Goal: Information Seeking & Learning: Learn about a topic

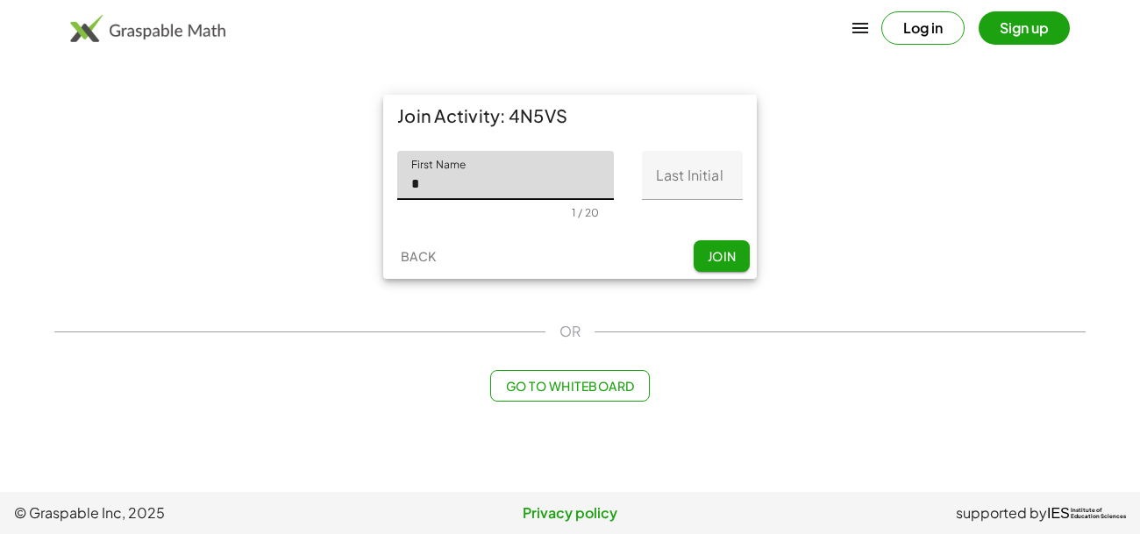
type input "*"
type input "*******"
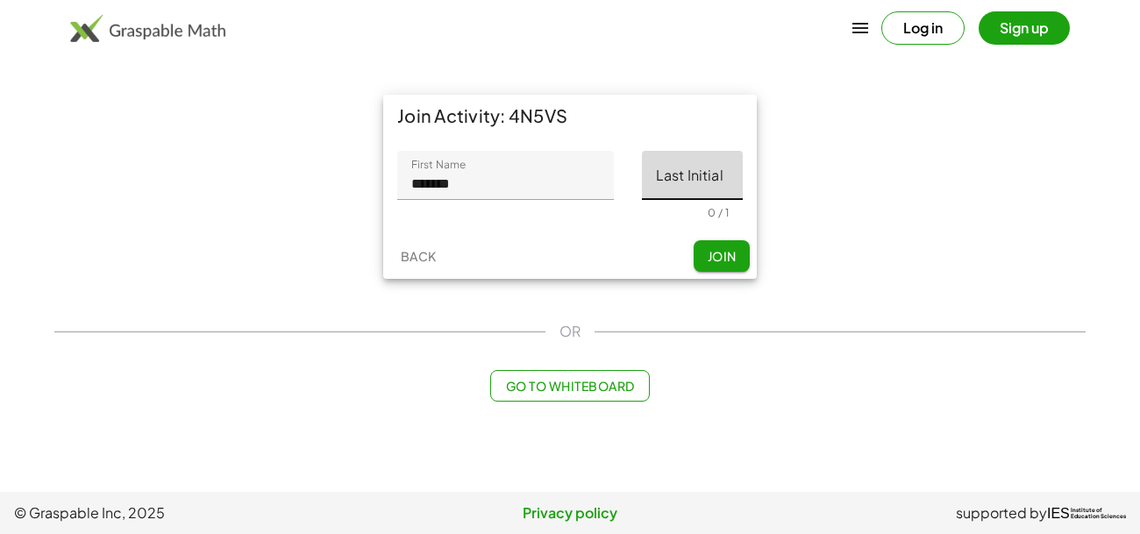
click at [678, 165] on input "Last Initial" at bounding box center [692, 175] width 101 height 49
type input "*"
click at [731, 256] on span "Join" at bounding box center [721, 256] width 29 height 16
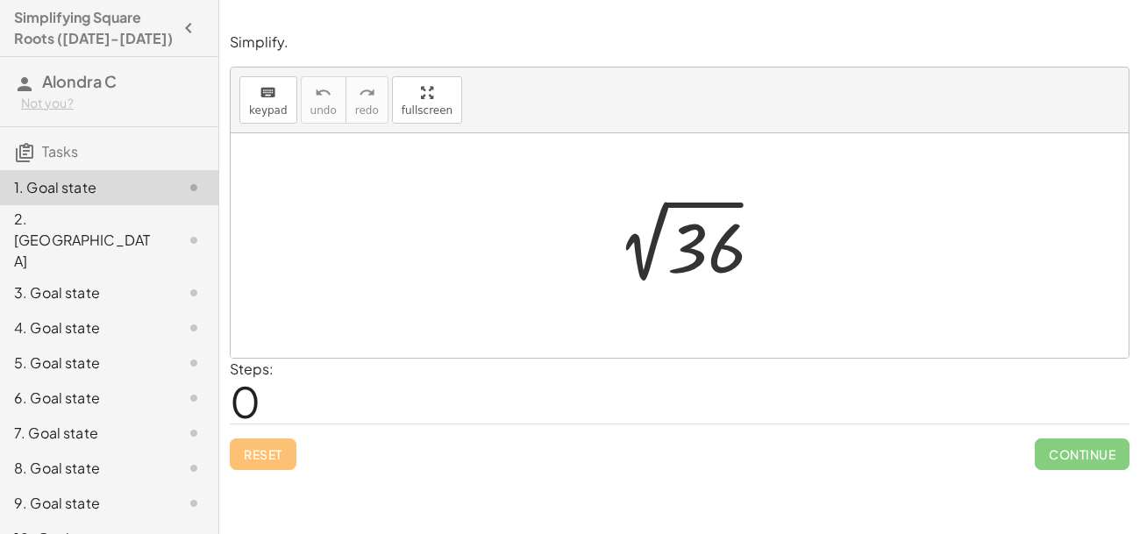
click at [689, 259] on div at bounding box center [687, 246] width 182 height 89
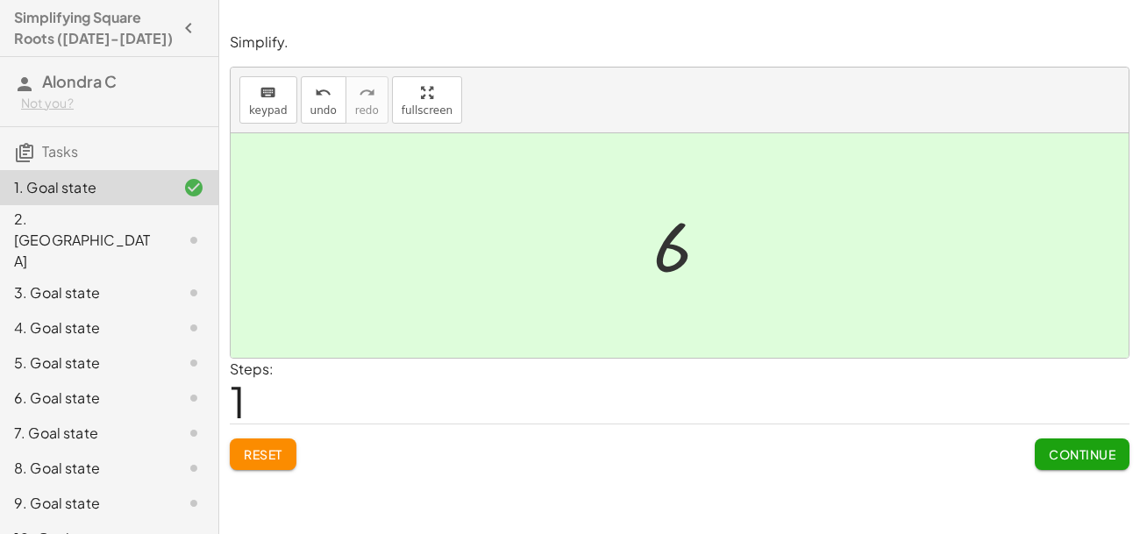
click at [795, 387] on div "Steps: 1" at bounding box center [680, 391] width 900 height 65
click at [1087, 462] on button "Continue" at bounding box center [1082, 455] width 95 height 32
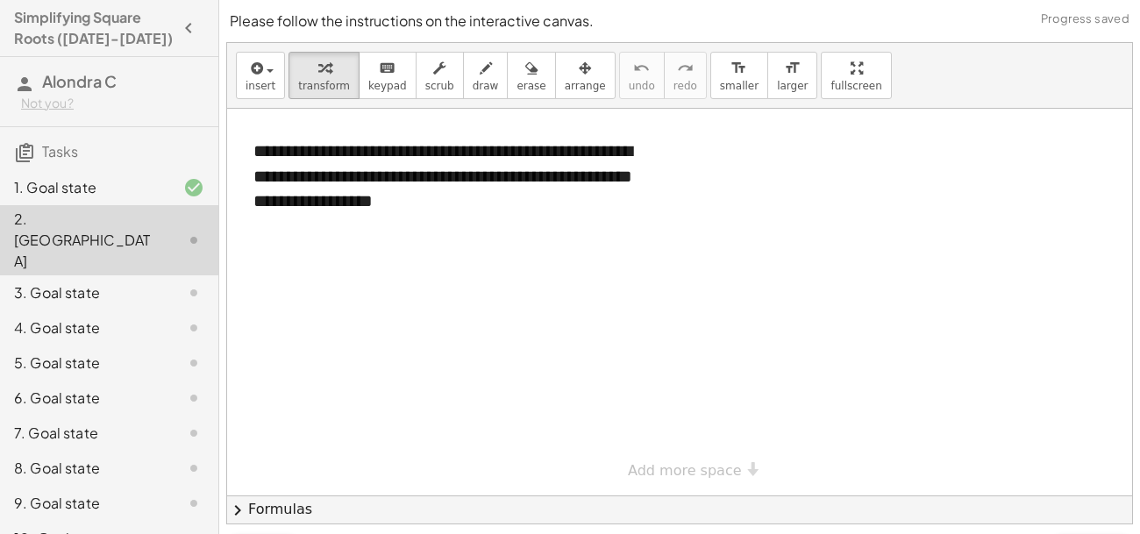
scroll to position [46, 0]
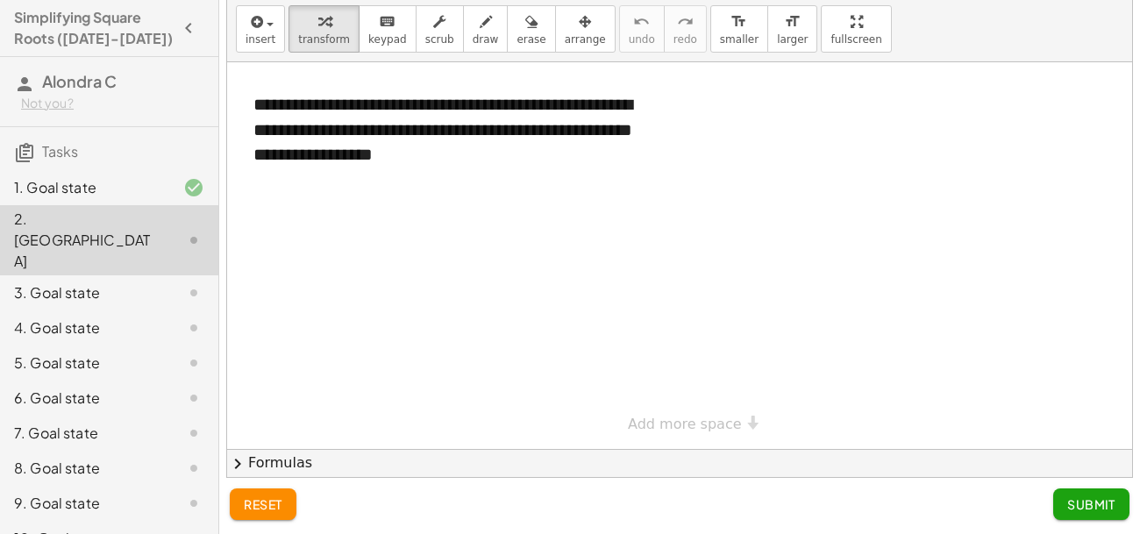
click at [160, 282] on div at bounding box center [179, 292] width 49 height 21
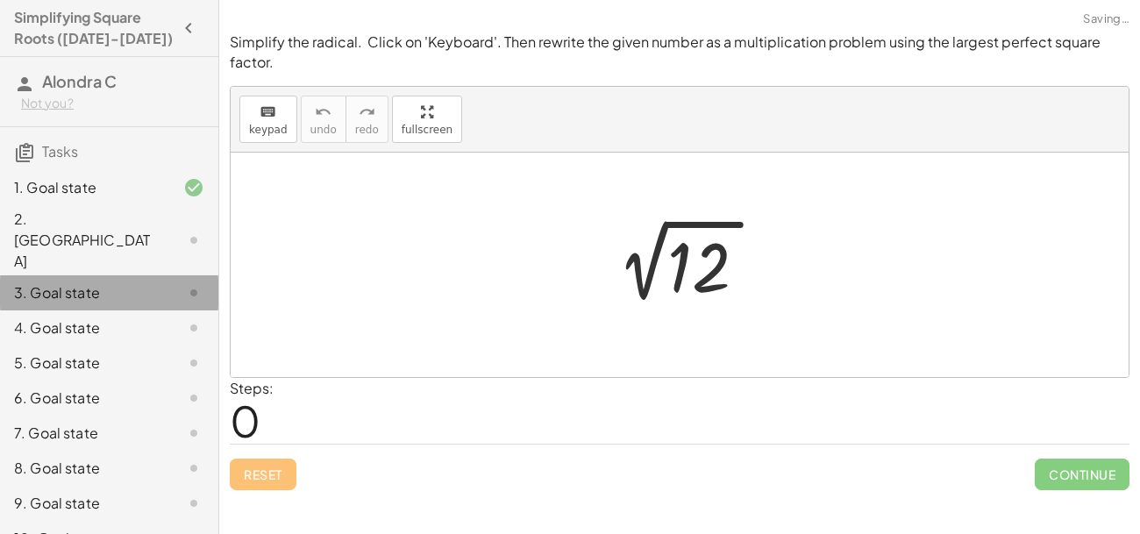
scroll to position [0, 0]
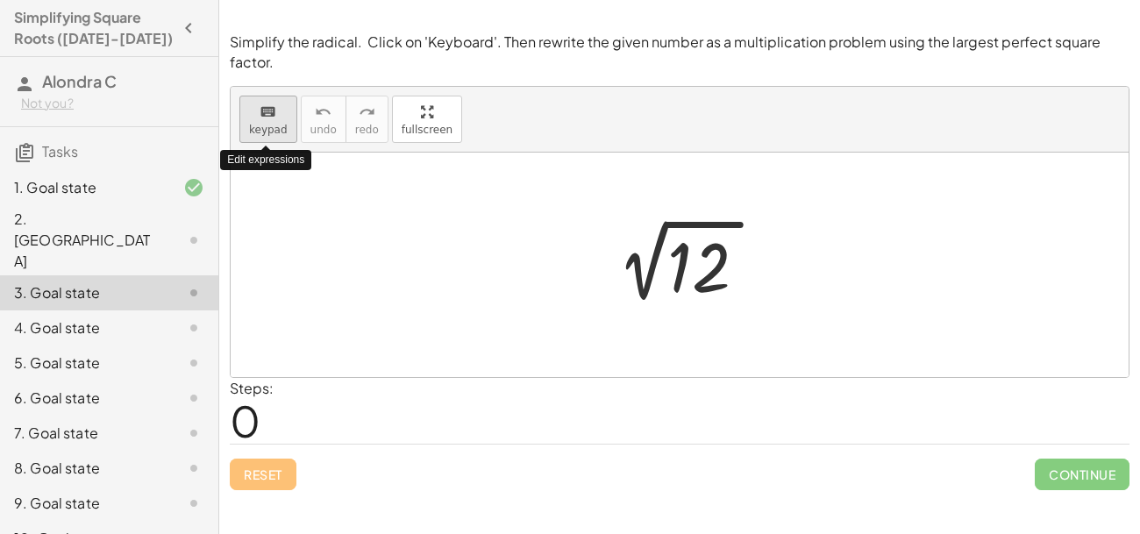
click at [266, 124] on span "keypad" at bounding box center [268, 130] width 39 height 12
click at [274, 120] on icon "keyboard" at bounding box center [268, 112] width 17 height 21
click at [251, 122] on button "keyboard keypad" at bounding box center [268, 119] width 58 height 47
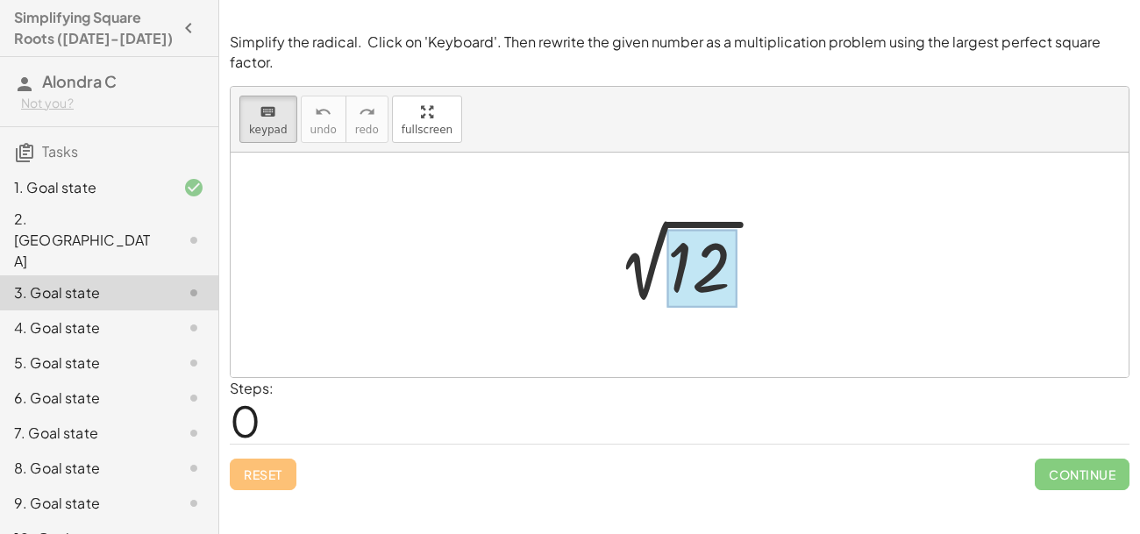
click at [708, 268] on div at bounding box center [703, 268] width 70 height 78
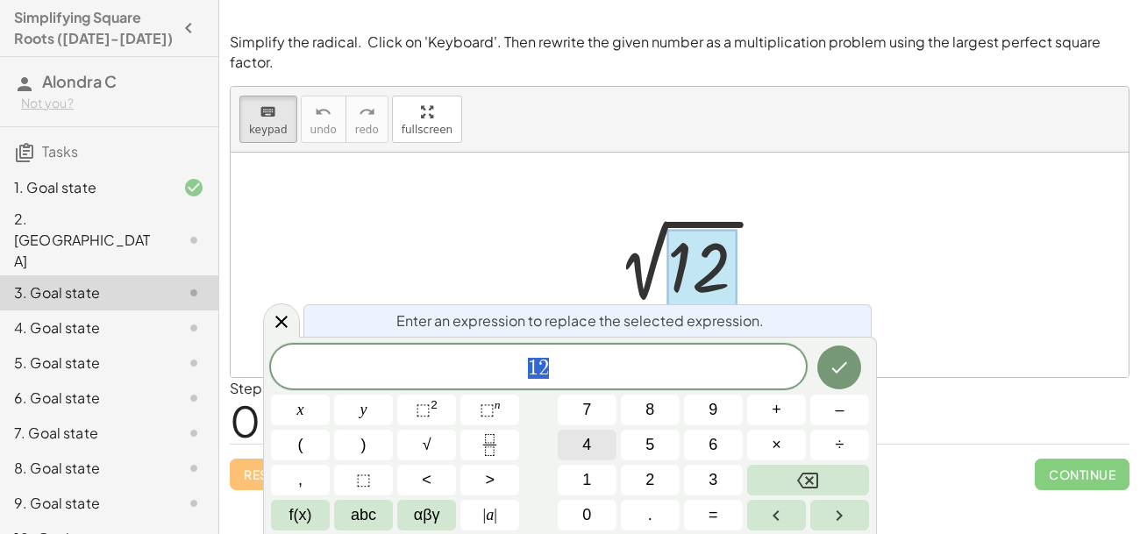
click at [596, 440] on button "4" at bounding box center [587, 445] width 59 height 31
click at [778, 445] on span "×" at bounding box center [777, 445] width 10 height 24
click at [731, 470] on button "3" at bounding box center [713, 480] width 59 height 31
click at [842, 375] on icon "Done" at bounding box center [839, 367] width 21 height 21
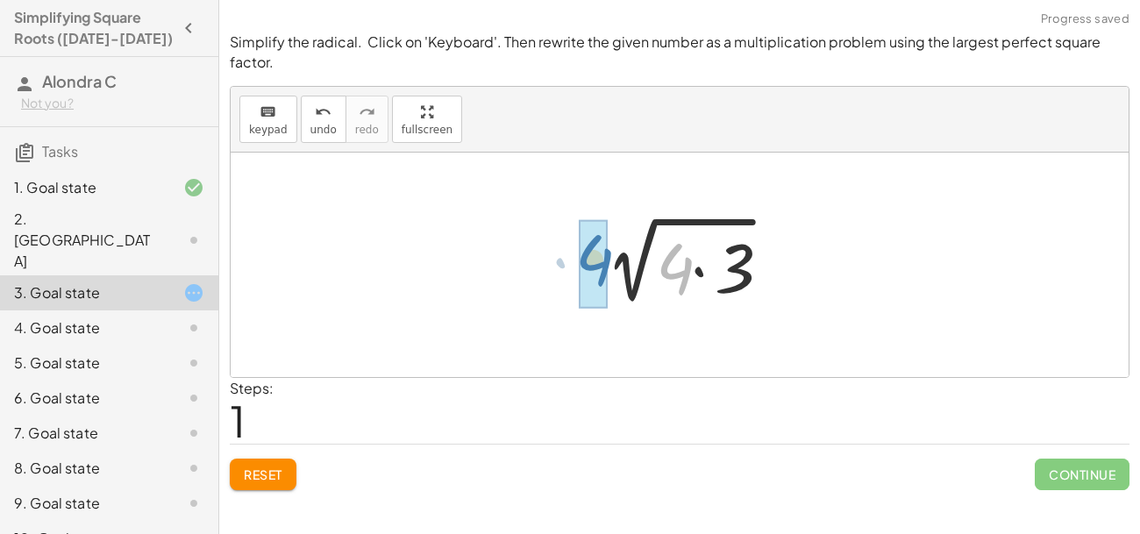
drag, startPoint x: 678, startPoint y: 273, endPoint x: 596, endPoint y: 265, distance: 82.8
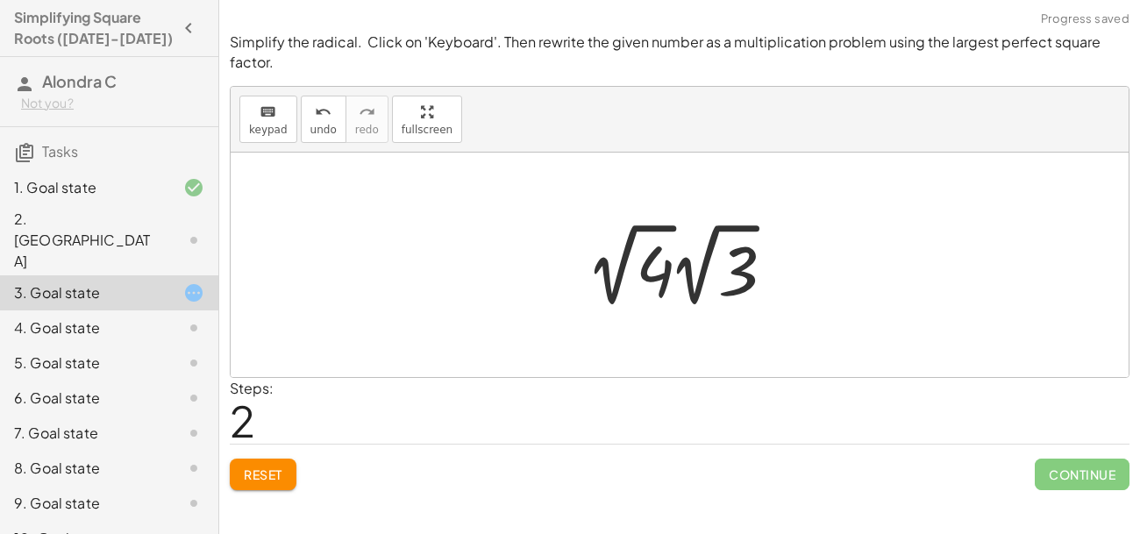
click at [835, 347] on div at bounding box center [680, 265] width 898 height 225
click at [707, 287] on div at bounding box center [686, 265] width 214 height 96
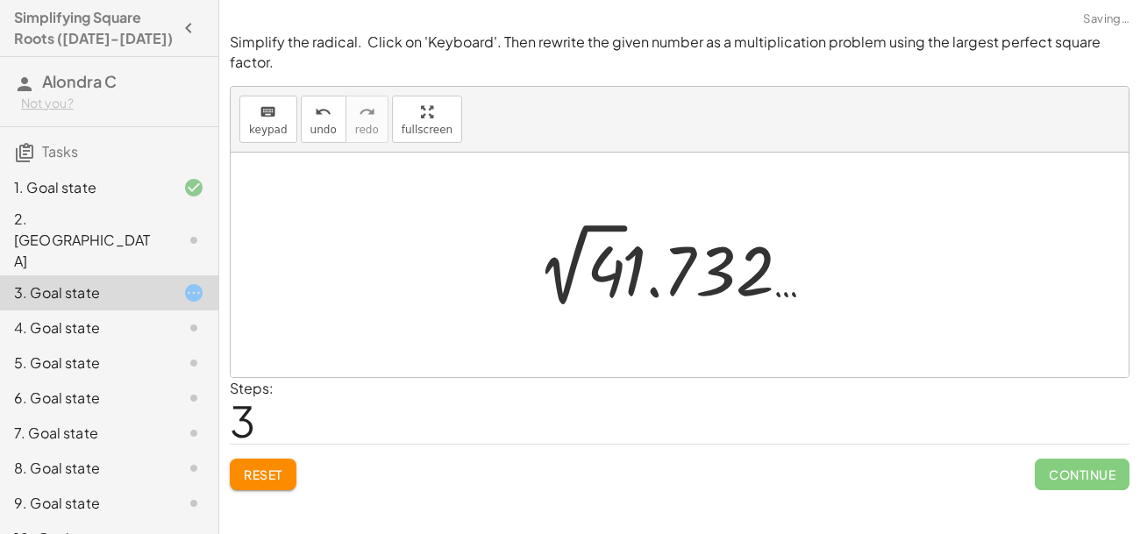
click at [699, 289] on div at bounding box center [686, 265] width 312 height 96
click at [266, 474] on span "Reset" at bounding box center [263, 475] width 39 height 16
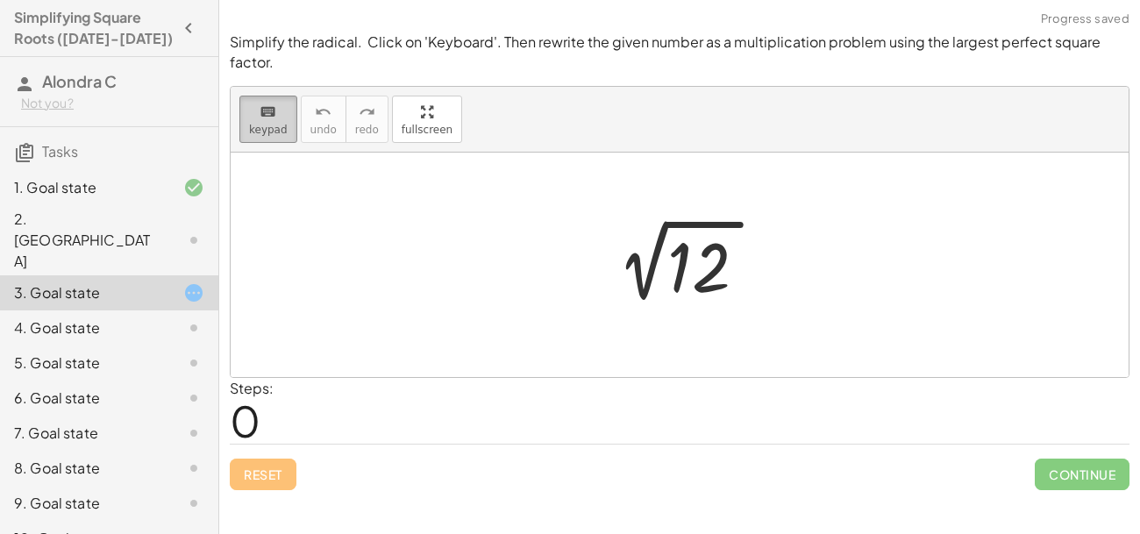
click at [260, 115] on icon "keyboard" at bounding box center [268, 112] width 17 height 21
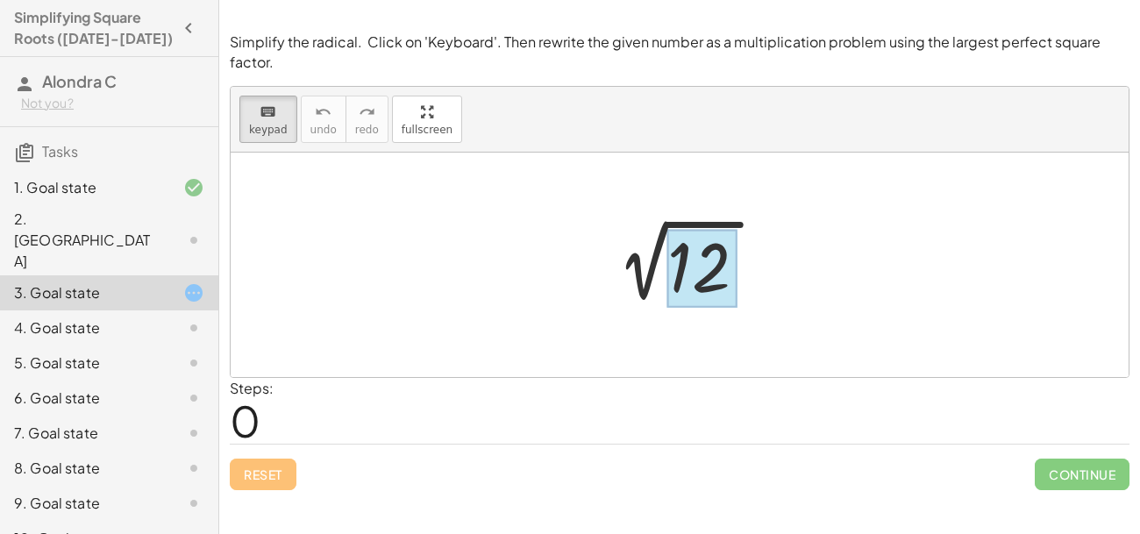
click at [678, 262] on div at bounding box center [703, 268] width 70 height 78
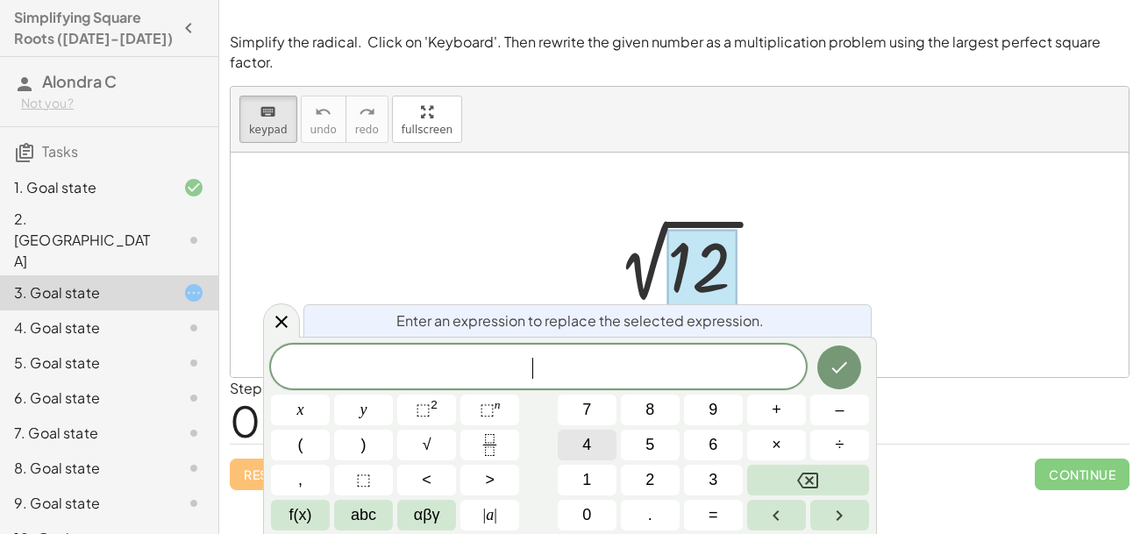
click at [603, 448] on button "4" at bounding box center [587, 445] width 59 height 31
click at [786, 434] on button "×" at bounding box center [776, 445] width 59 height 31
click at [783, 396] on button "+" at bounding box center [776, 410] width 59 height 31
click at [800, 474] on icon "Backspace" at bounding box center [807, 480] width 21 height 21
click at [783, 445] on button "×" at bounding box center [776, 445] width 59 height 31
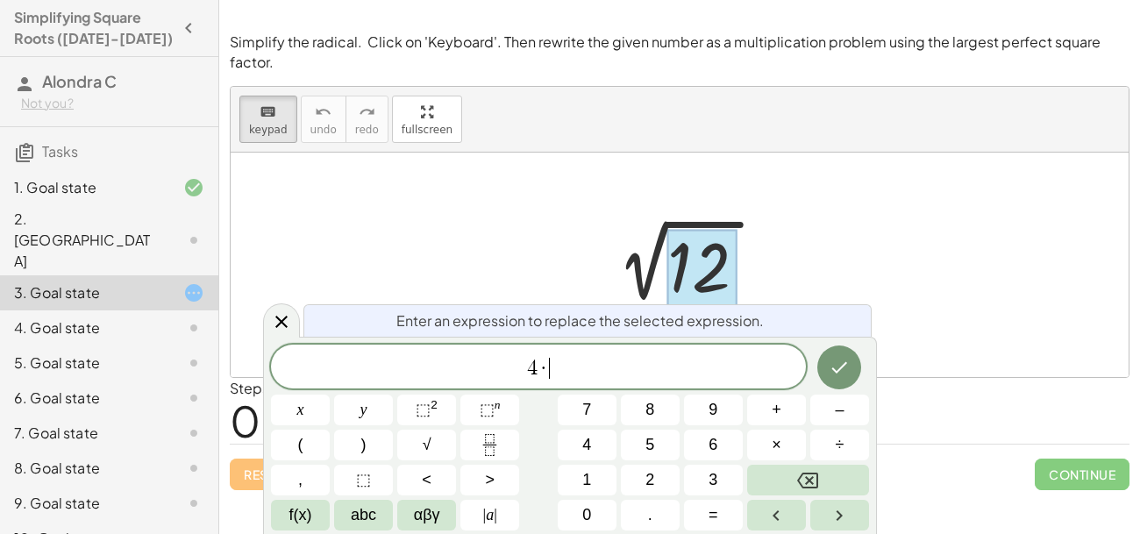
click at [718, 470] on button "3" at bounding box center [713, 480] width 59 height 31
click at [830, 368] on icon "Done" at bounding box center [839, 367] width 21 height 21
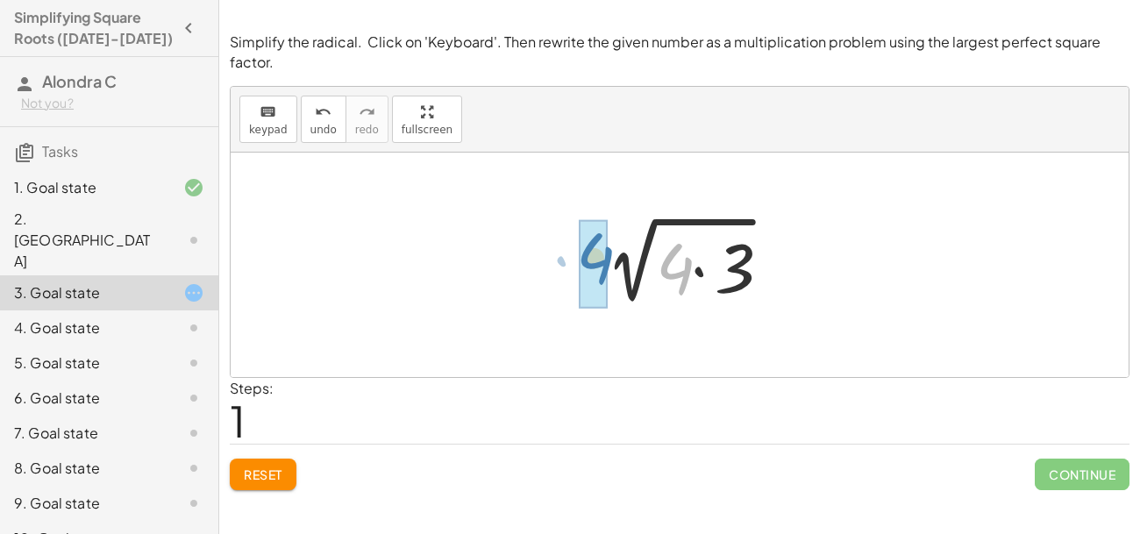
drag, startPoint x: 682, startPoint y: 276, endPoint x: 602, endPoint y: 266, distance: 81.4
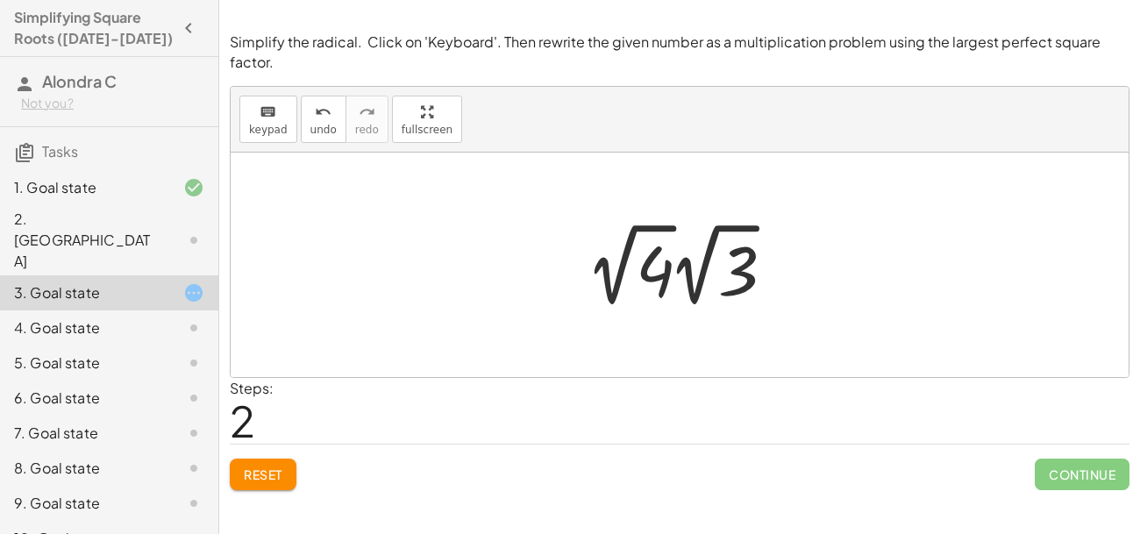
click at [80, 311] on div "2. [GEOGRAPHIC_DATA]" at bounding box center [109, 328] width 218 height 35
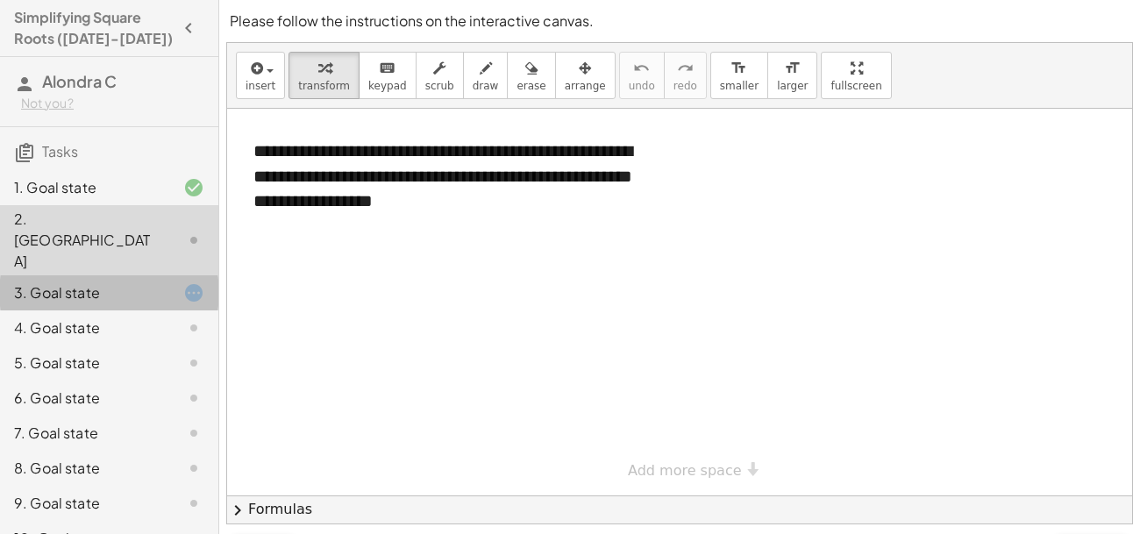
click at [147, 282] on div "3. Goal state" at bounding box center [84, 292] width 141 height 21
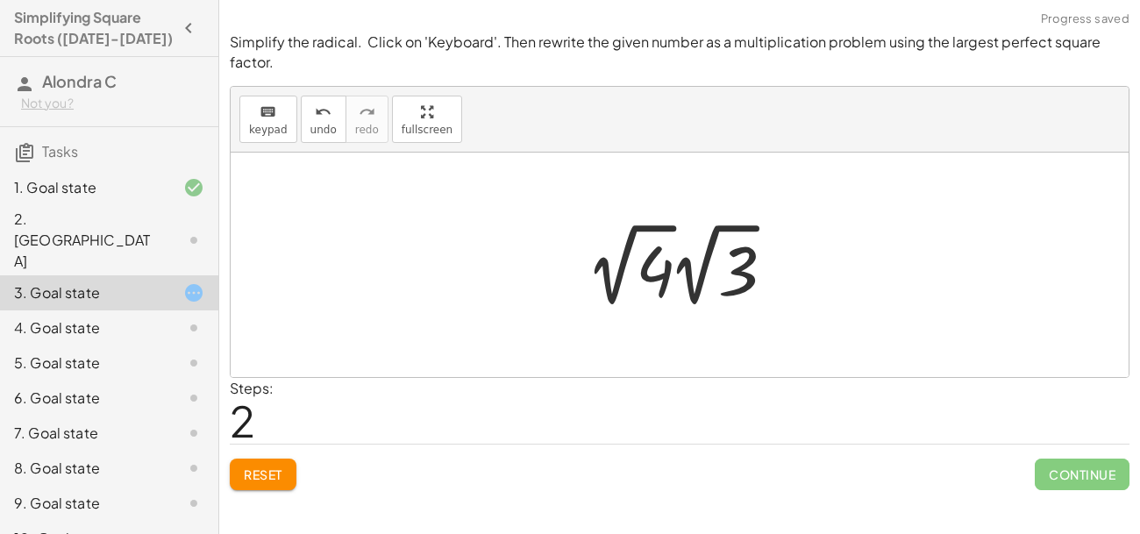
click at [730, 303] on div at bounding box center [686, 265] width 214 height 96
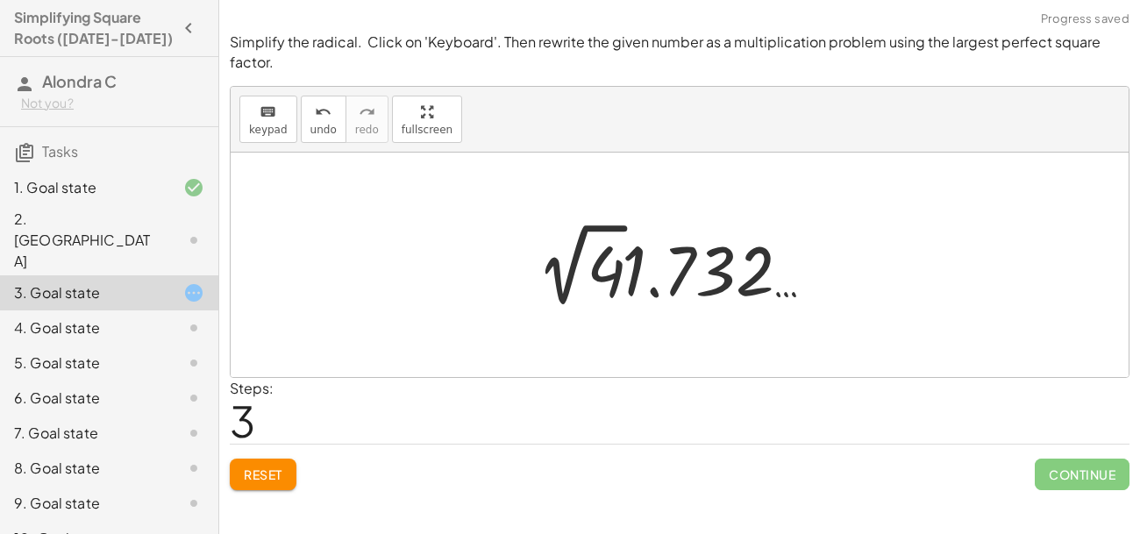
click at [711, 294] on div at bounding box center [686, 265] width 312 height 96
click at [676, 318] on div at bounding box center [680, 265] width 898 height 225
click at [239, 481] on button "Reset" at bounding box center [263, 475] width 67 height 32
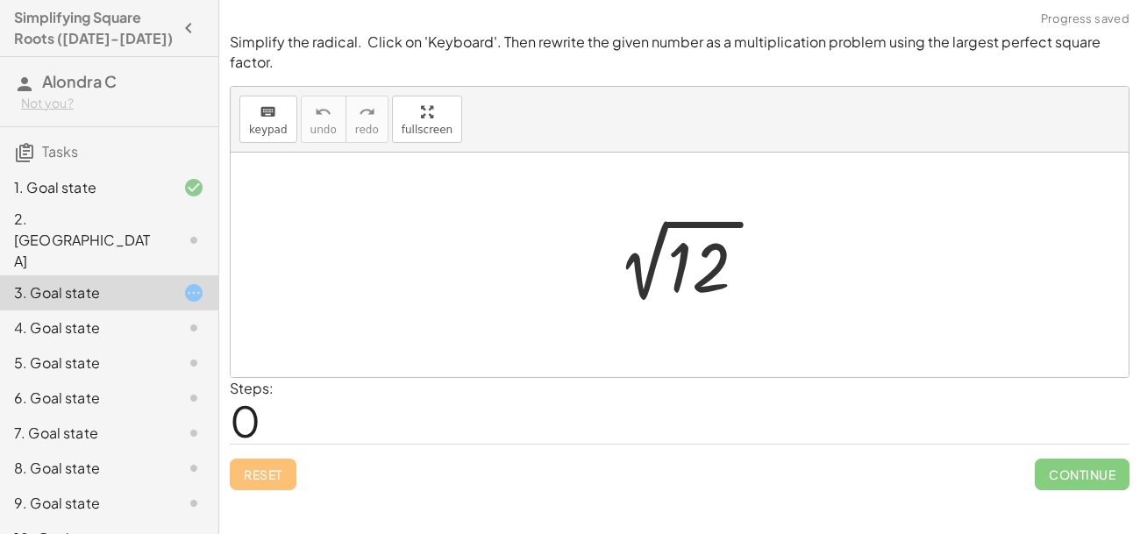
click at [675, 263] on div at bounding box center [687, 265] width 182 height 89
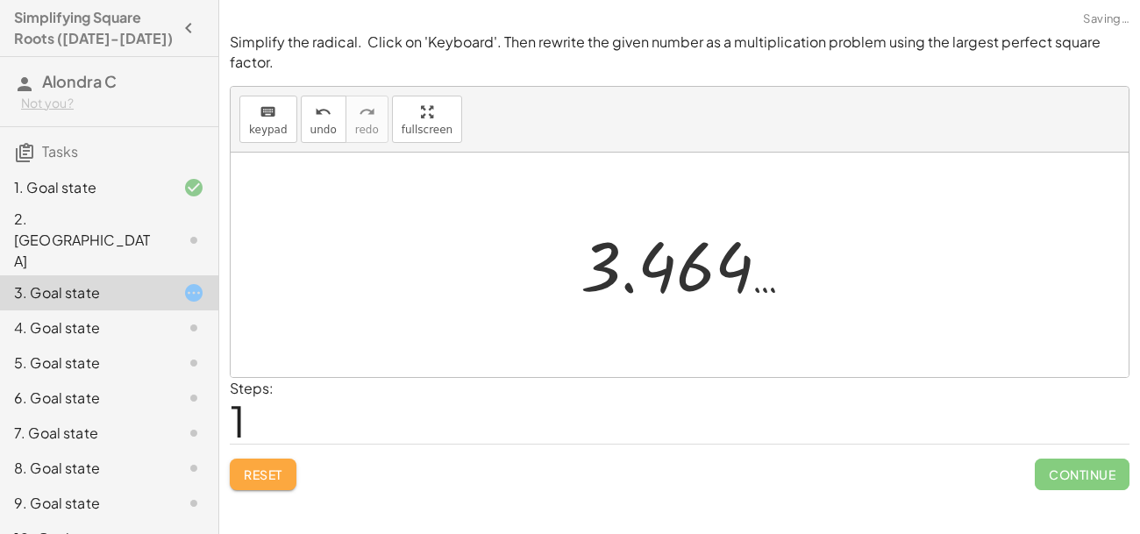
click at [275, 475] on span "Reset" at bounding box center [263, 475] width 39 height 16
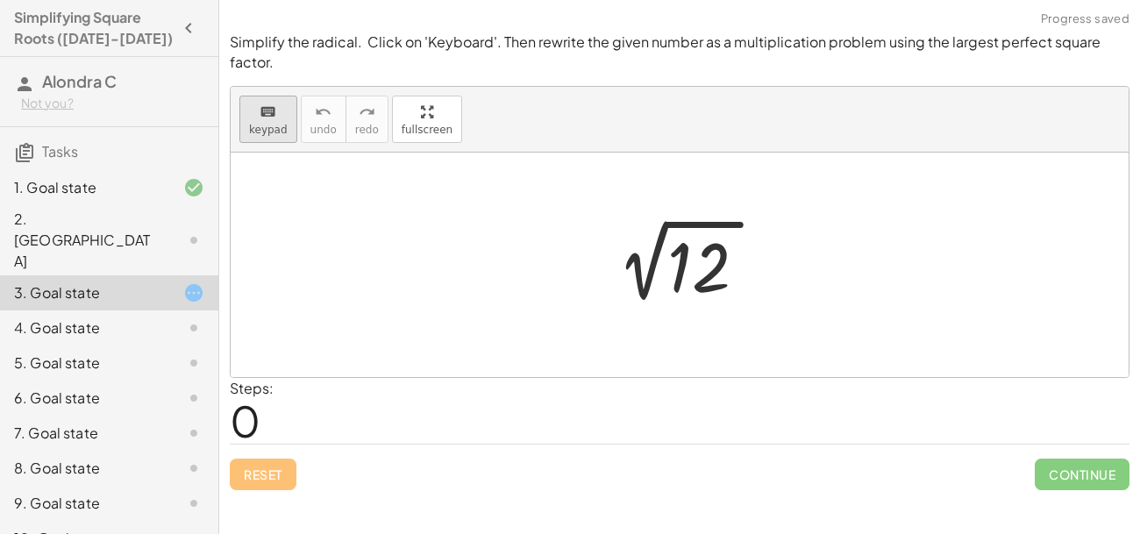
click at [261, 119] on icon "keyboard" at bounding box center [268, 112] width 17 height 21
click at [685, 267] on div at bounding box center [703, 268] width 70 height 78
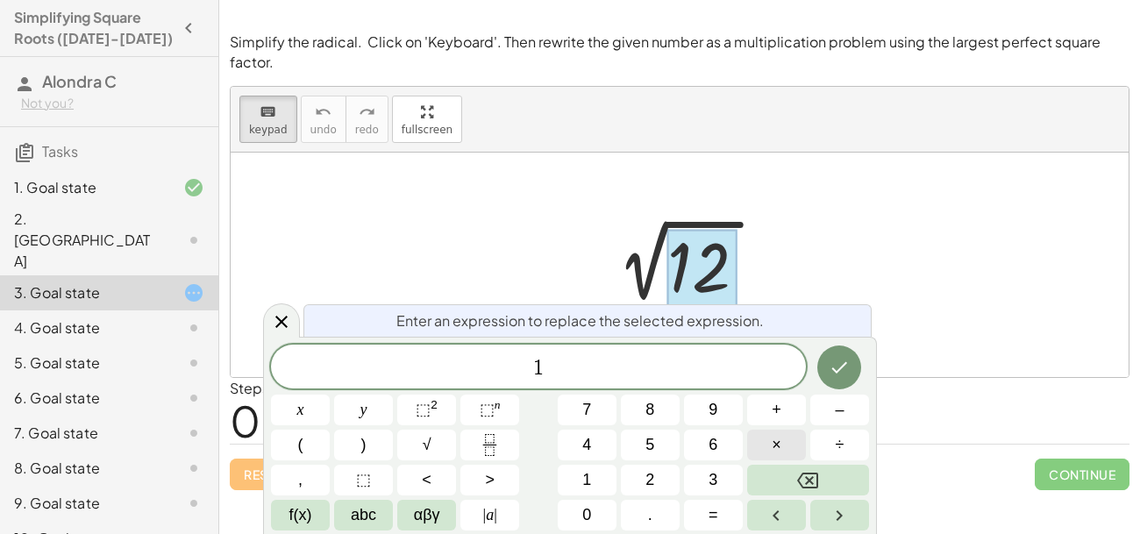
click at [796, 442] on button "×" at bounding box center [776, 445] width 59 height 31
click at [832, 373] on icon "Done" at bounding box center [839, 367] width 21 height 21
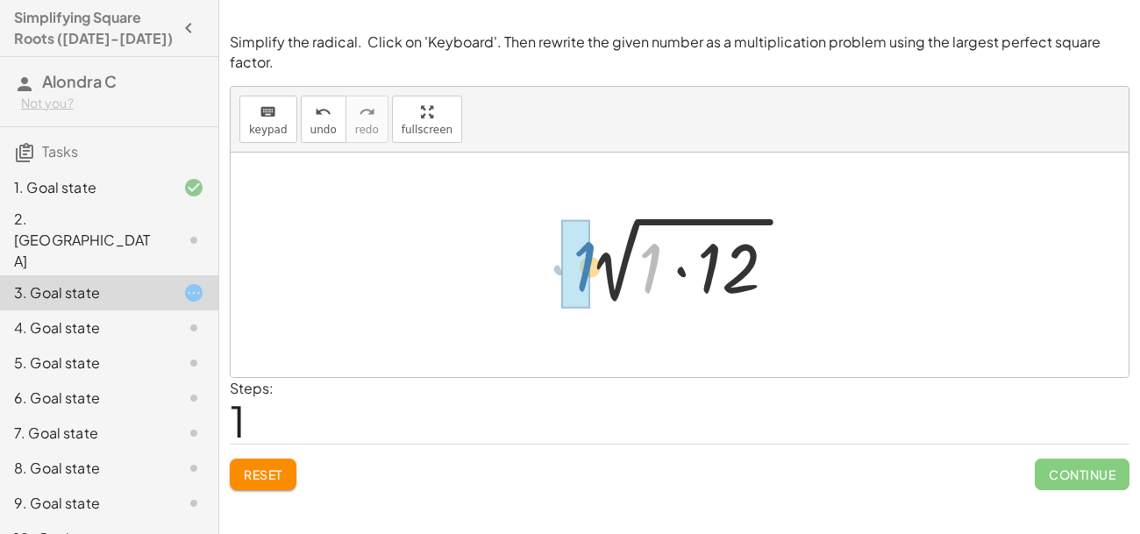
drag, startPoint x: 653, startPoint y: 251, endPoint x: 580, endPoint y: 249, distance: 72.8
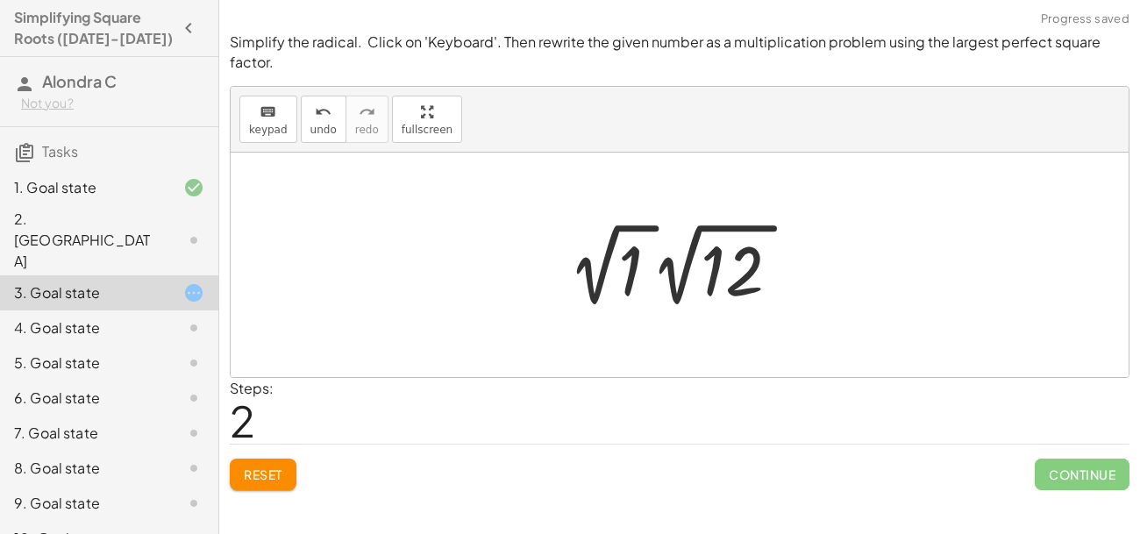
click at [732, 349] on div at bounding box center [680, 265] width 898 height 225
click at [674, 326] on div at bounding box center [680, 265] width 898 height 225
click at [598, 259] on div at bounding box center [685, 265] width 249 height 96
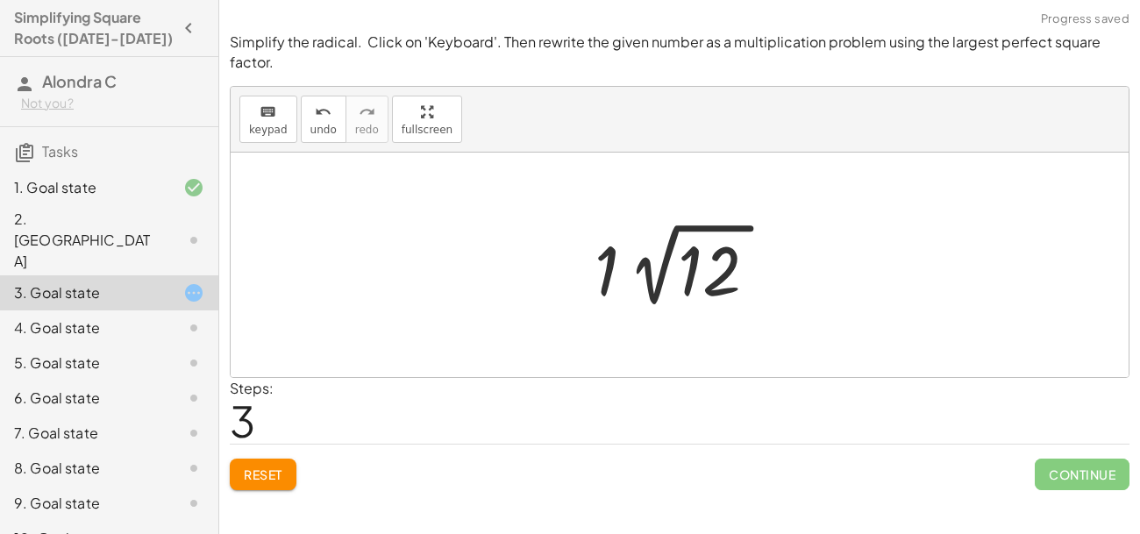
click at [542, 252] on div at bounding box center [680, 265] width 898 height 225
click at [307, 139] on button "undo undo" at bounding box center [324, 119] width 46 height 47
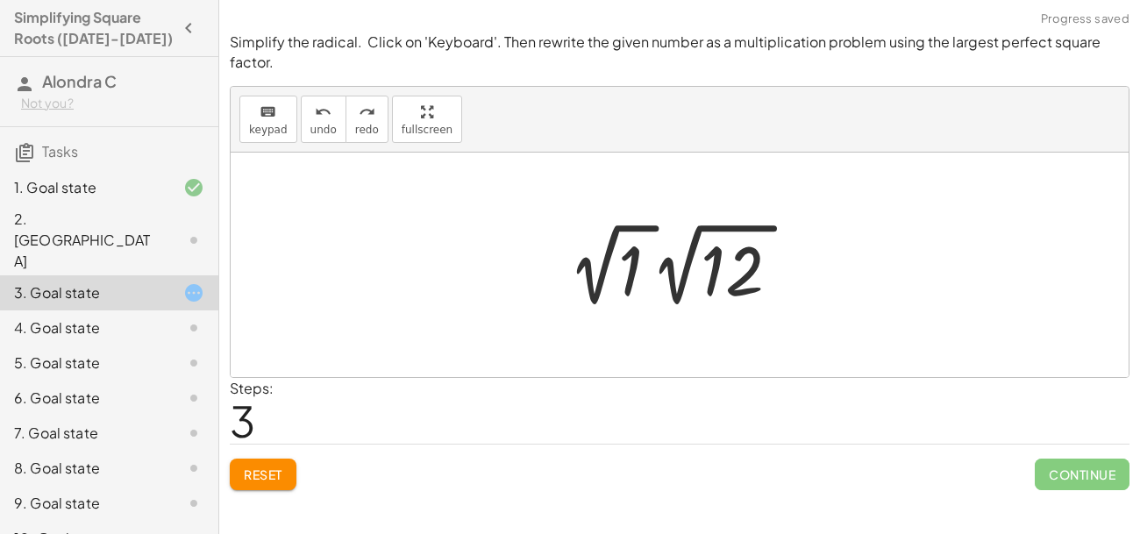
click at [688, 328] on div at bounding box center [680, 265] width 898 height 225
click at [669, 219] on div at bounding box center [685, 265] width 249 height 96
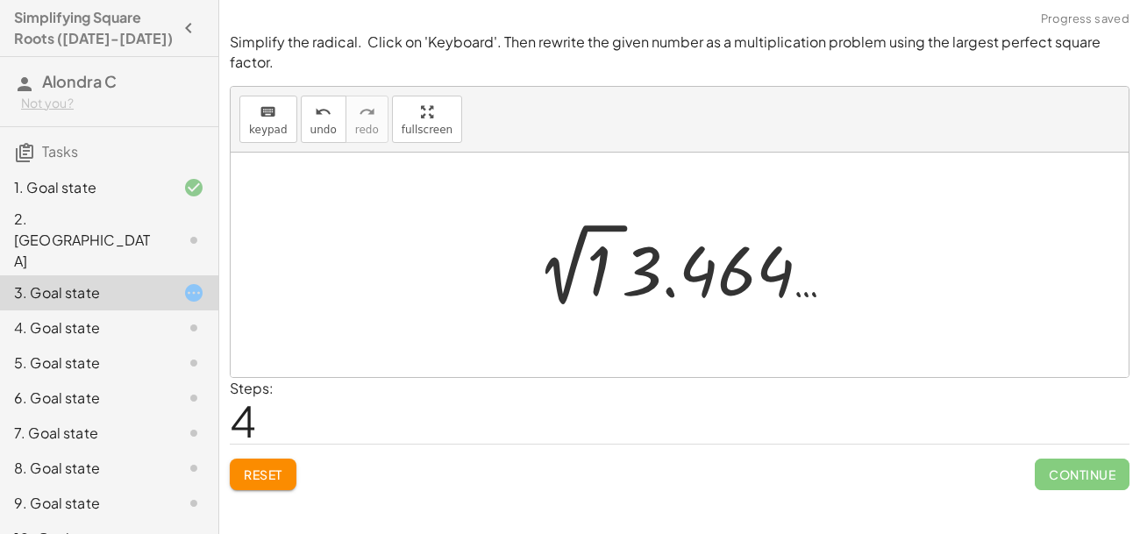
click at [258, 465] on button "Reset" at bounding box center [263, 475] width 67 height 32
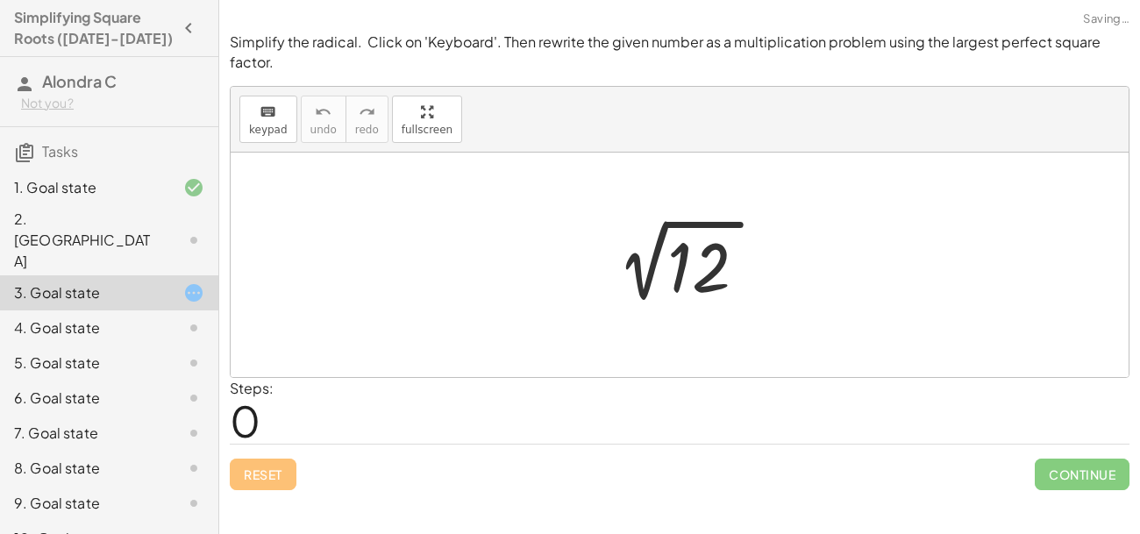
click at [83, 318] on div "4. Goal state" at bounding box center [84, 328] width 141 height 21
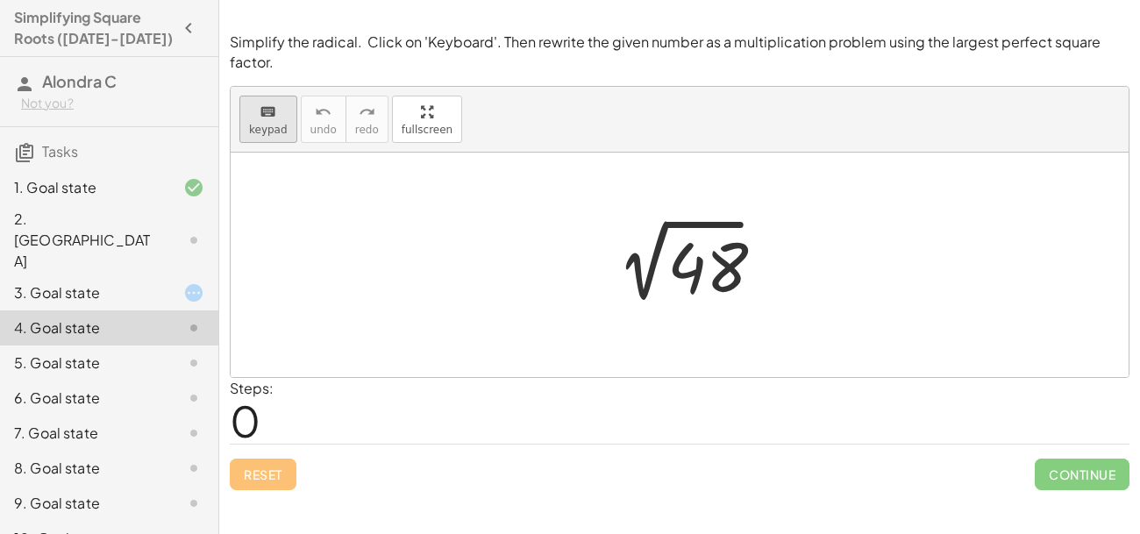
click at [260, 107] on icon "keyboard" at bounding box center [268, 112] width 17 height 21
click at [706, 271] on div at bounding box center [703, 268] width 70 height 78
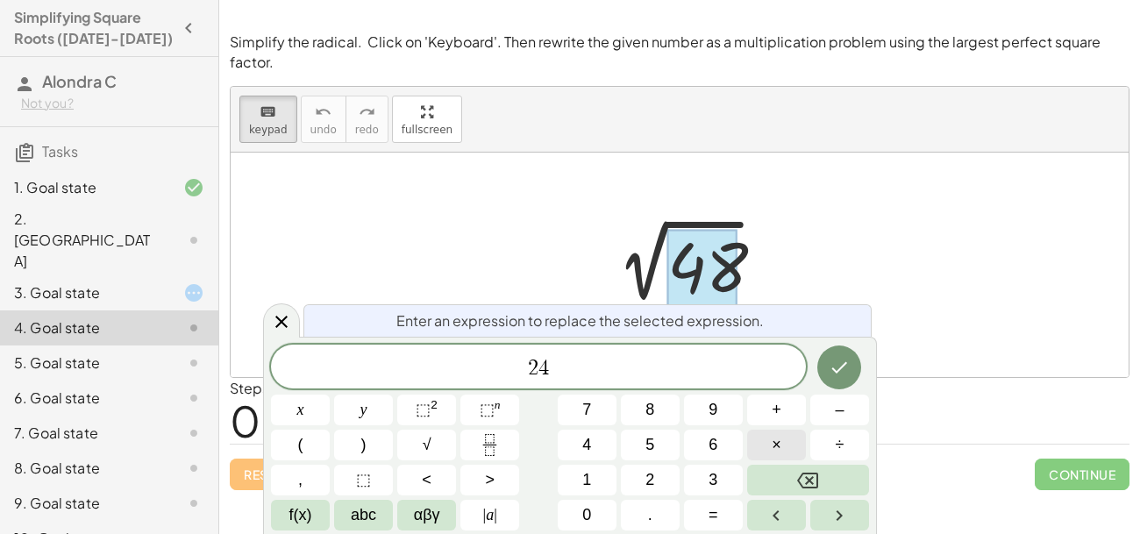
click at [794, 453] on button "×" at bounding box center [776, 445] width 59 height 31
click at [845, 370] on icon "Done" at bounding box center [839, 367] width 21 height 21
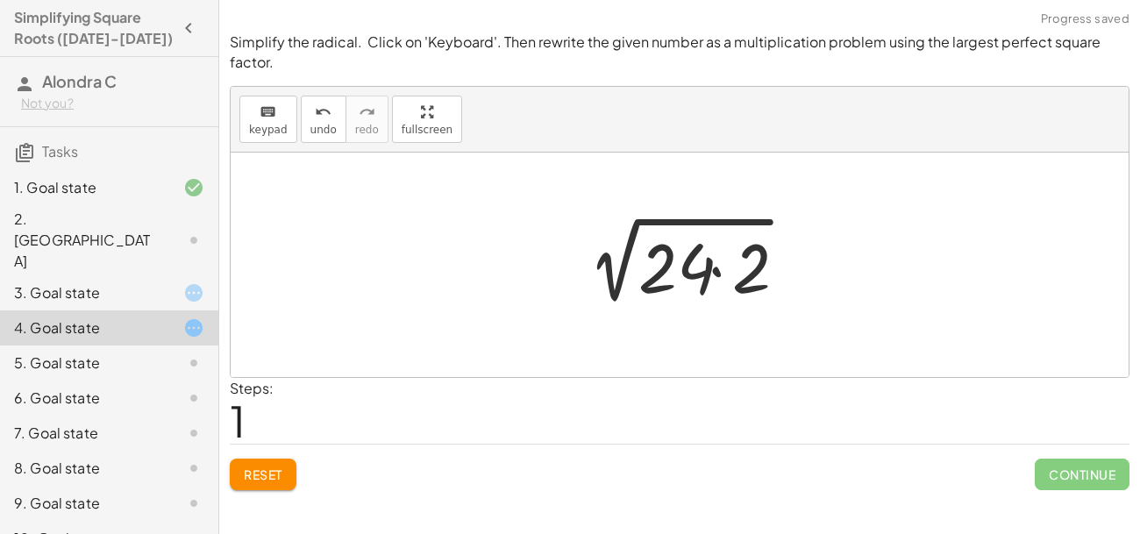
click at [687, 282] on div at bounding box center [687, 265] width 240 height 90
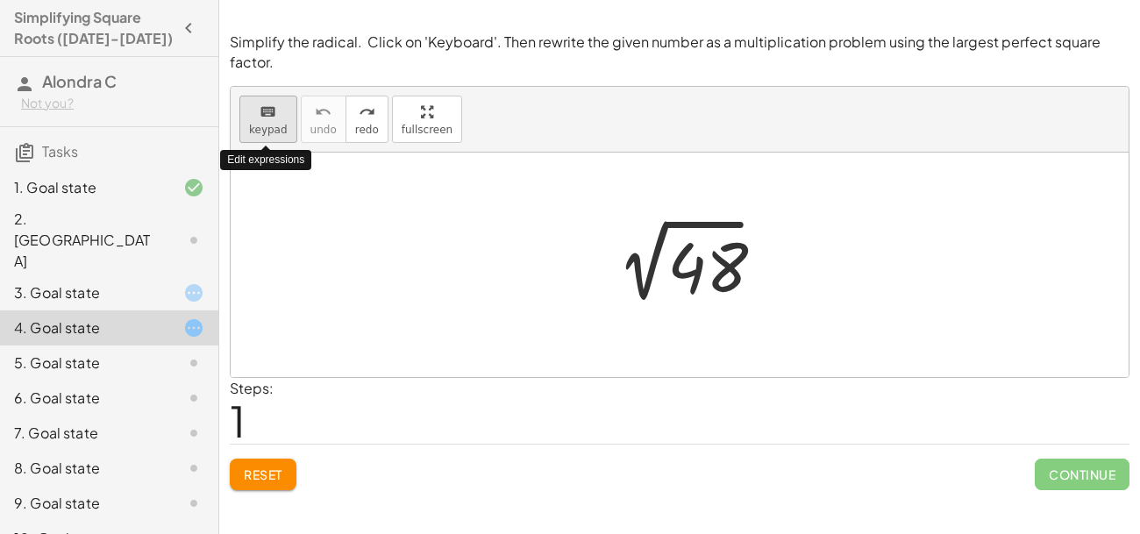
click at [281, 124] on span "keypad" at bounding box center [268, 130] width 39 height 12
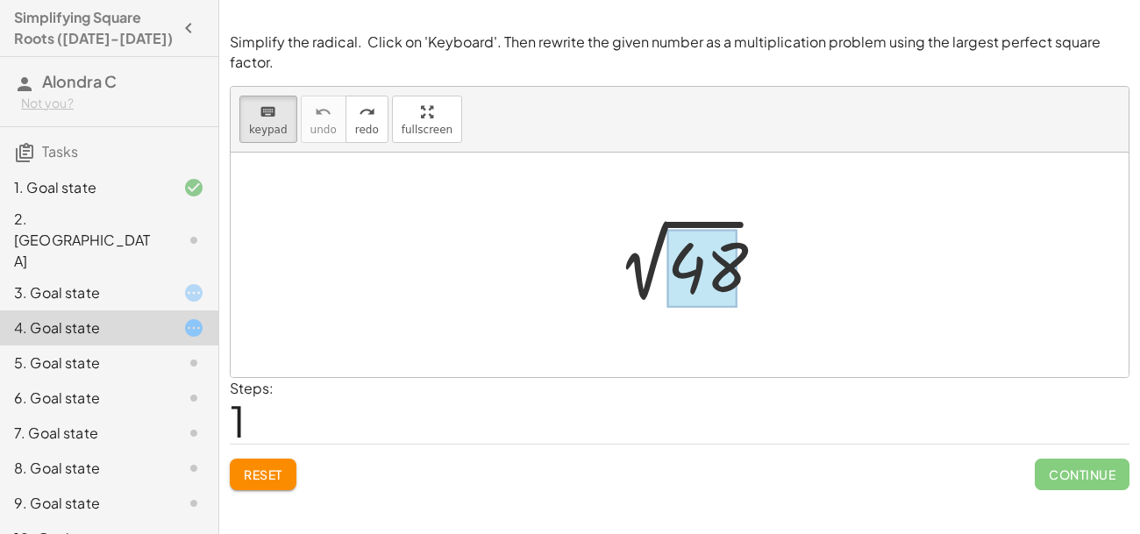
click at [711, 276] on div at bounding box center [703, 268] width 70 height 78
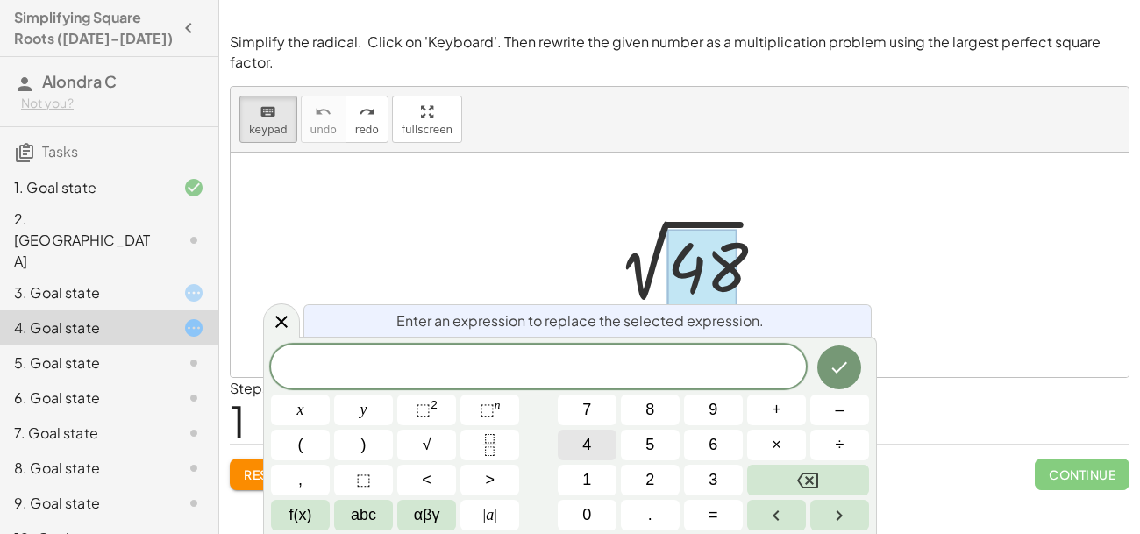
click at [587, 446] on span "4" at bounding box center [586, 445] width 9 height 24
click at [768, 442] on button "×" at bounding box center [776, 445] width 59 height 31
click at [832, 363] on icon "Done" at bounding box center [839, 367] width 21 height 21
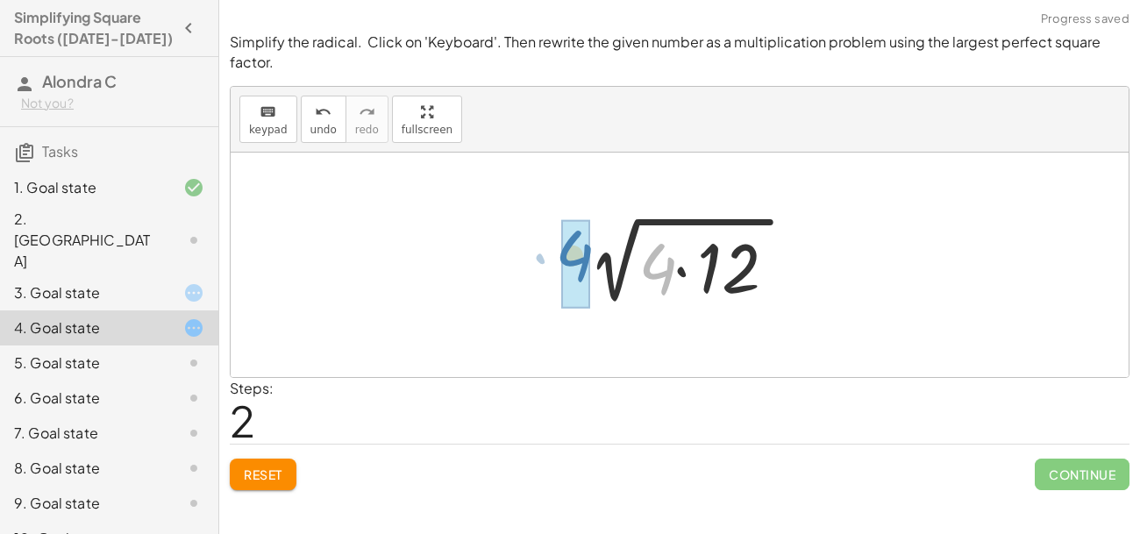
drag, startPoint x: 661, startPoint y: 279, endPoint x: 575, endPoint y: 266, distance: 87.0
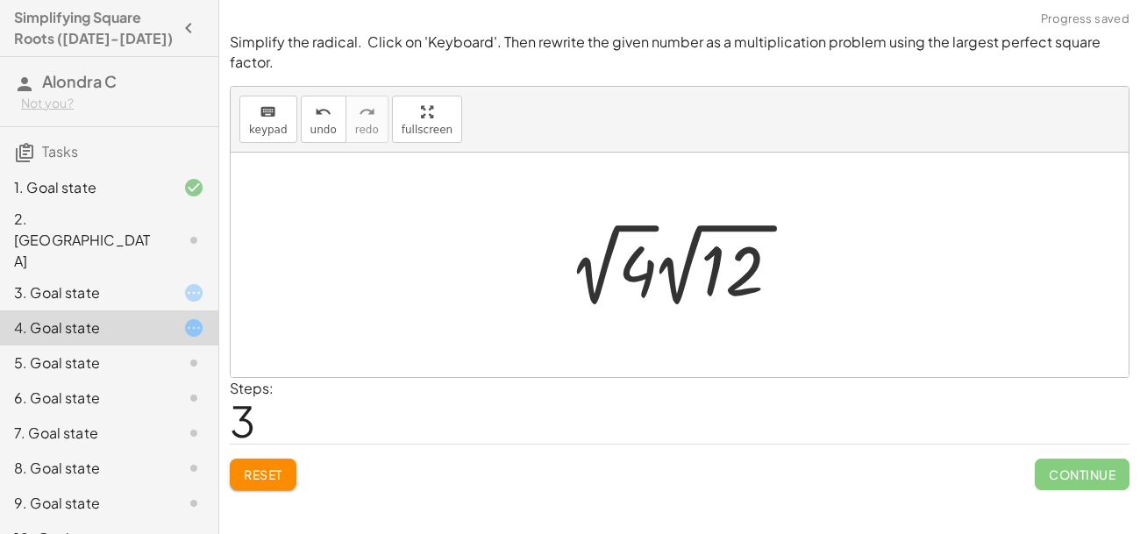
click at [766, 346] on div at bounding box center [680, 265] width 898 height 225
click at [711, 342] on div at bounding box center [680, 265] width 898 height 225
click at [688, 318] on div "2 √ 48 2 √ ( · 4 · 12 ) √ 4 12 · 2 √ · 2" at bounding box center [679, 264] width 271 height 105
click at [638, 196] on div at bounding box center [680, 265] width 898 height 225
click at [694, 325] on div at bounding box center [680, 265] width 898 height 225
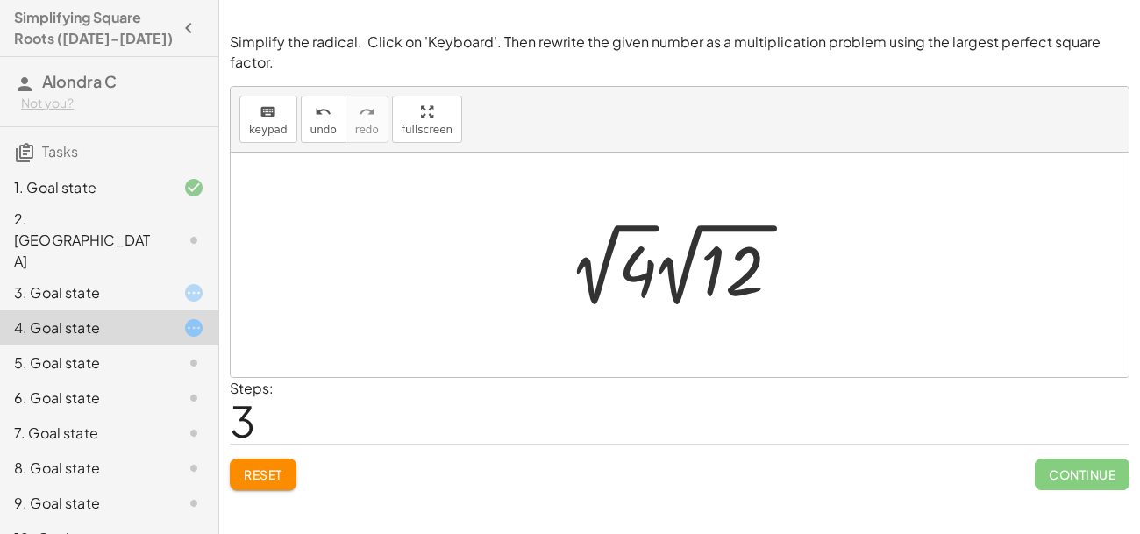
click at [670, 237] on div at bounding box center [685, 265] width 249 height 96
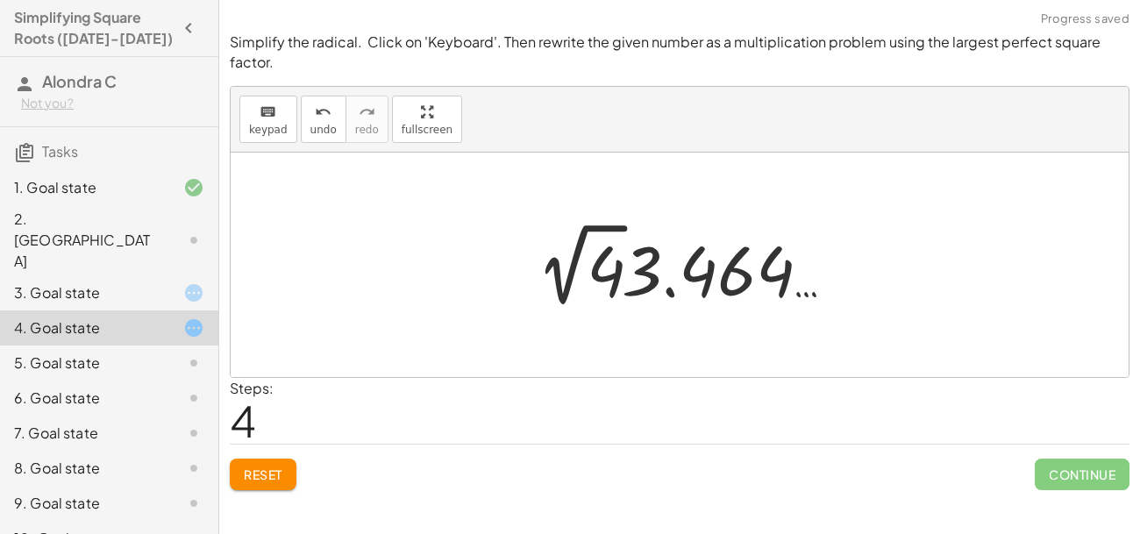
click at [632, 315] on div "2 √ 48 2 √ ( · 4 · 12 ) · 2 √ 4 · 2 √ 12 4 · 2 √ · 3.464 …" at bounding box center [679, 264] width 334 height 105
click at [656, 303] on div at bounding box center [686, 265] width 312 height 96
click at [653, 211] on div at bounding box center [680, 265] width 898 height 225
click at [260, 468] on span "Reset" at bounding box center [263, 475] width 39 height 16
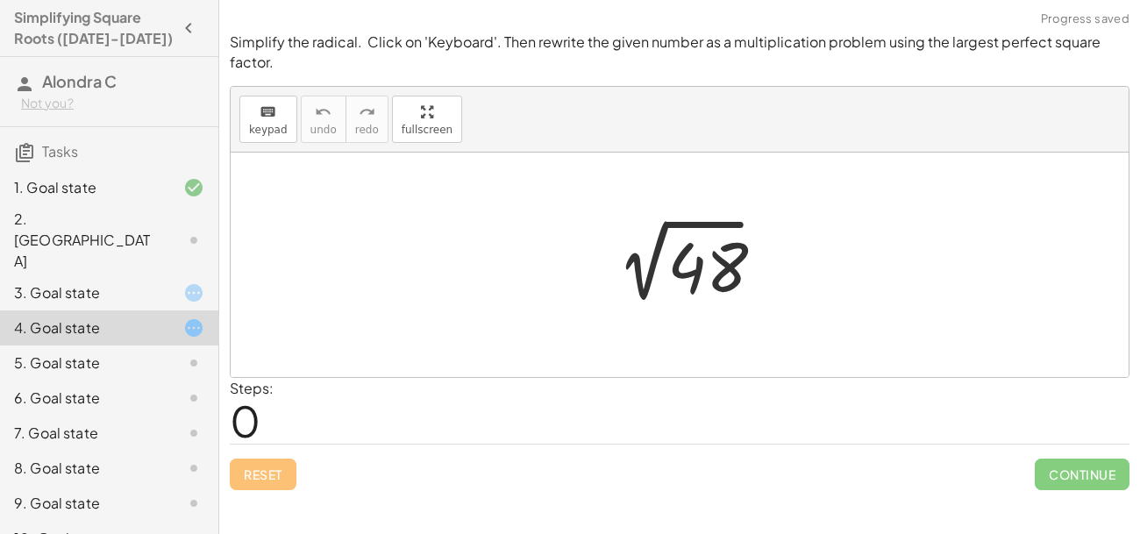
click at [685, 280] on div at bounding box center [687, 265] width 182 height 89
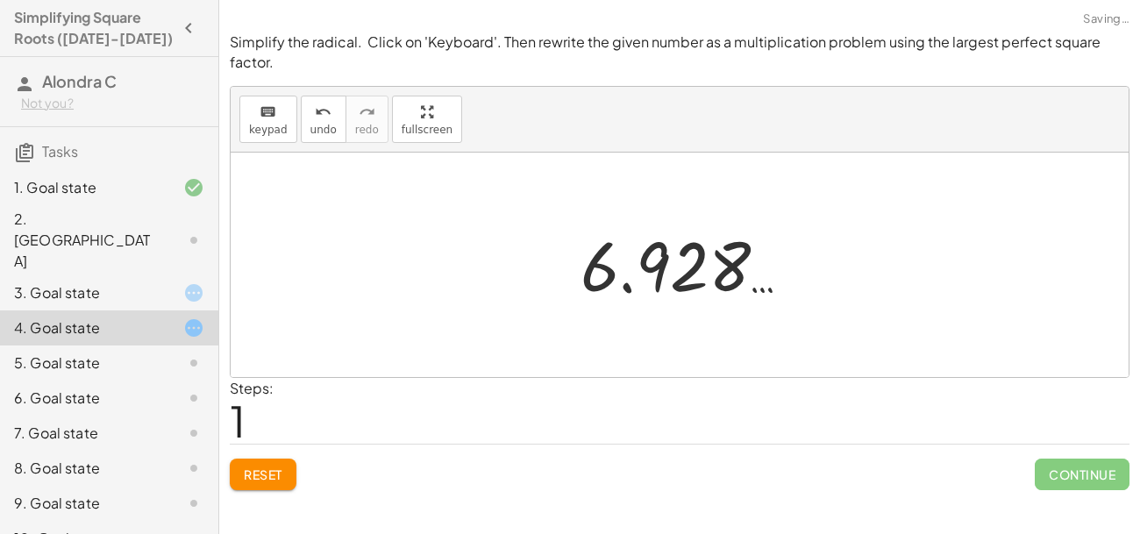
click at [245, 465] on button "Reset" at bounding box center [263, 475] width 67 height 32
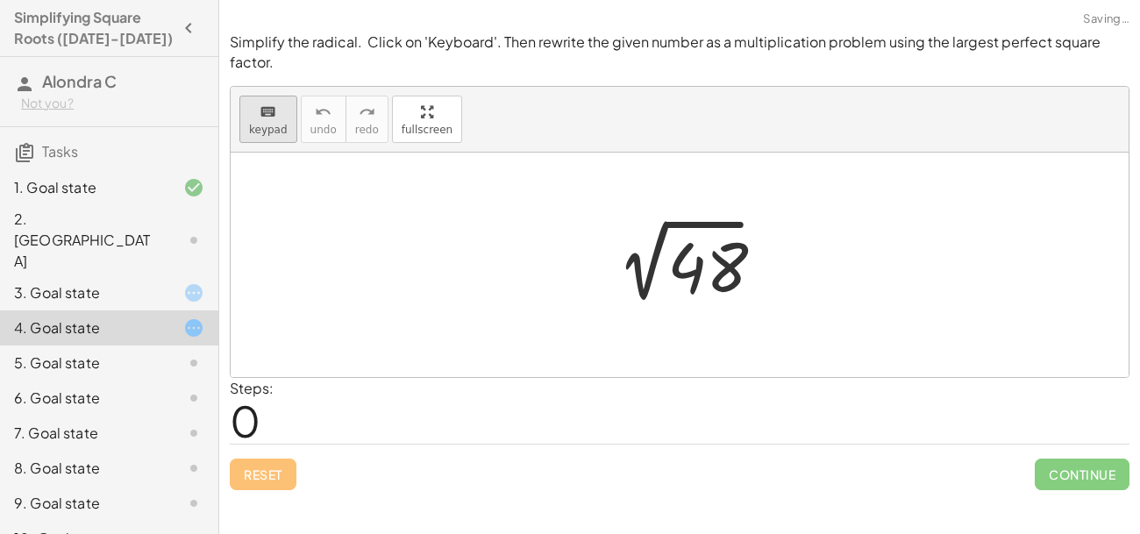
click at [260, 107] on icon "keyboard" at bounding box center [268, 112] width 17 height 21
click at [676, 265] on div at bounding box center [703, 268] width 70 height 78
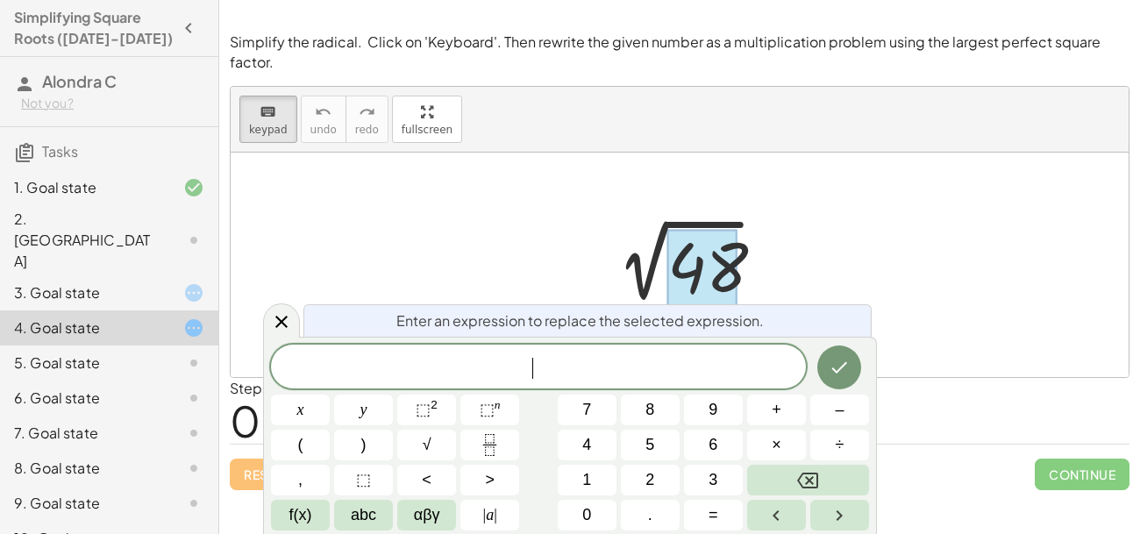
click at [107, 451] on div "6. Goal state" at bounding box center [109, 468] width 218 height 35
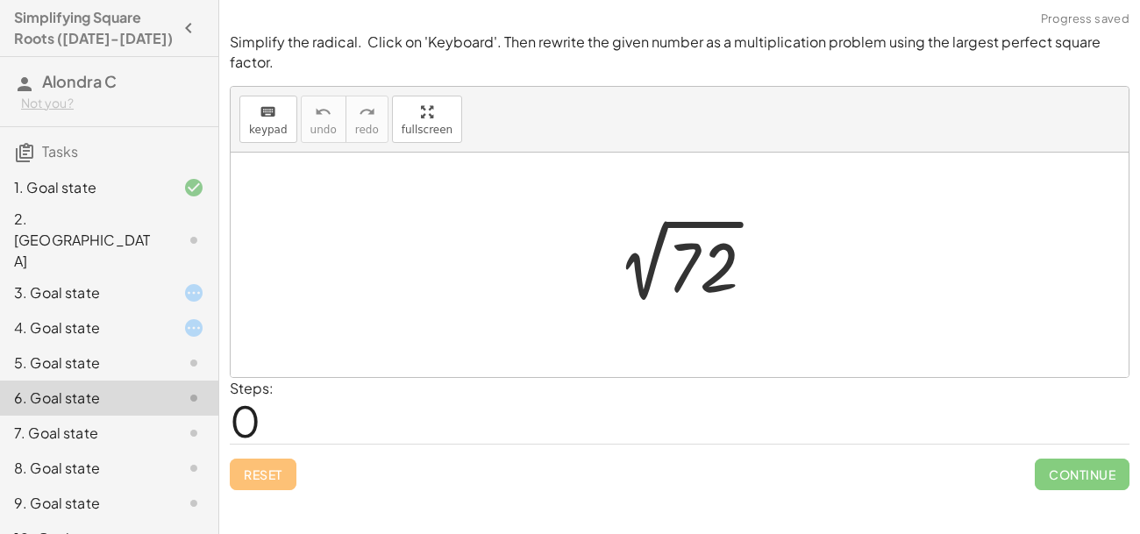
click at [100, 353] on div "5. Goal state" at bounding box center [84, 363] width 141 height 21
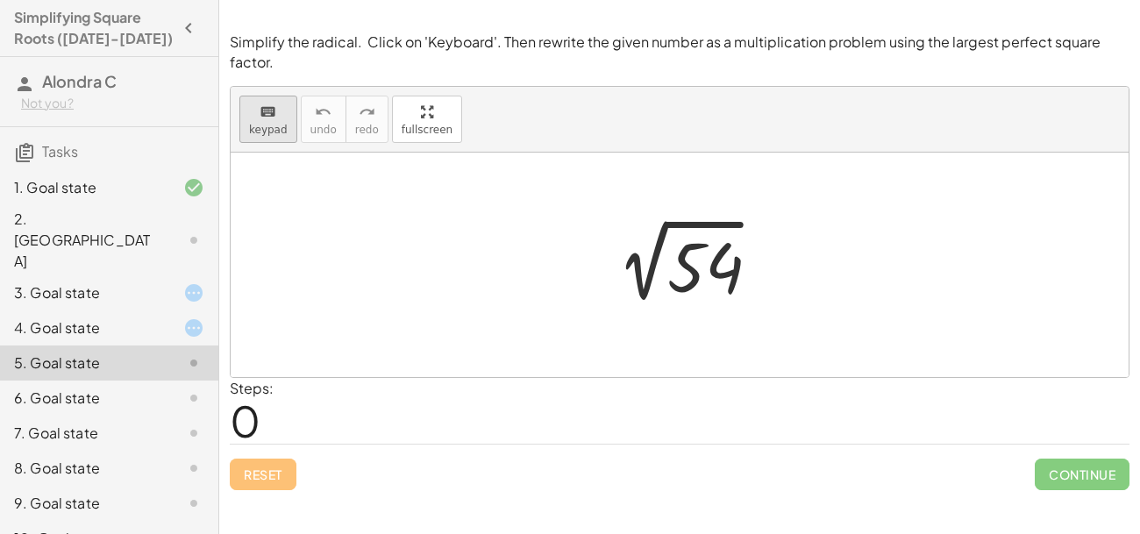
click at [268, 112] on icon "keyboard" at bounding box center [268, 112] width 17 height 21
click at [705, 274] on div at bounding box center [703, 268] width 70 height 78
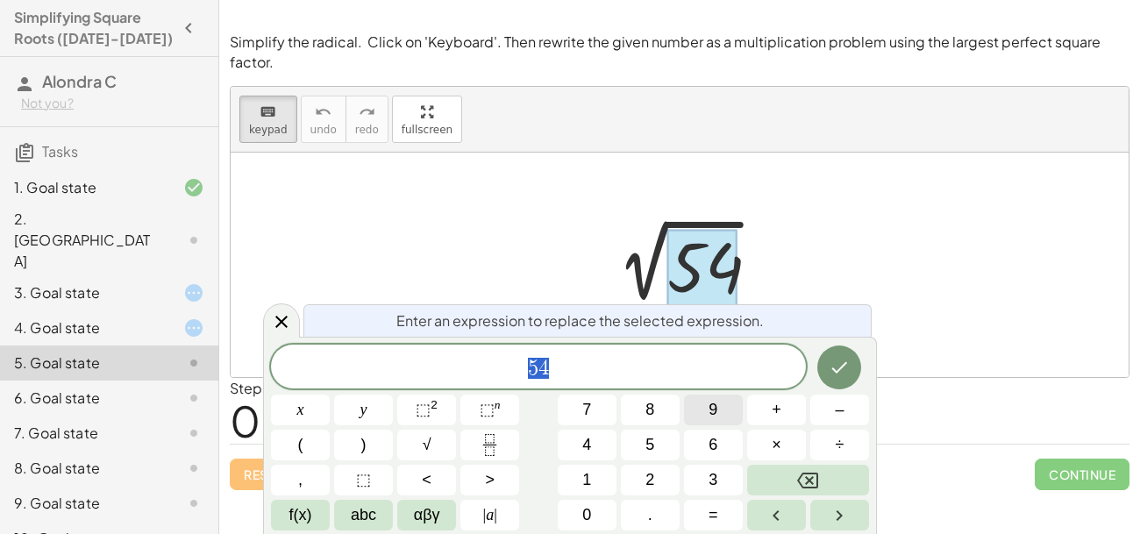
click at [701, 408] on button "9" at bounding box center [713, 410] width 59 height 31
click at [763, 433] on button "×" at bounding box center [776, 445] width 59 height 31
click at [838, 361] on icon "Done" at bounding box center [839, 367] width 21 height 21
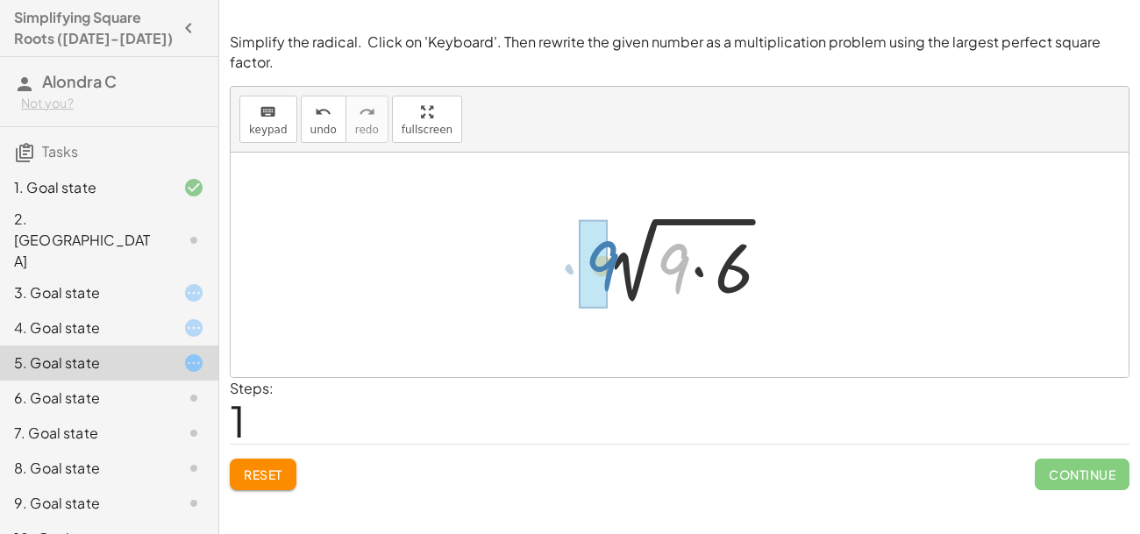
drag, startPoint x: 678, startPoint y: 265, endPoint x: 597, endPoint y: 262, distance: 80.7
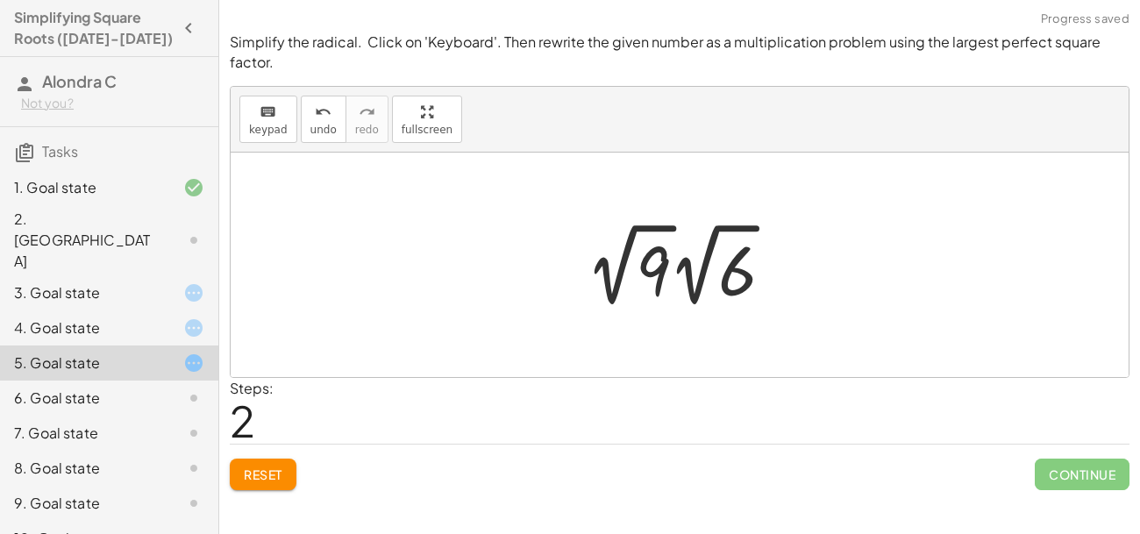
click at [706, 332] on div at bounding box center [680, 265] width 898 height 225
click at [682, 200] on div at bounding box center [680, 265] width 898 height 225
click at [645, 182] on div at bounding box center [680, 265] width 898 height 225
click at [552, 216] on div at bounding box center [680, 265] width 898 height 225
click at [806, 221] on div at bounding box center [680, 265] width 898 height 225
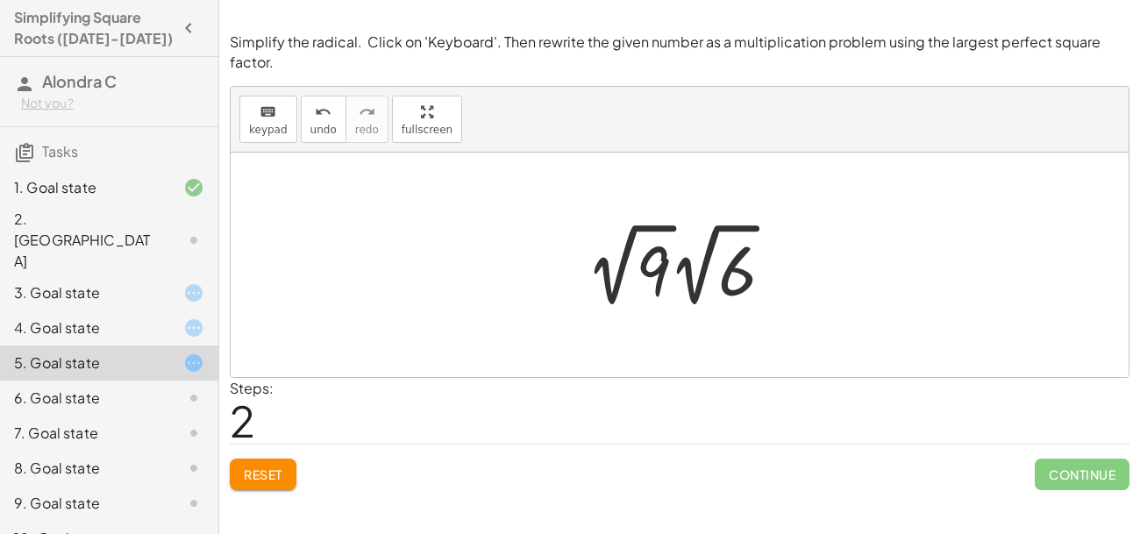
click at [704, 332] on div at bounding box center [680, 265] width 898 height 225
click at [611, 312] on div at bounding box center [686, 265] width 214 height 96
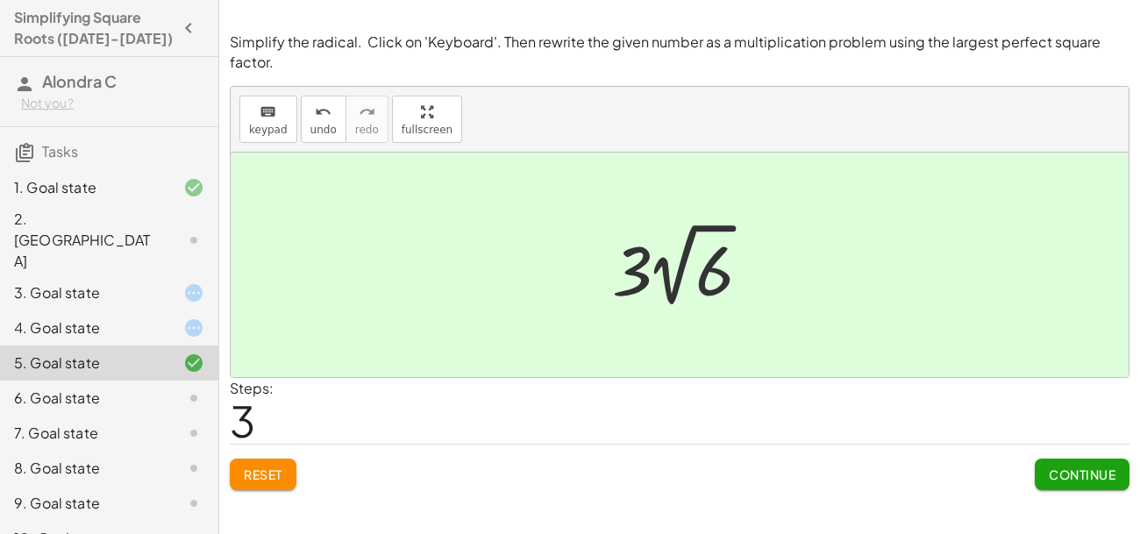
click at [153, 282] on div "3. Goal state" at bounding box center [84, 292] width 141 height 21
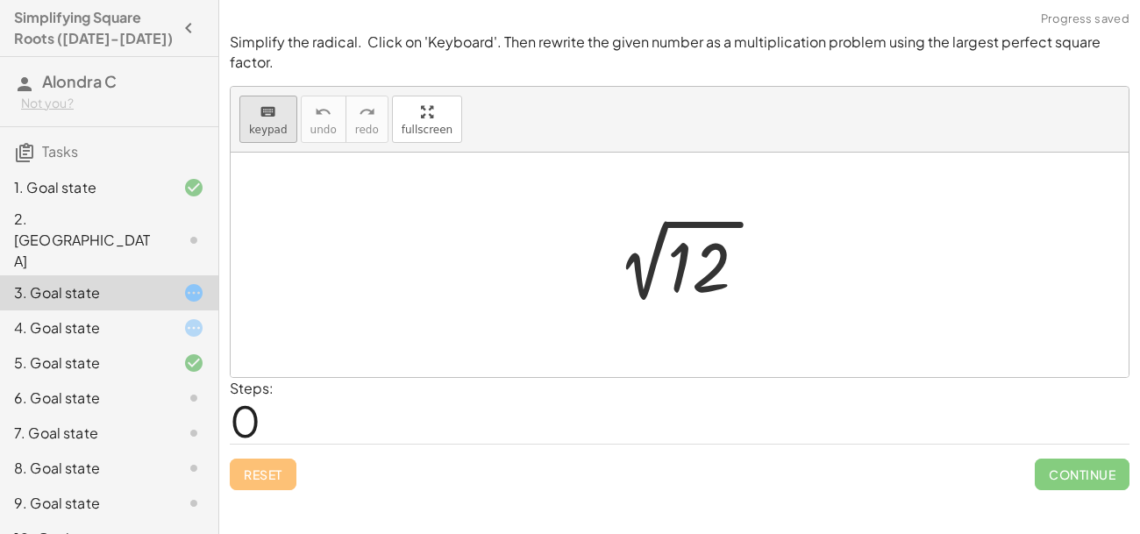
click at [281, 119] on div "keyboard" at bounding box center [268, 111] width 39 height 21
click at [703, 269] on div at bounding box center [703, 268] width 70 height 78
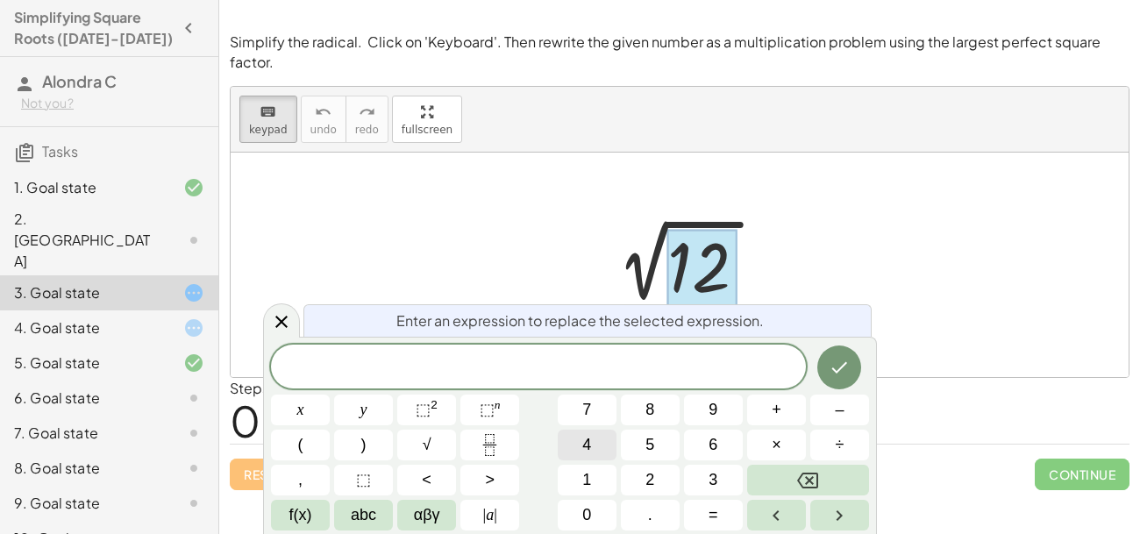
click at [591, 447] on button "4" at bounding box center [587, 445] width 59 height 31
click at [773, 448] on span "×" at bounding box center [777, 445] width 10 height 24
click at [721, 475] on button "3" at bounding box center [713, 480] width 59 height 31
click at [846, 366] on icon "Done" at bounding box center [839, 367] width 21 height 21
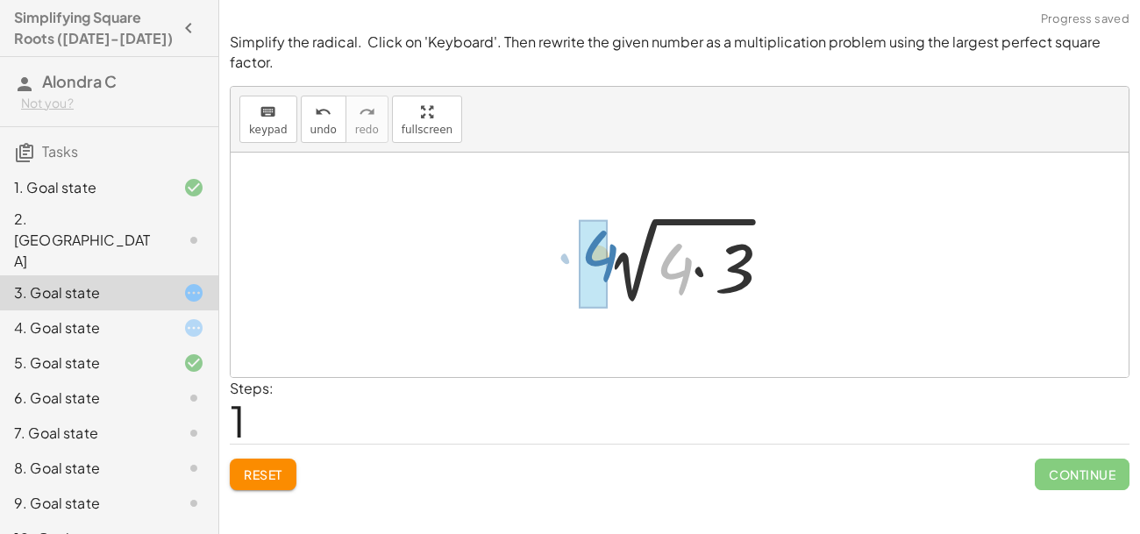
drag, startPoint x: 678, startPoint y: 278, endPoint x: 603, endPoint y: 265, distance: 76.6
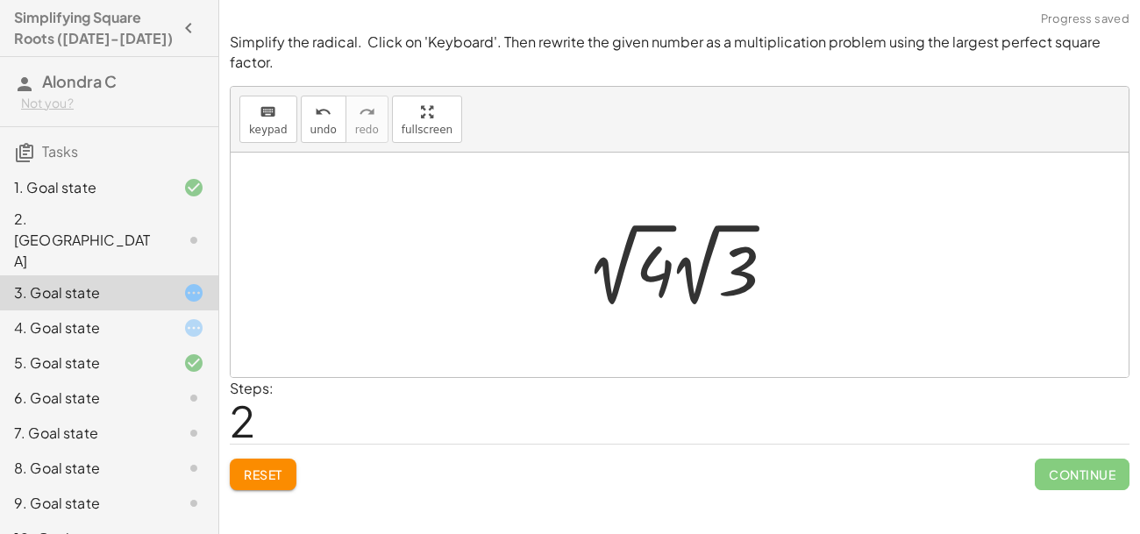
click at [703, 189] on div at bounding box center [680, 265] width 898 height 225
click at [639, 316] on div "2 √ 12 2 √ ( · 4 · 3 ) √ 4 3 · 2 √ · 2" at bounding box center [679, 264] width 236 height 105
click at [655, 264] on div at bounding box center [686, 265] width 214 height 96
click at [660, 275] on div at bounding box center [686, 265] width 214 height 96
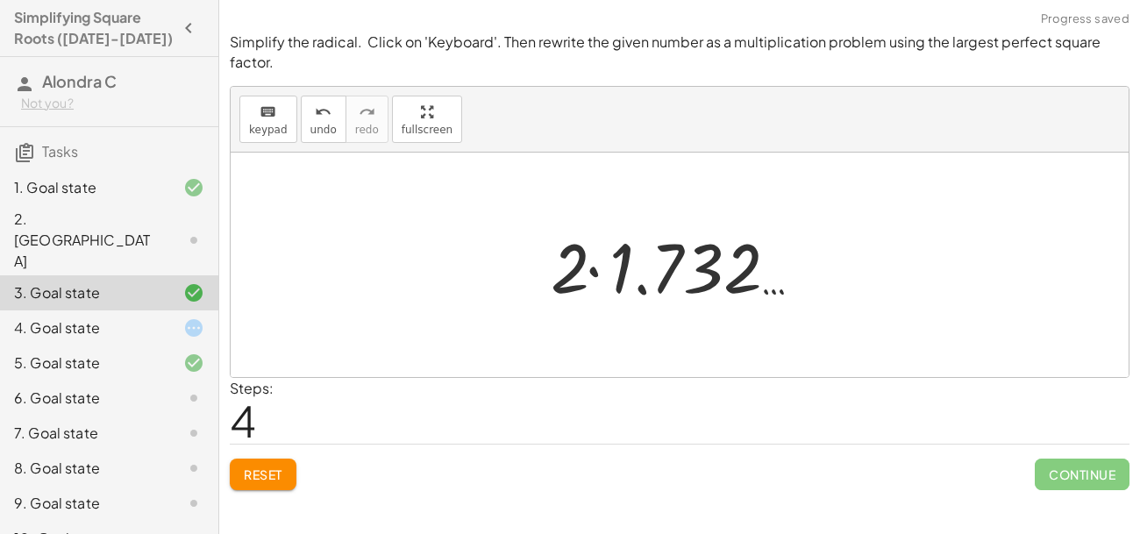
click at [645, 230] on div at bounding box center [686, 265] width 288 height 90
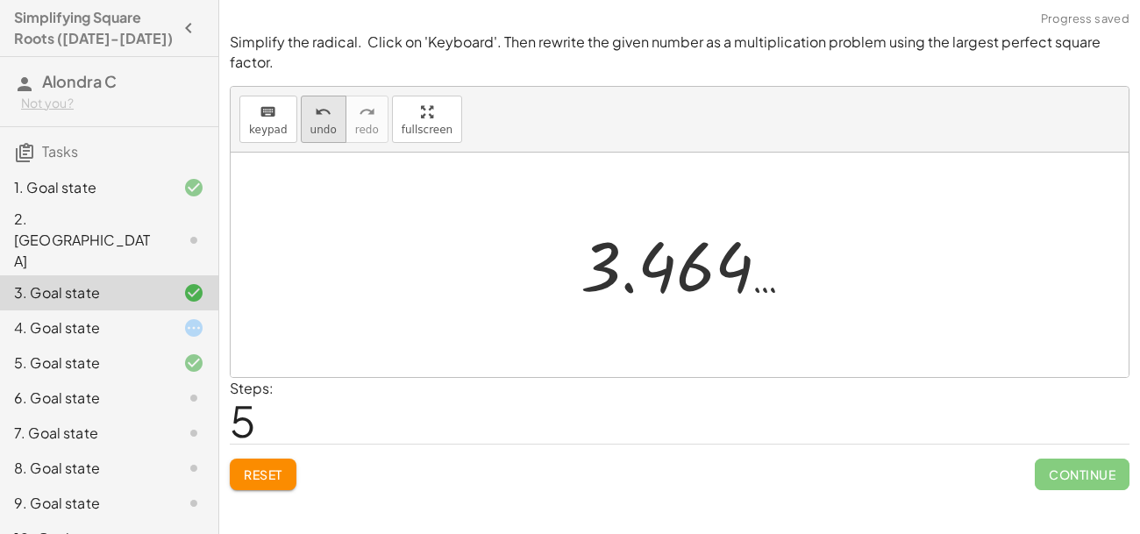
click at [311, 120] on div "undo" at bounding box center [324, 111] width 26 height 21
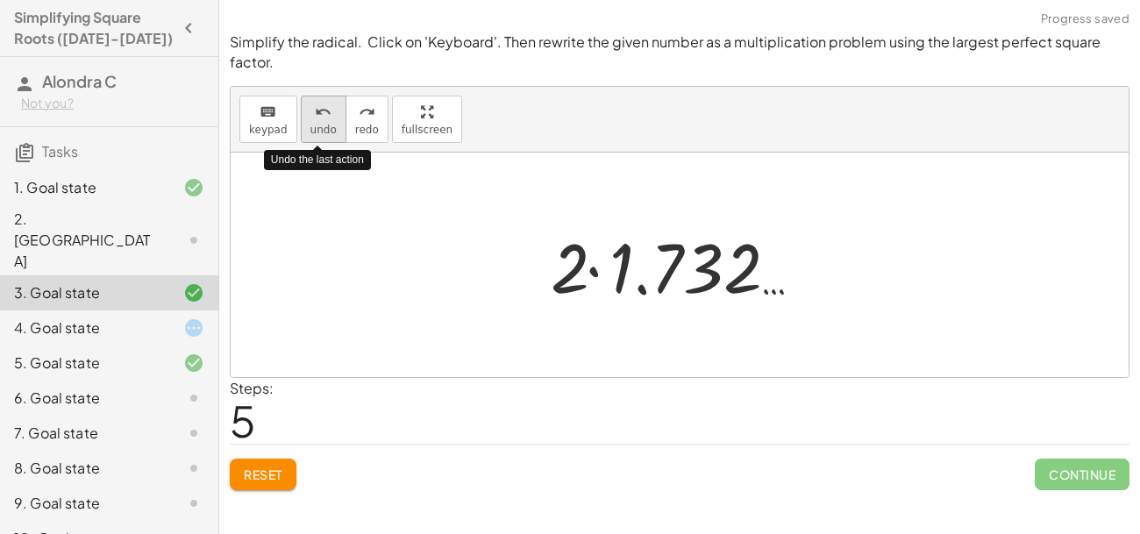
click at [311, 120] on div "undo" at bounding box center [324, 111] width 26 height 21
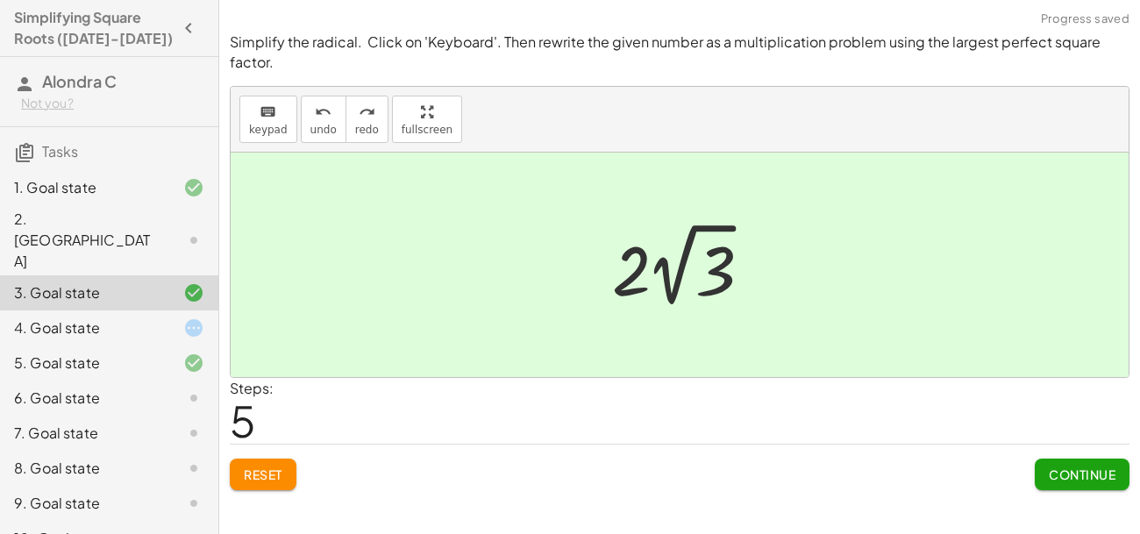
click at [1081, 473] on span "Continue" at bounding box center [1082, 475] width 67 height 16
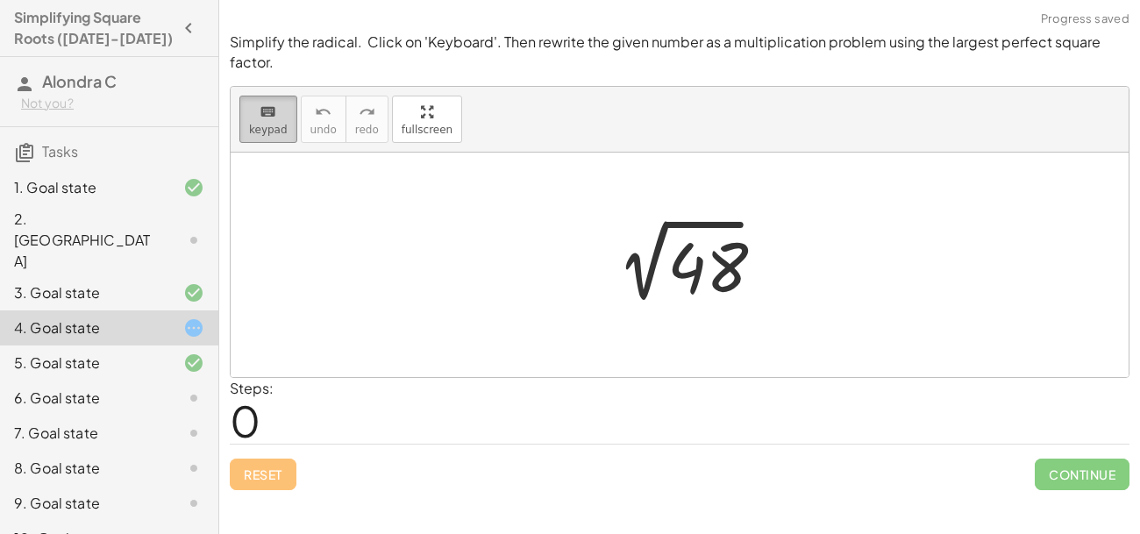
click at [270, 124] on span "keypad" at bounding box center [268, 130] width 39 height 12
click at [684, 262] on div at bounding box center [687, 265] width 182 height 89
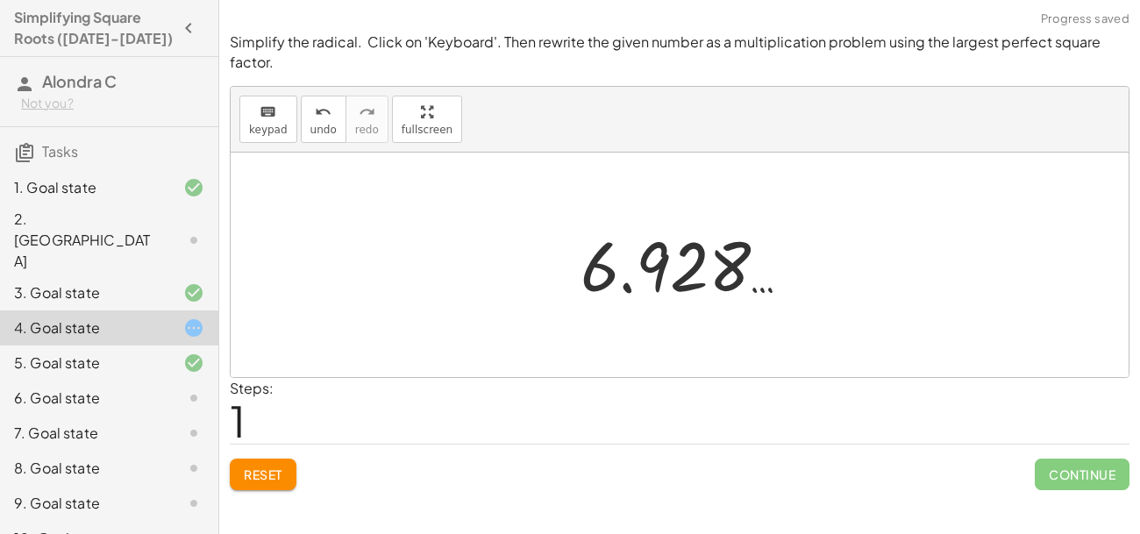
click at [277, 506] on div "**********" at bounding box center [679, 267] width 921 height 534
click at [260, 475] on span "Reset" at bounding box center [263, 475] width 39 height 16
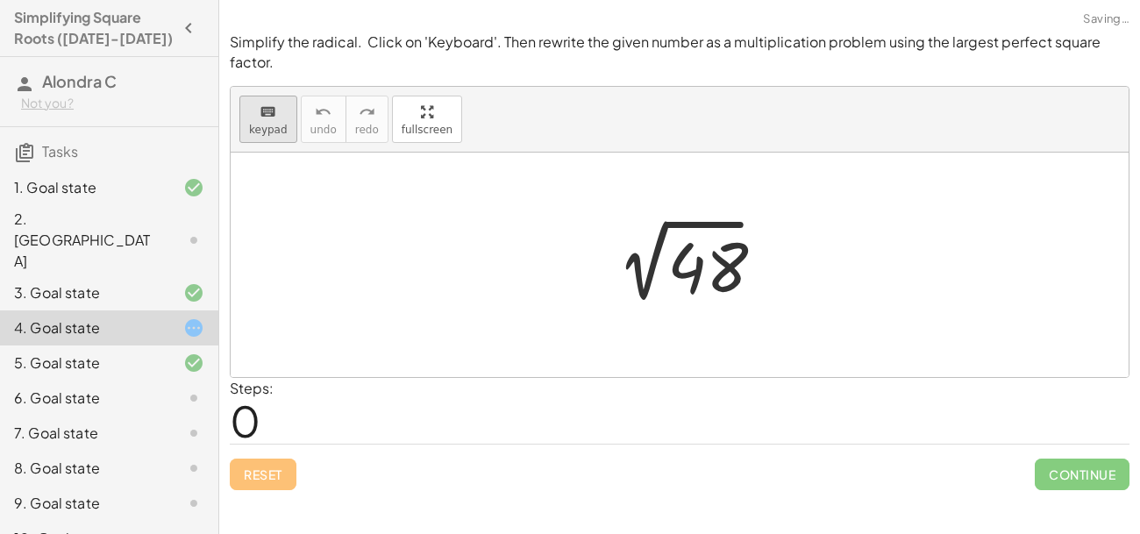
click at [261, 131] on span "keypad" at bounding box center [268, 130] width 39 height 12
click at [700, 262] on div at bounding box center [703, 268] width 70 height 78
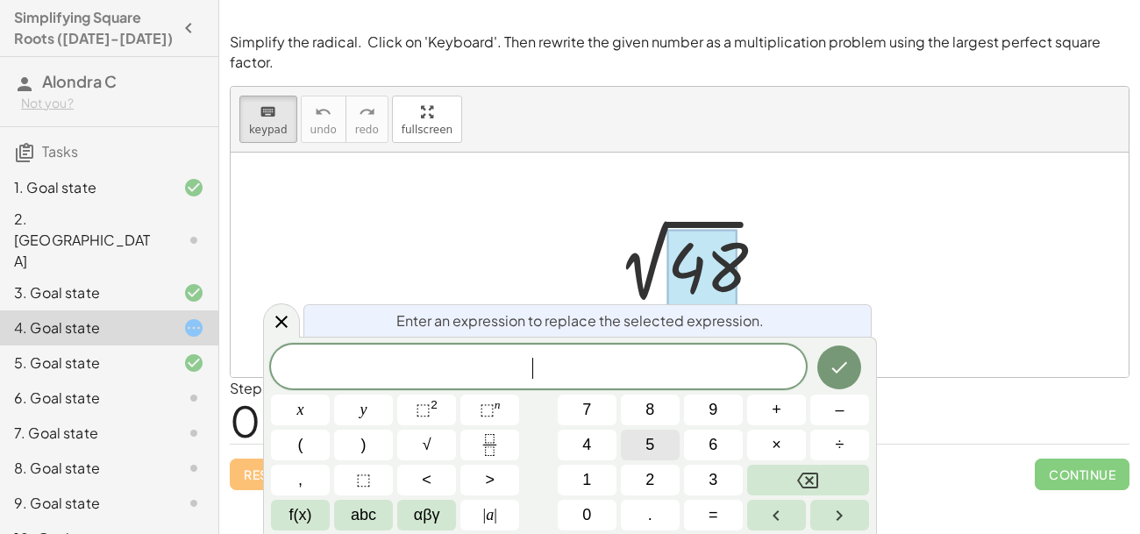
click at [636, 447] on button "5" at bounding box center [650, 445] width 59 height 31
click at [795, 473] on button "Backspace" at bounding box center [808, 480] width 122 height 31
click at [571, 447] on button "4" at bounding box center [587, 445] width 59 height 31
click at [781, 446] on button "×" at bounding box center [776, 445] width 59 height 31
click at [590, 484] on span "1" at bounding box center [586, 480] width 9 height 24
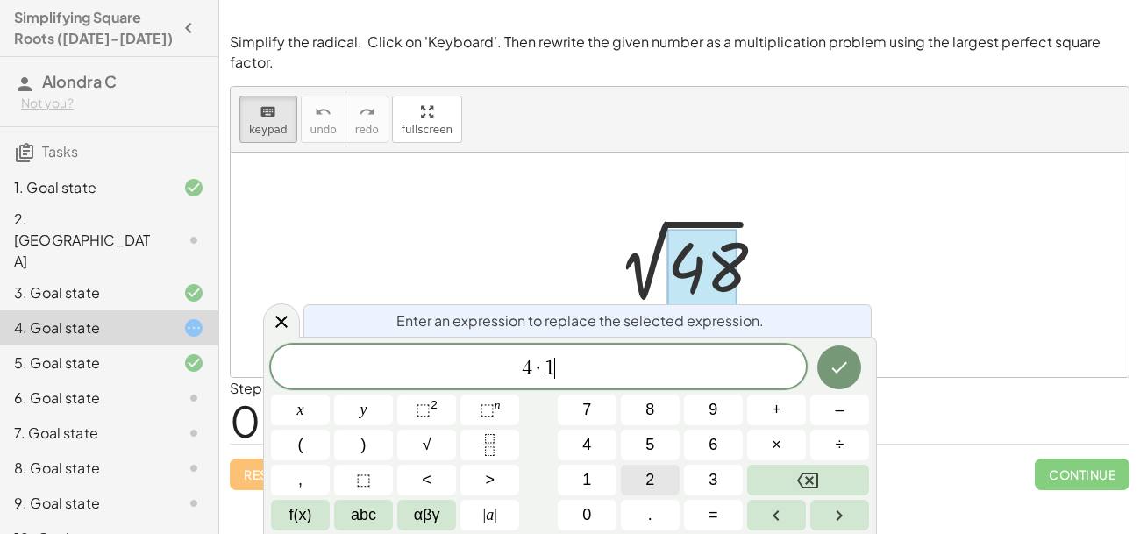
click at [653, 479] on span "2" at bounding box center [650, 480] width 9 height 24
click at [832, 374] on icon "Done" at bounding box center [839, 367] width 21 height 21
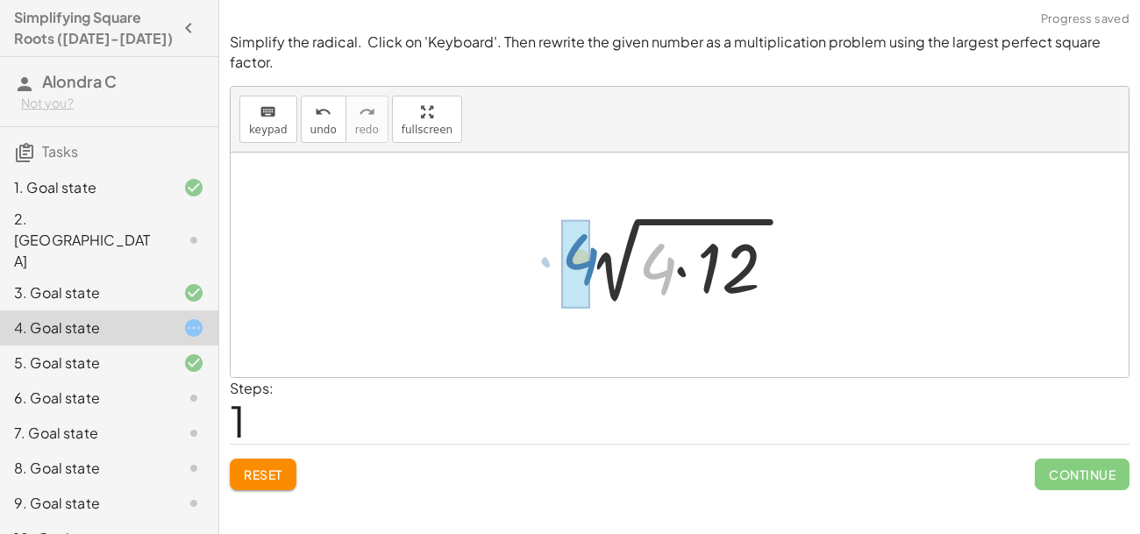
drag, startPoint x: 647, startPoint y: 271, endPoint x: 566, endPoint y: 263, distance: 82.0
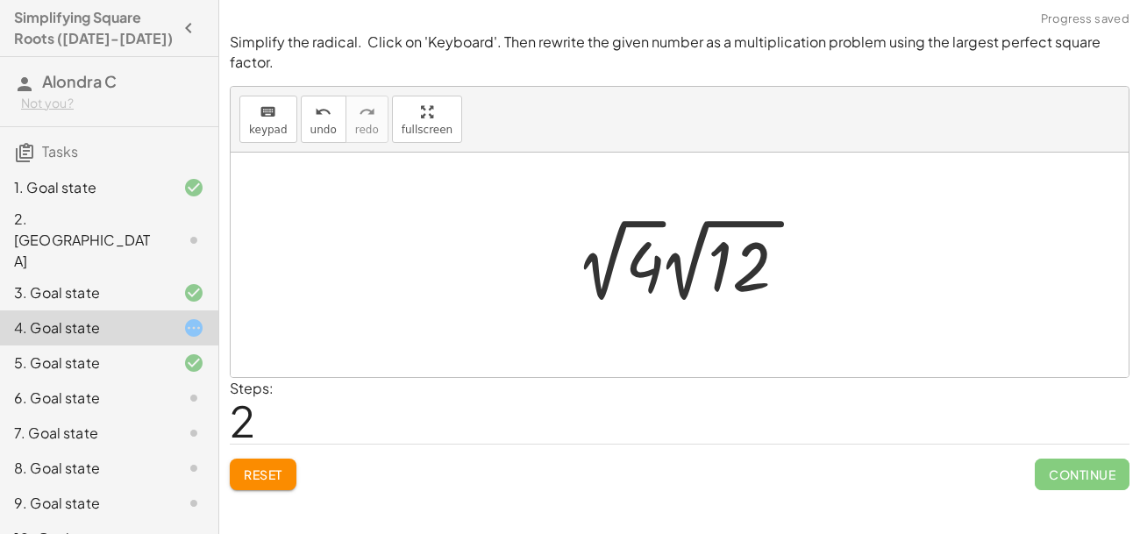
click at [658, 295] on div at bounding box center [692, 260] width 249 height 96
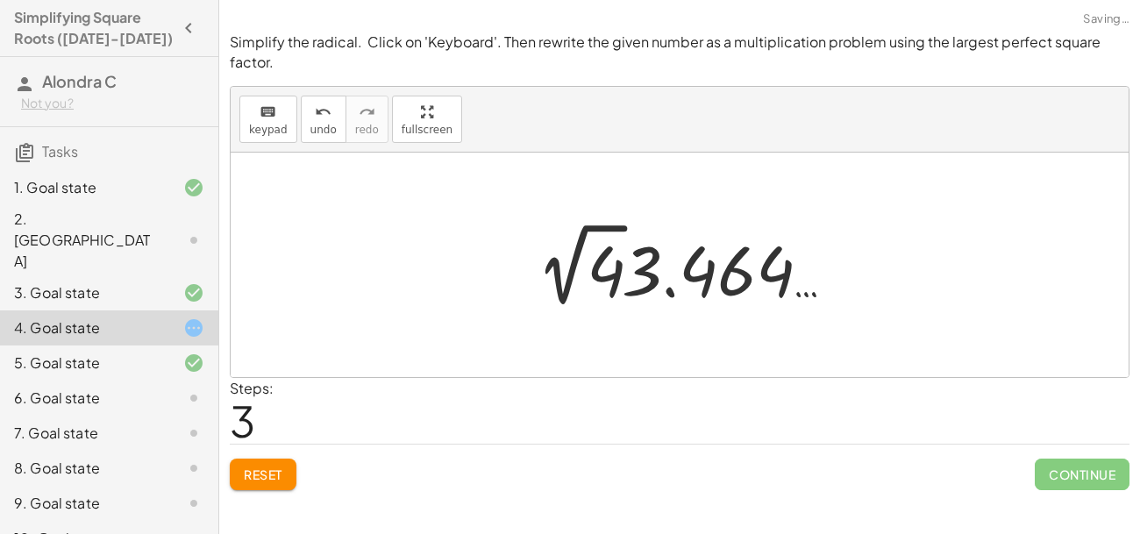
click at [689, 168] on div at bounding box center [680, 265] width 898 height 225
click at [690, 239] on div at bounding box center [686, 265] width 312 height 96
click at [623, 260] on div at bounding box center [686, 265] width 312 height 96
click at [614, 269] on div at bounding box center [686, 265] width 312 height 96
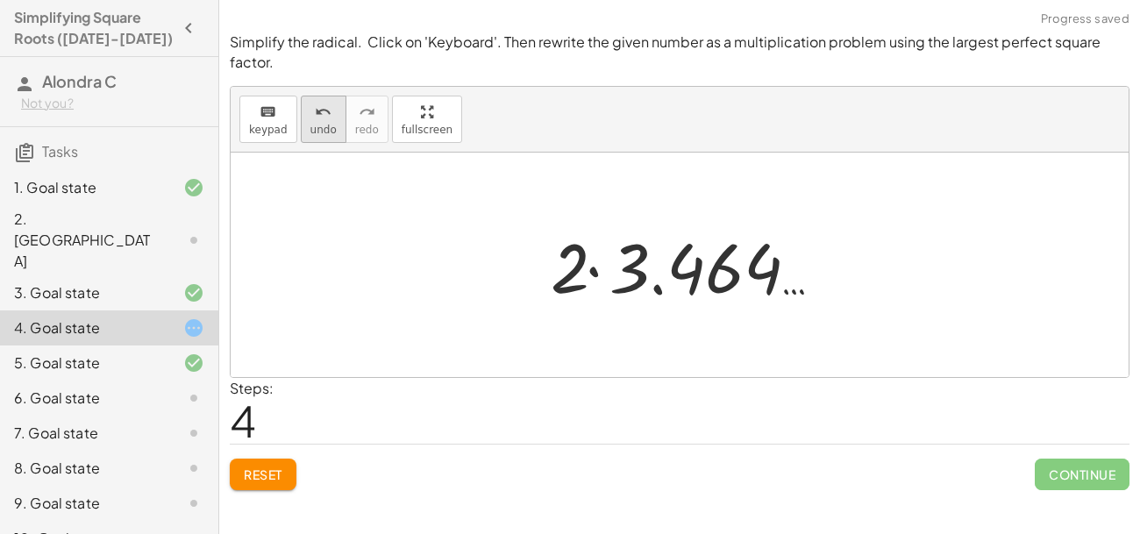
click at [304, 125] on button "undo undo" at bounding box center [324, 119] width 46 height 47
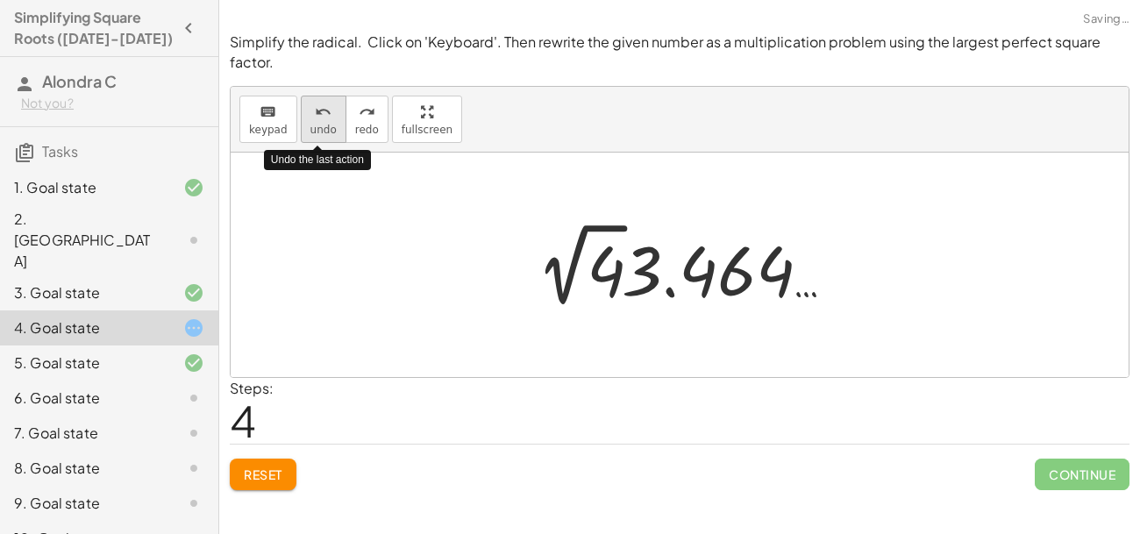
click at [304, 125] on button "undo undo" at bounding box center [324, 119] width 46 height 47
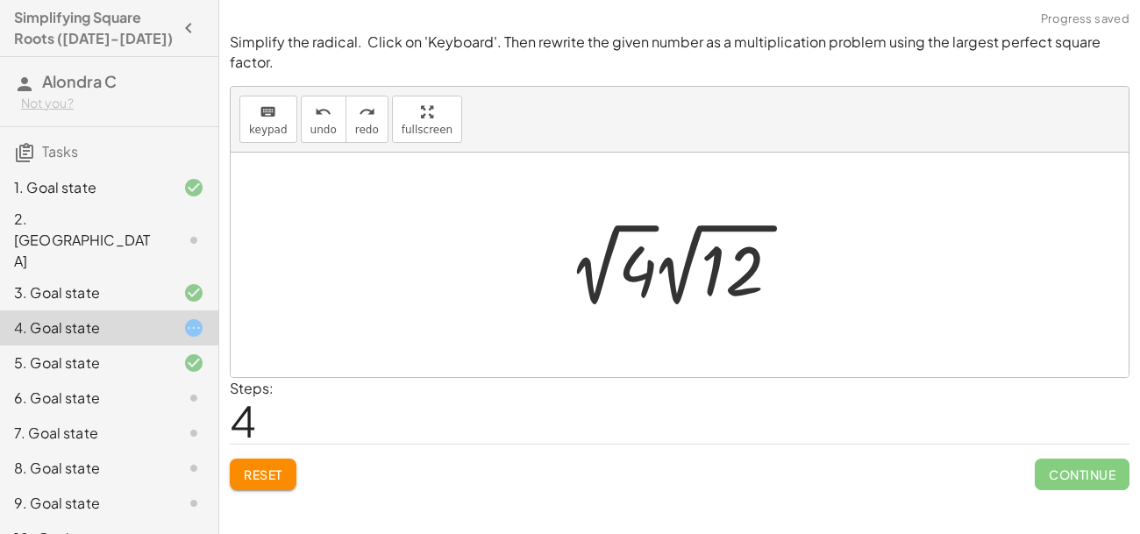
click at [626, 263] on div at bounding box center [685, 265] width 249 height 96
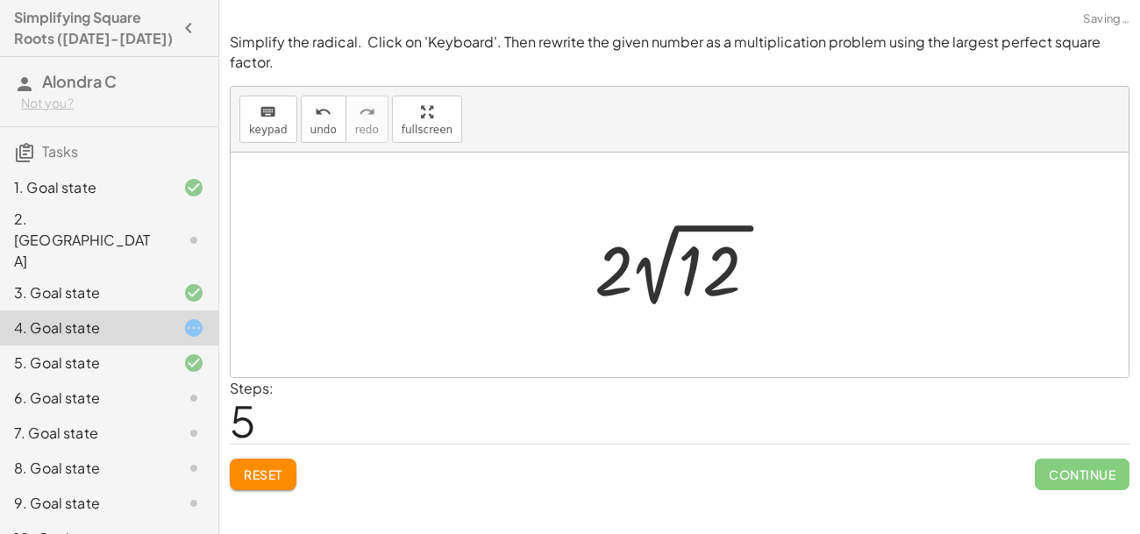
click at [518, 249] on div at bounding box center [680, 265] width 898 height 225
click at [709, 177] on div at bounding box center [680, 265] width 898 height 225
click at [616, 261] on div at bounding box center [687, 265] width 202 height 96
click at [696, 254] on div at bounding box center [687, 265] width 202 height 96
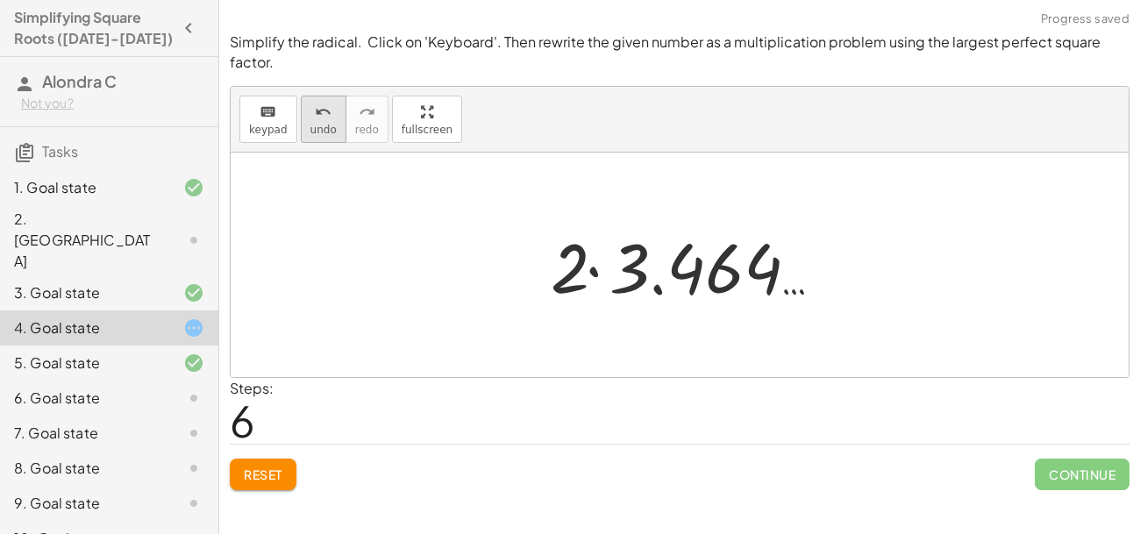
click at [315, 111] on icon "undo" at bounding box center [323, 112] width 17 height 21
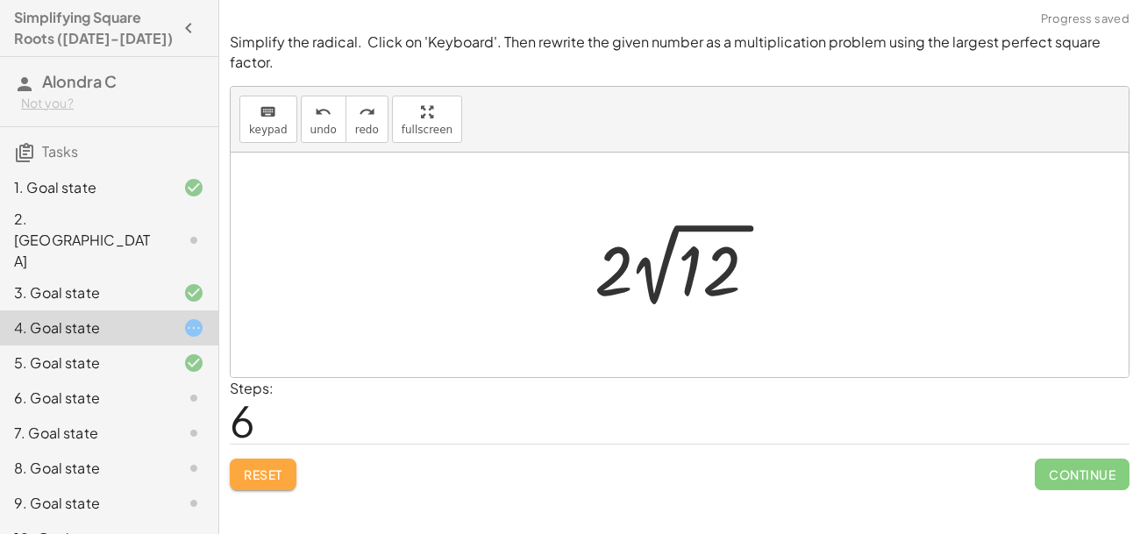
click at [240, 470] on button "Reset" at bounding box center [263, 475] width 67 height 32
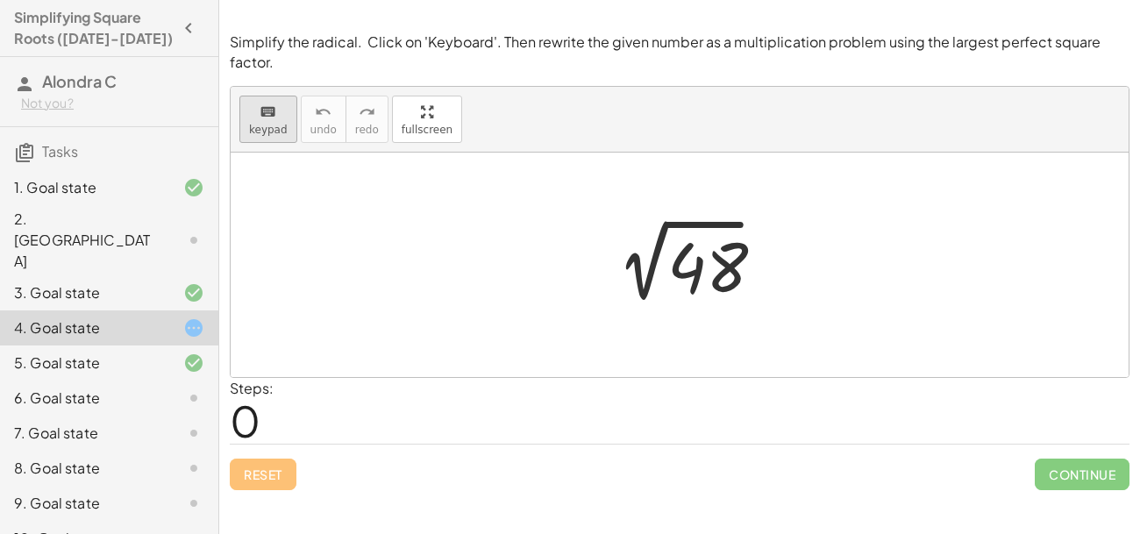
click at [249, 118] on div "keyboard" at bounding box center [268, 111] width 39 height 21
click at [717, 278] on div at bounding box center [703, 268] width 70 height 78
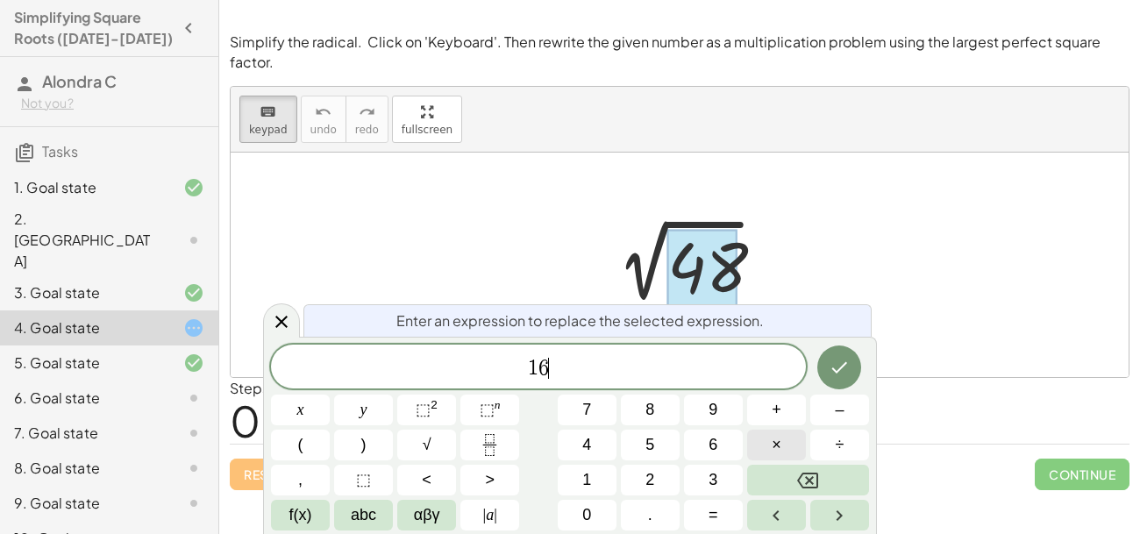
click at [777, 439] on span "×" at bounding box center [777, 445] width 10 height 24
click at [712, 466] on button "3" at bounding box center [713, 480] width 59 height 31
click at [842, 373] on icon "Done" at bounding box center [839, 367] width 21 height 21
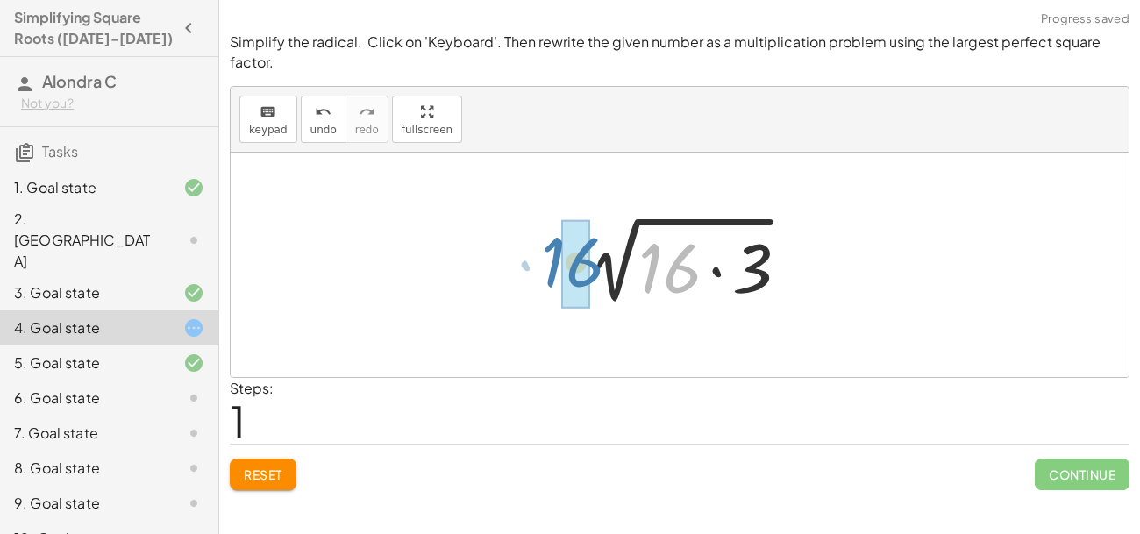
drag, startPoint x: 673, startPoint y: 265, endPoint x: 575, endPoint y: 259, distance: 97.6
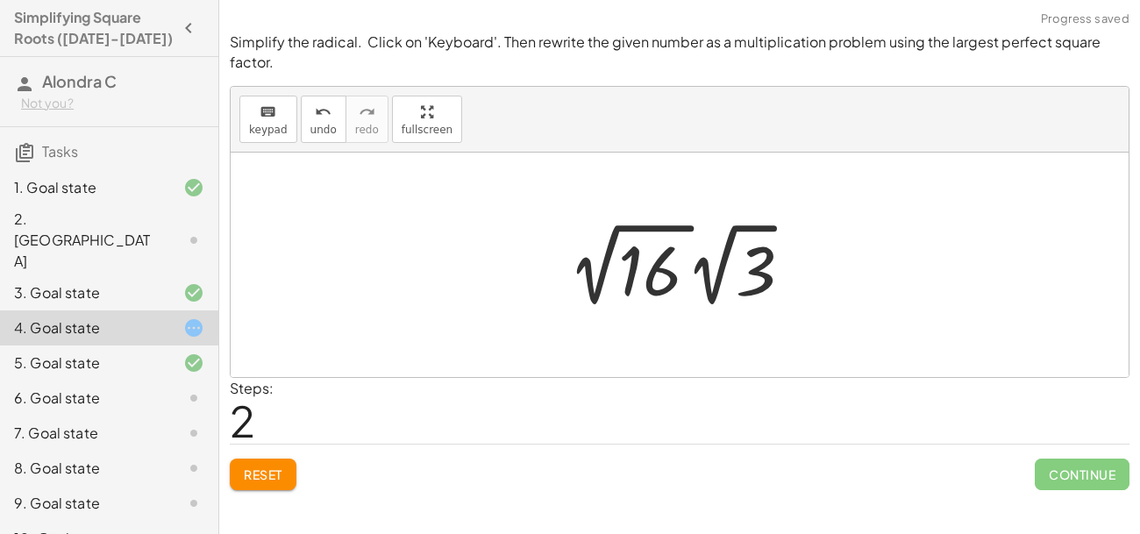
click at [663, 286] on div at bounding box center [685, 265] width 249 height 96
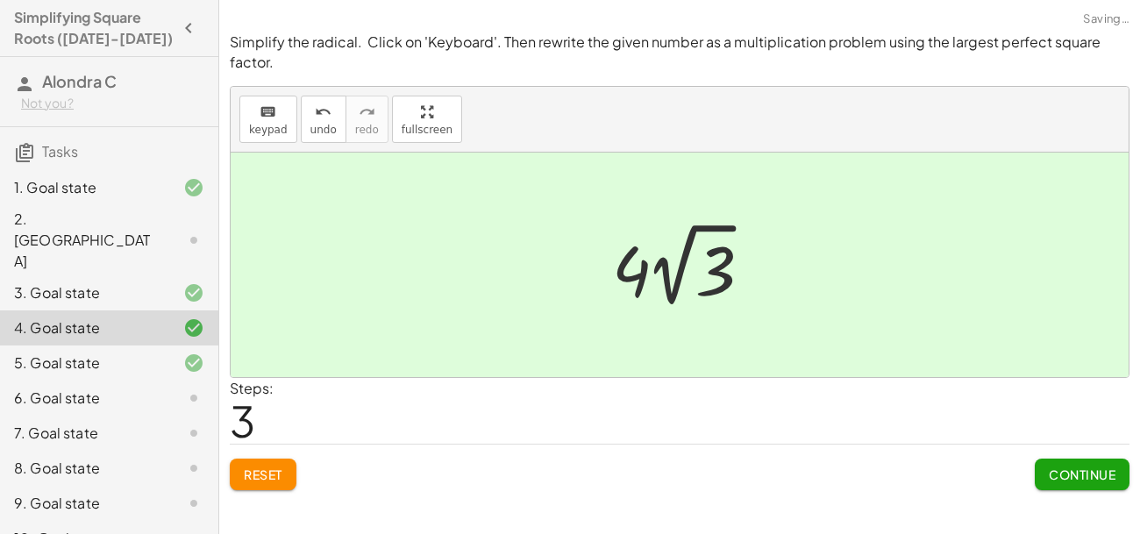
click at [625, 337] on div at bounding box center [680, 265] width 898 height 225
click at [1066, 445] on div "Continue" at bounding box center [1082, 468] width 95 height 46
click at [1095, 468] on span "Continue" at bounding box center [1082, 475] width 67 height 16
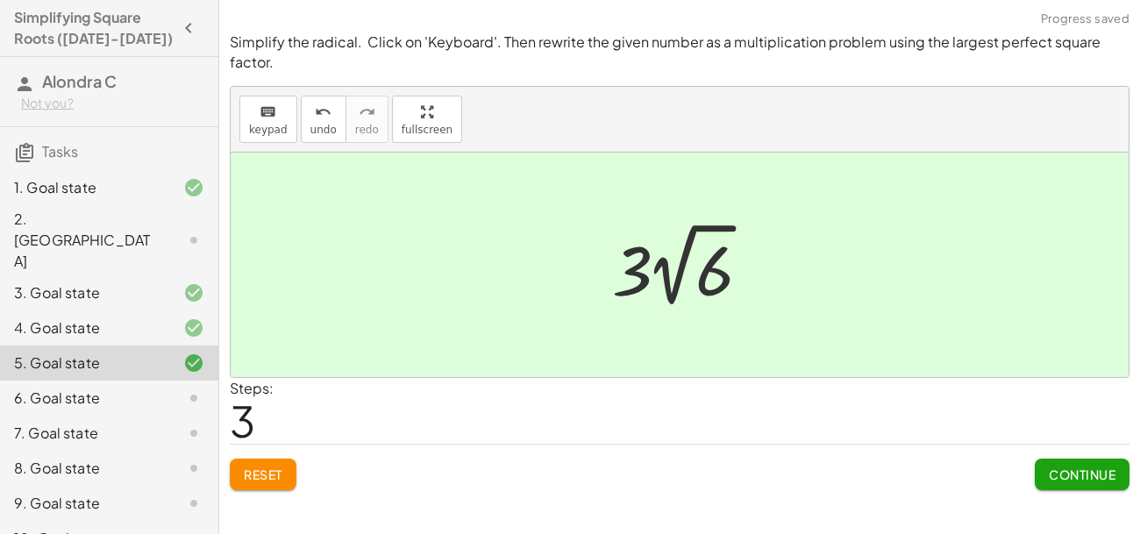
click at [1095, 468] on span "Continue" at bounding box center [1082, 475] width 67 height 16
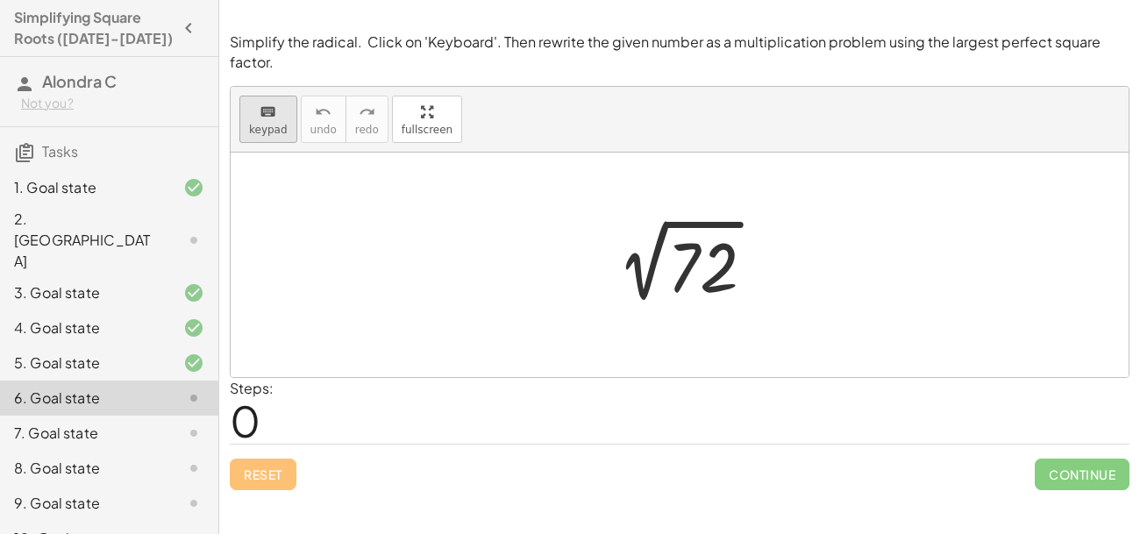
click at [260, 121] on icon "keyboard" at bounding box center [268, 112] width 17 height 21
click at [706, 275] on div at bounding box center [703, 268] width 70 height 78
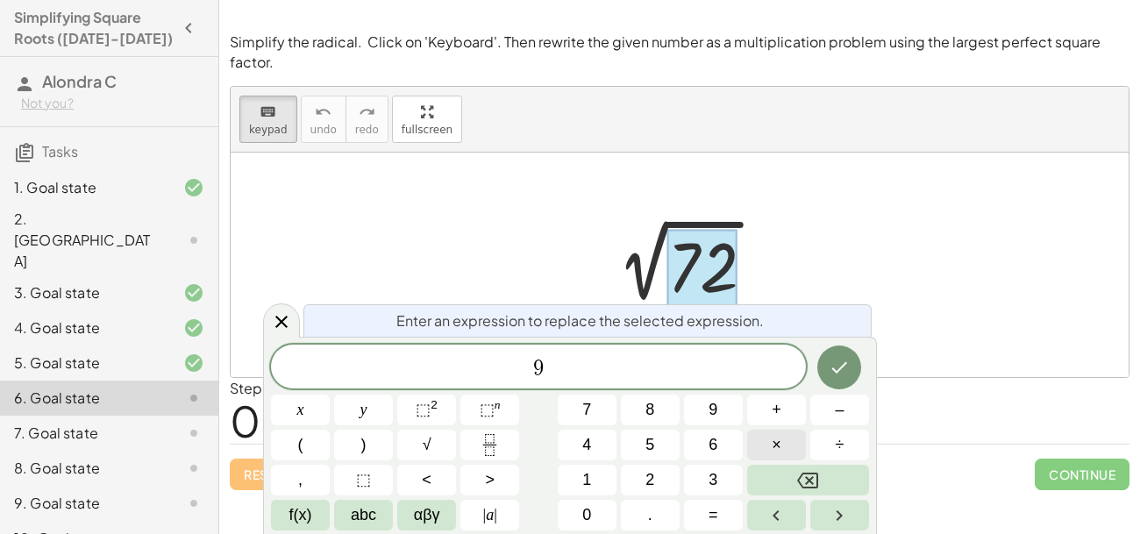
click at [772, 446] on span "×" at bounding box center [777, 445] width 10 height 24
click at [855, 361] on button "Done" at bounding box center [840, 368] width 44 height 44
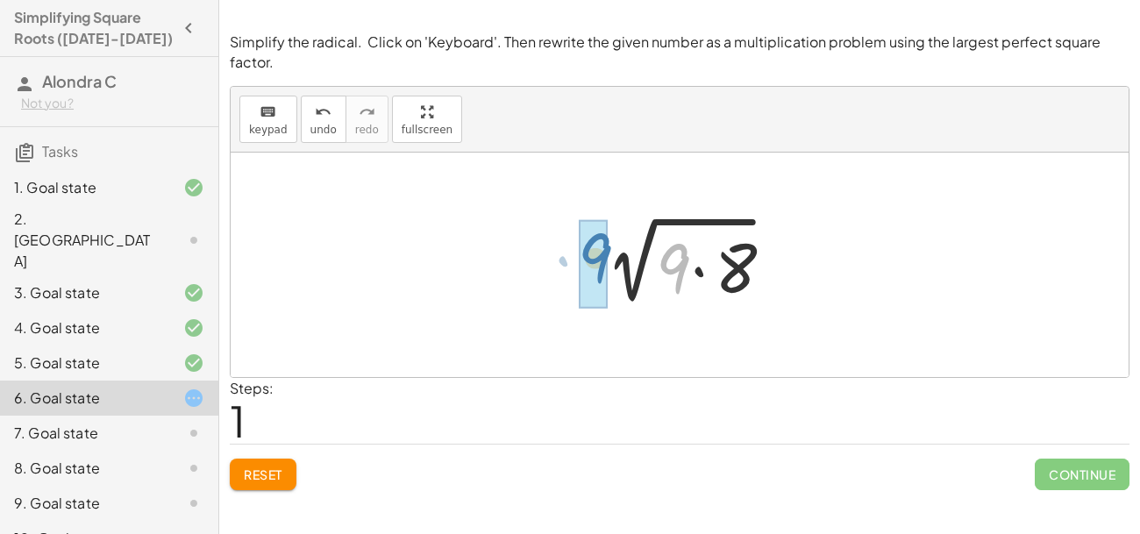
drag, startPoint x: 679, startPoint y: 263, endPoint x: 599, endPoint y: 254, distance: 80.3
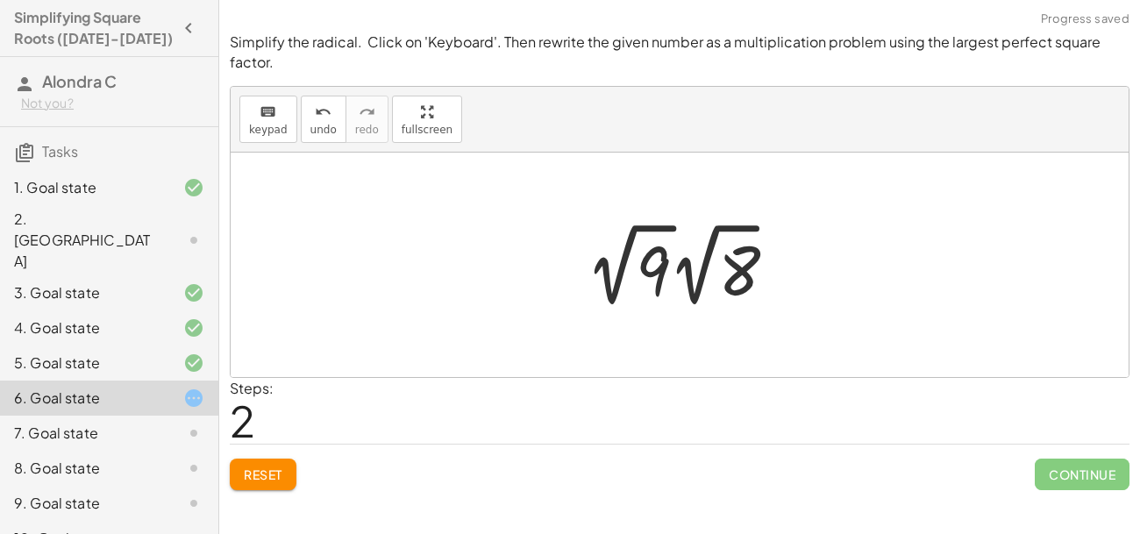
click at [661, 296] on div at bounding box center [686, 265] width 214 height 96
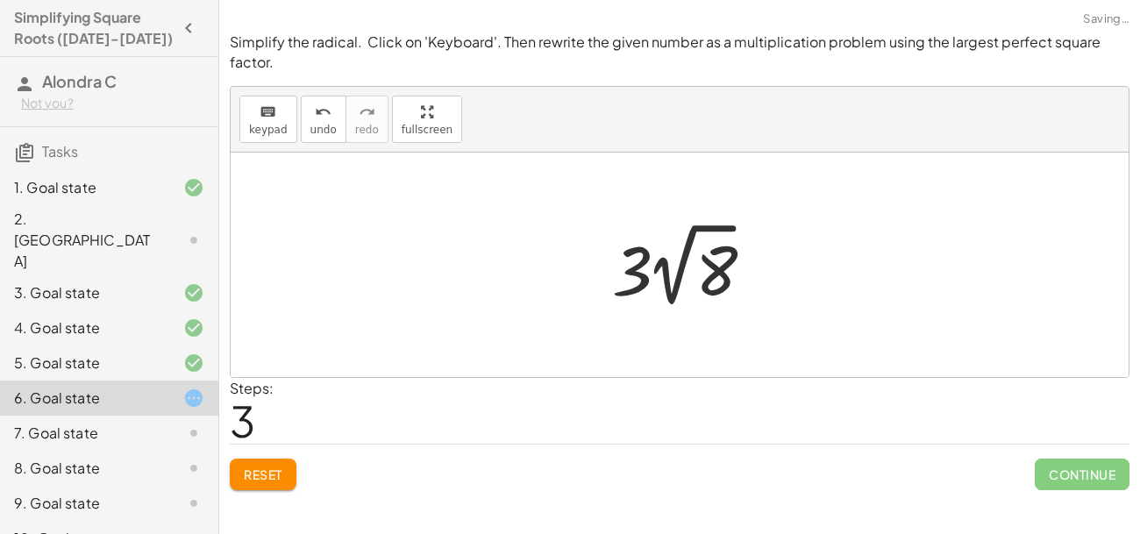
click at [563, 314] on div at bounding box center [680, 265] width 898 height 225
click at [621, 231] on div at bounding box center [686, 265] width 167 height 96
click at [275, 481] on span "Reset" at bounding box center [263, 475] width 39 height 16
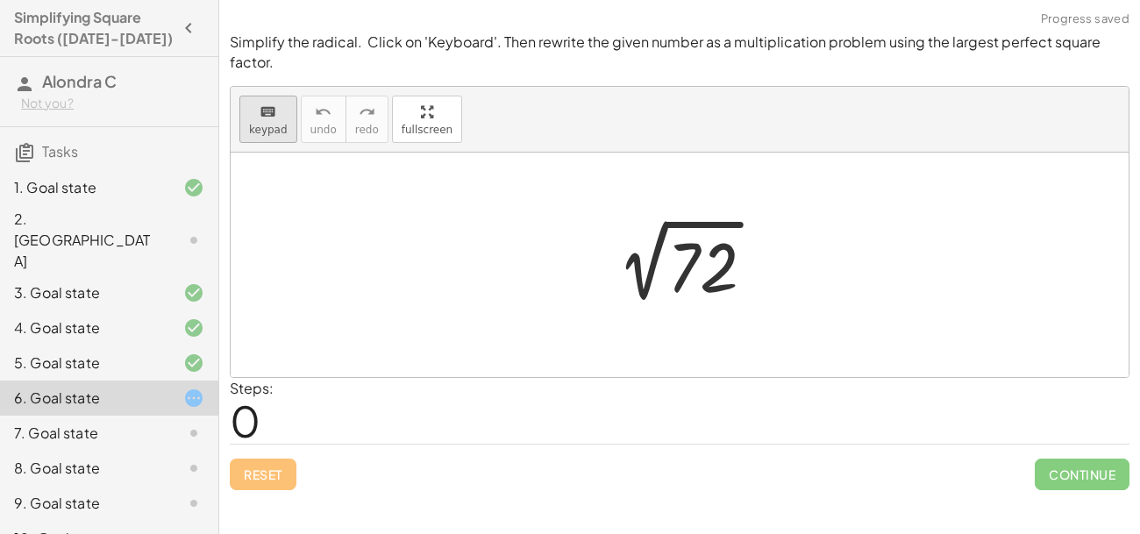
click at [251, 120] on div "keyboard" at bounding box center [268, 111] width 39 height 21
click at [685, 268] on div at bounding box center [703, 268] width 70 height 78
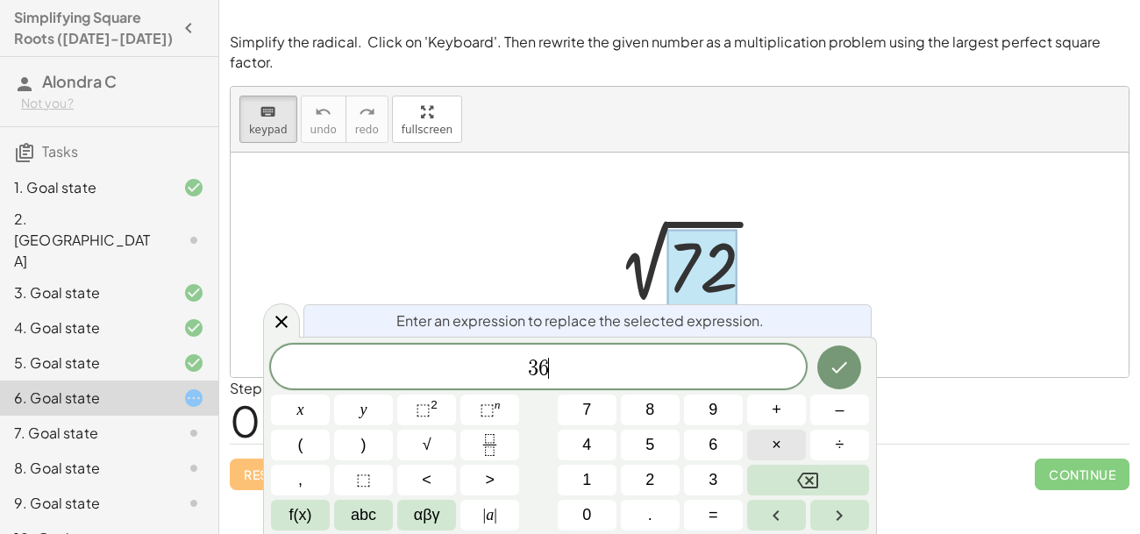
click at [772, 446] on span "×" at bounding box center [777, 445] width 10 height 24
click at [849, 365] on icon "Done" at bounding box center [839, 367] width 21 height 21
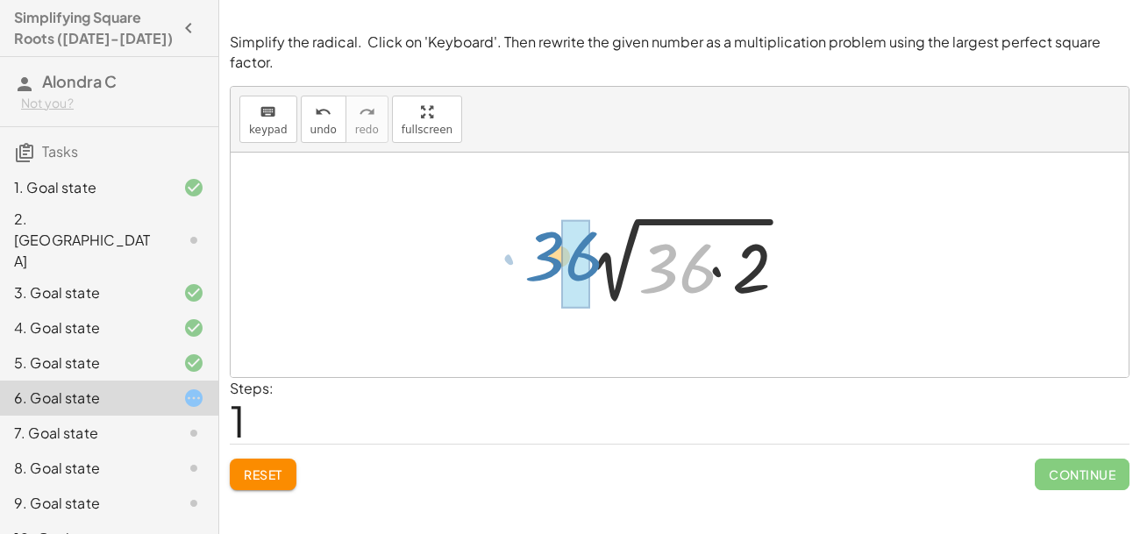
drag, startPoint x: 702, startPoint y: 270, endPoint x: 589, endPoint y: 257, distance: 113.9
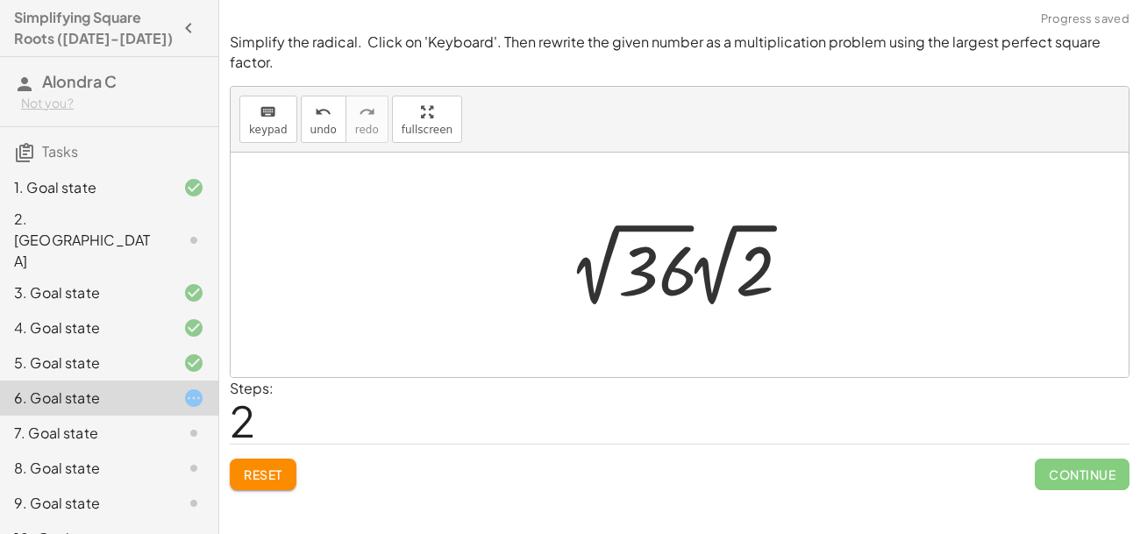
click at [669, 311] on div at bounding box center [685, 265] width 249 height 96
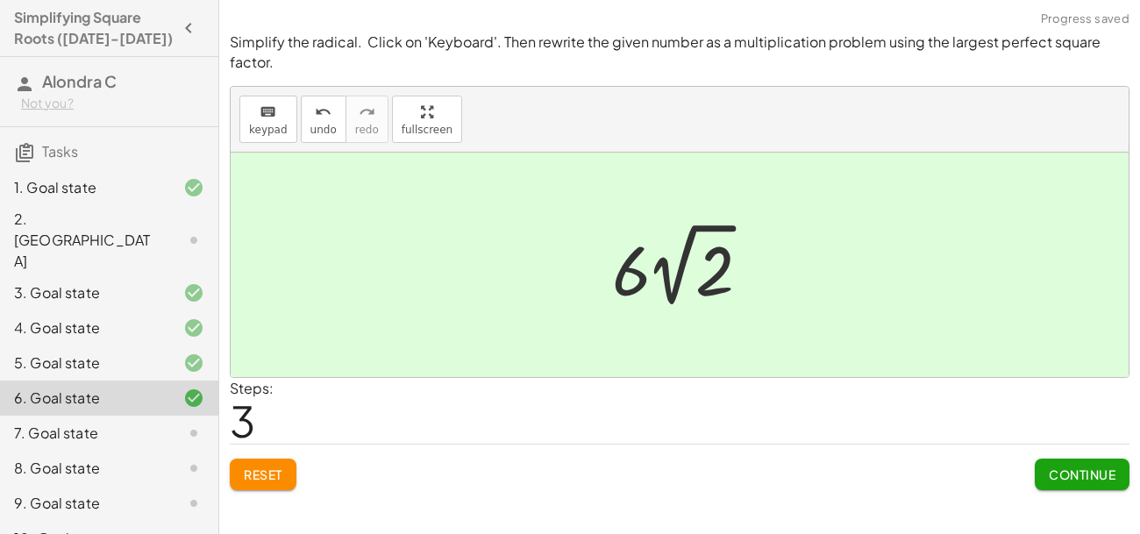
click at [1104, 477] on span "Continue" at bounding box center [1082, 475] width 67 height 16
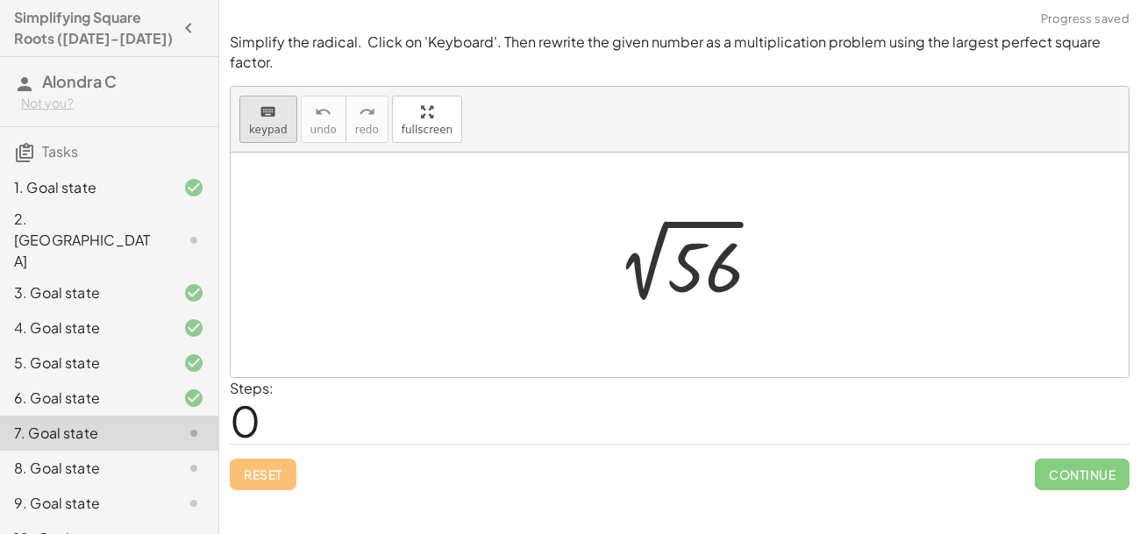
click at [266, 126] on span "keypad" at bounding box center [268, 130] width 39 height 12
click at [702, 266] on div at bounding box center [703, 268] width 70 height 78
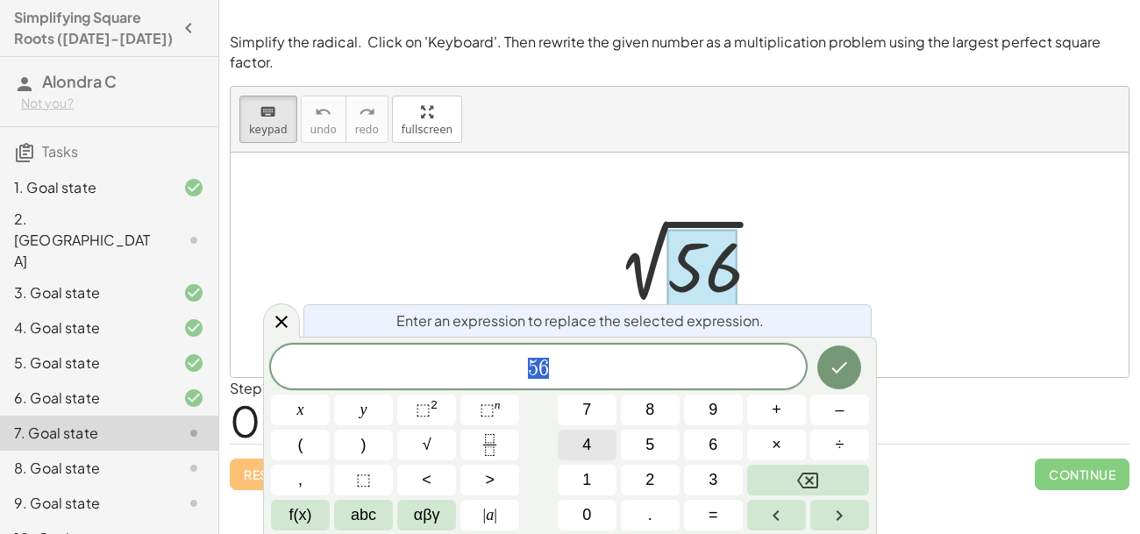
click at [603, 444] on button "4" at bounding box center [587, 445] width 59 height 31
click at [786, 449] on button "×" at bounding box center [776, 445] width 59 height 31
click at [844, 375] on icon "Done" at bounding box center [839, 367] width 21 height 21
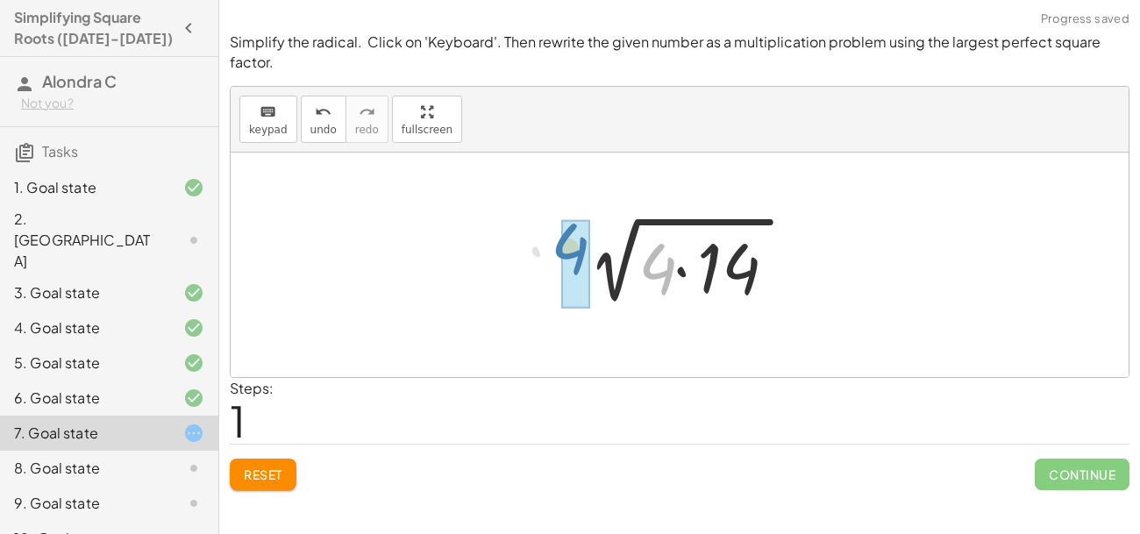
drag, startPoint x: 653, startPoint y: 269, endPoint x: 565, endPoint y: 251, distance: 90.5
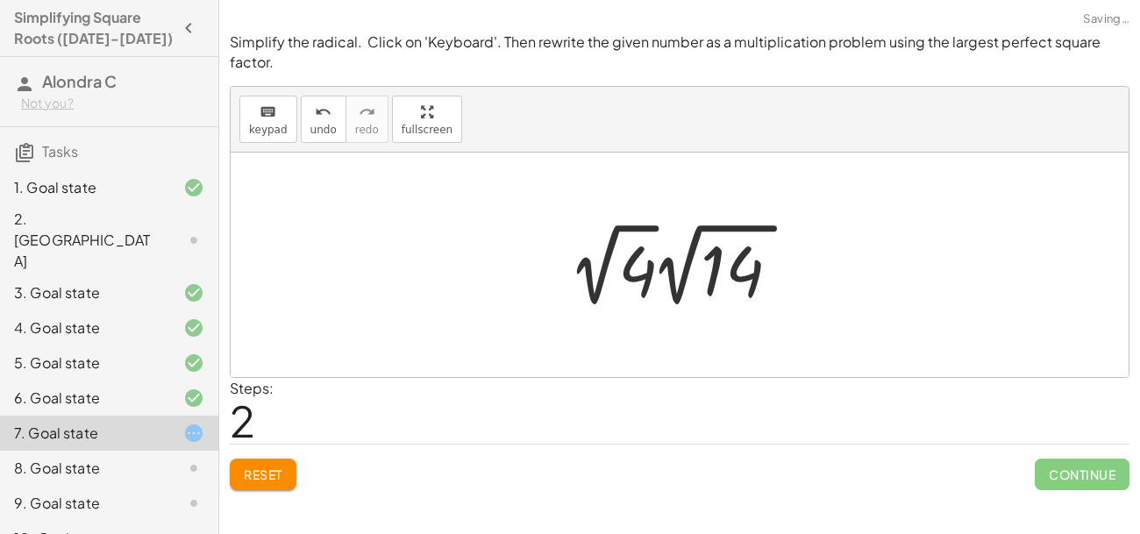
click at [660, 290] on div at bounding box center [685, 265] width 249 height 96
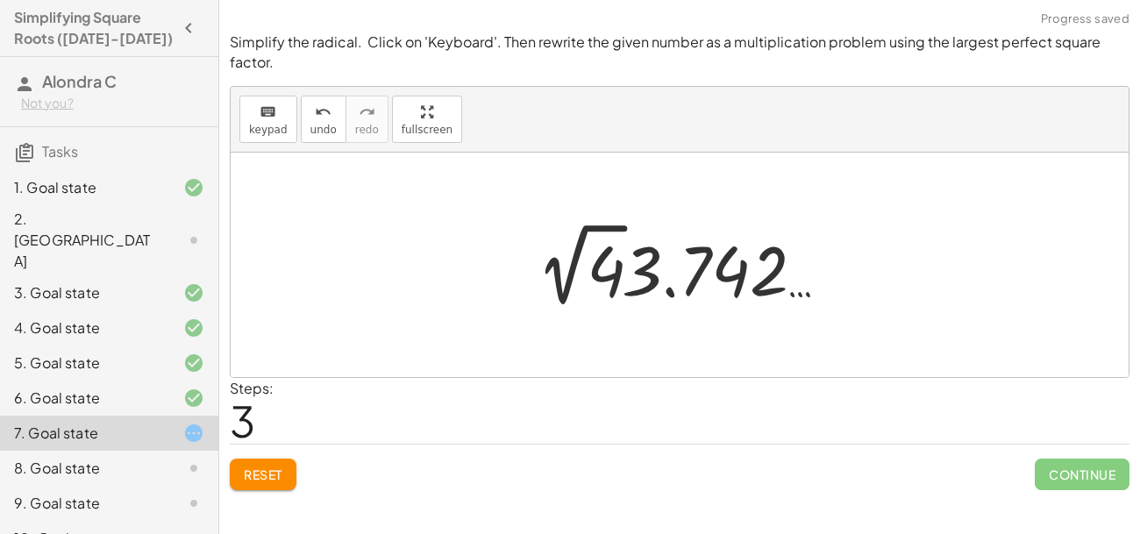
click at [646, 286] on div at bounding box center [686, 265] width 312 height 96
click at [304, 117] on button "undo undo" at bounding box center [324, 119] width 46 height 47
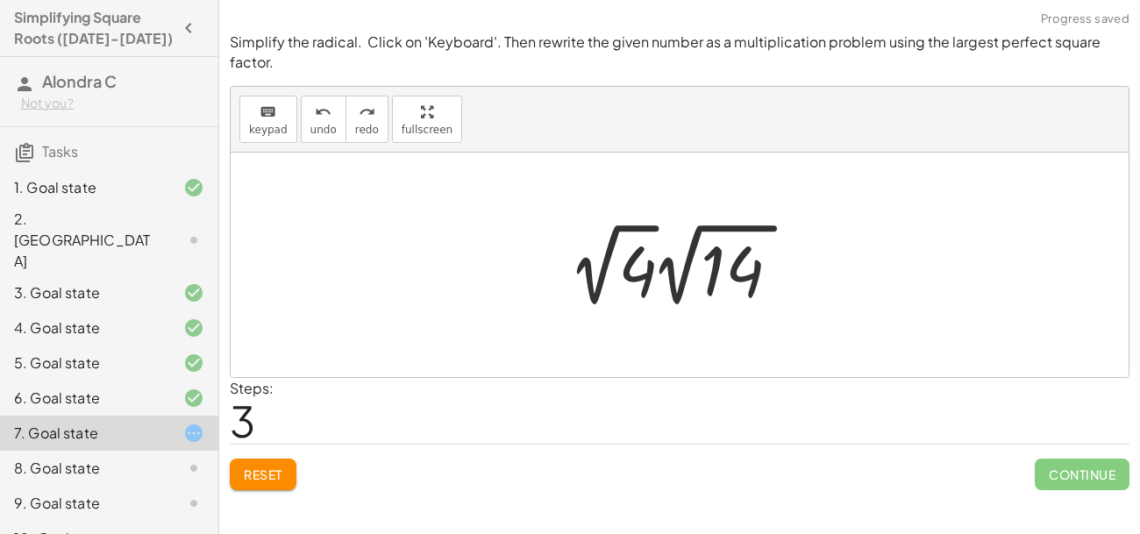
click at [624, 297] on div at bounding box center [685, 265] width 249 height 96
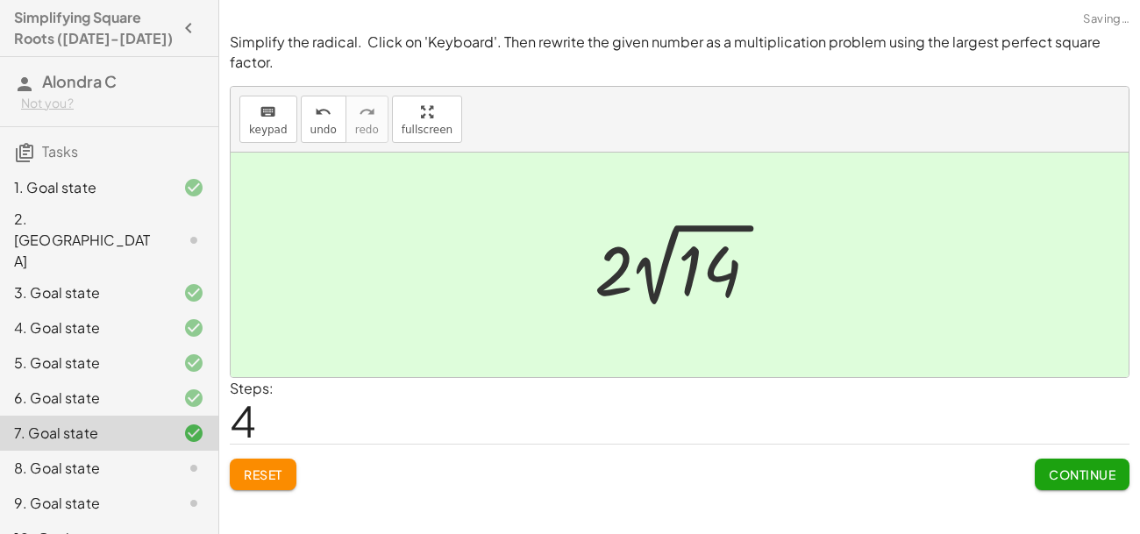
click at [1061, 483] on button "Continue" at bounding box center [1082, 475] width 95 height 32
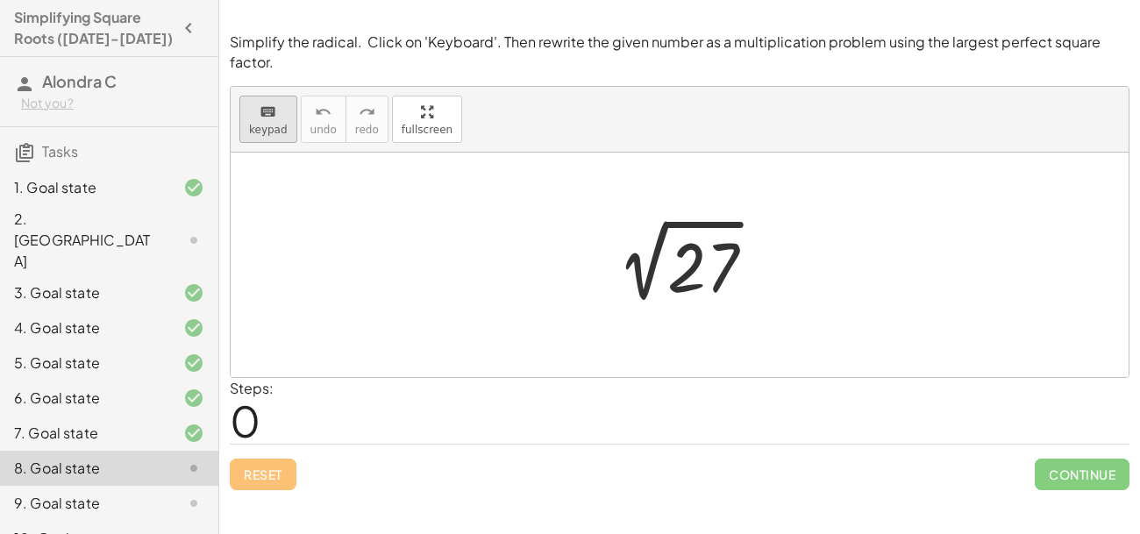
click at [275, 126] on span "keypad" at bounding box center [268, 130] width 39 height 12
click at [684, 273] on div at bounding box center [703, 268] width 70 height 78
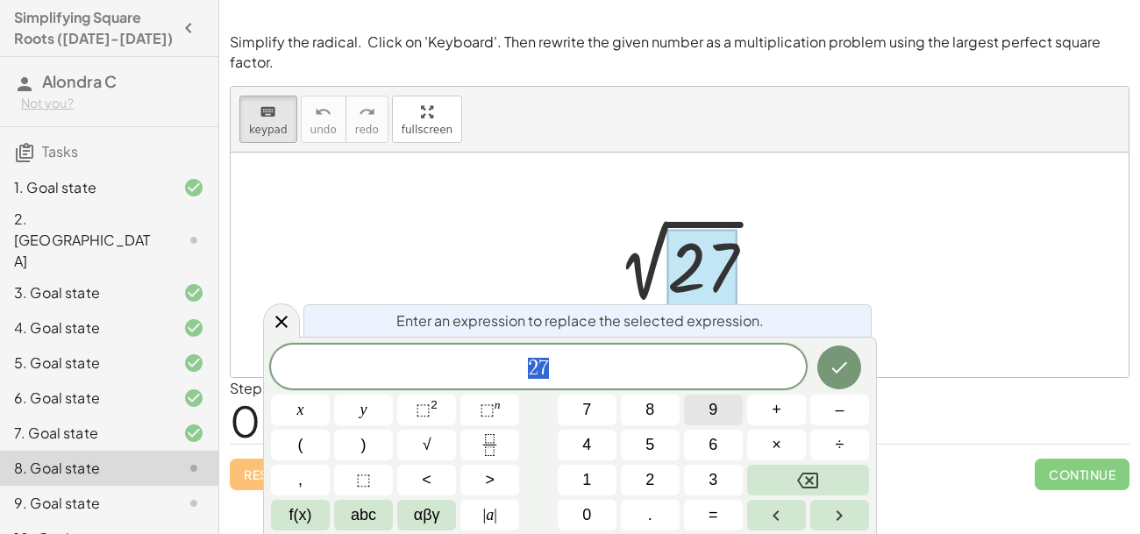
click at [717, 411] on span "9" at bounding box center [713, 410] width 9 height 24
click at [771, 438] on button "×" at bounding box center [776, 445] width 59 height 31
click at [718, 473] on button "3" at bounding box center [713, 480] width 59 height 31
click at [832, 377] on icon "Done" at bounding box center [839, 367] width 21 height 21
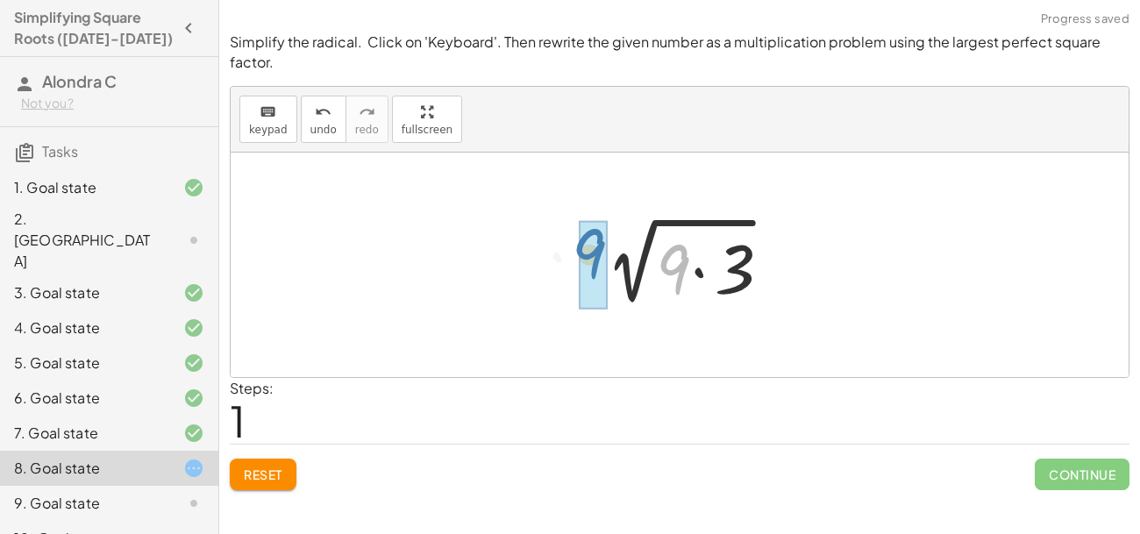
drag, startPoint x: 678, startPoint y: 276, endPoint x: 590, endPoint y: 261, distance: 89.1
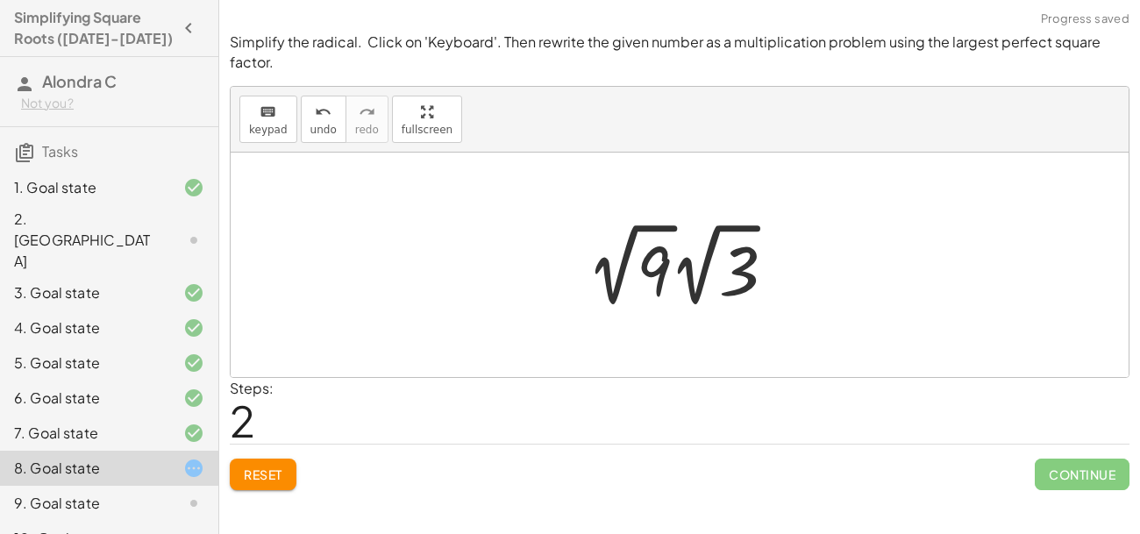
click at [670, 293] on div at bounding box center [687, 265] width 214 height 96
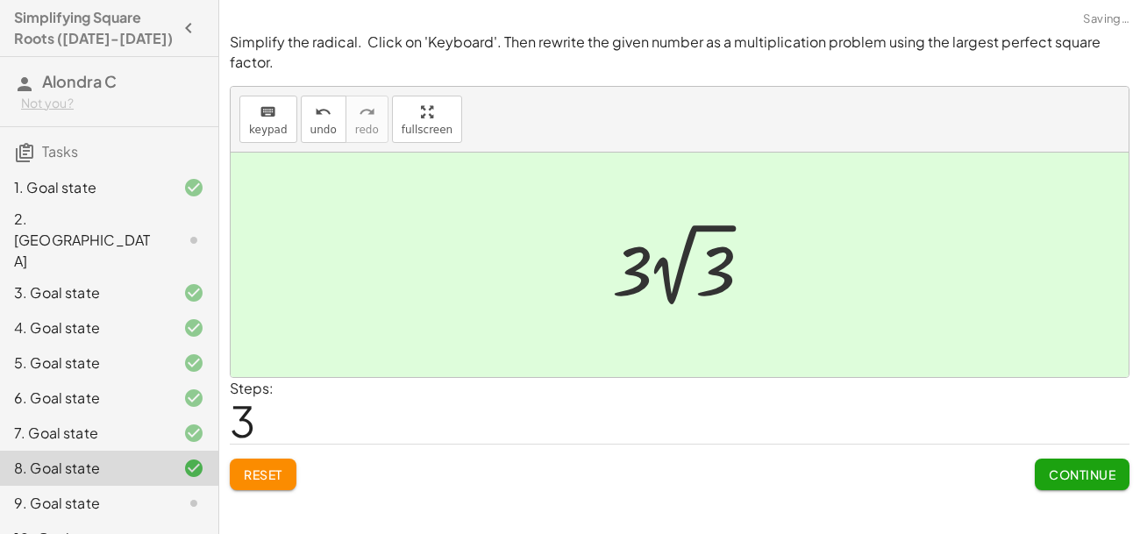
click at [1100, 474] on span "Continue" at bounding box center [1082, 475] width 67 height 16
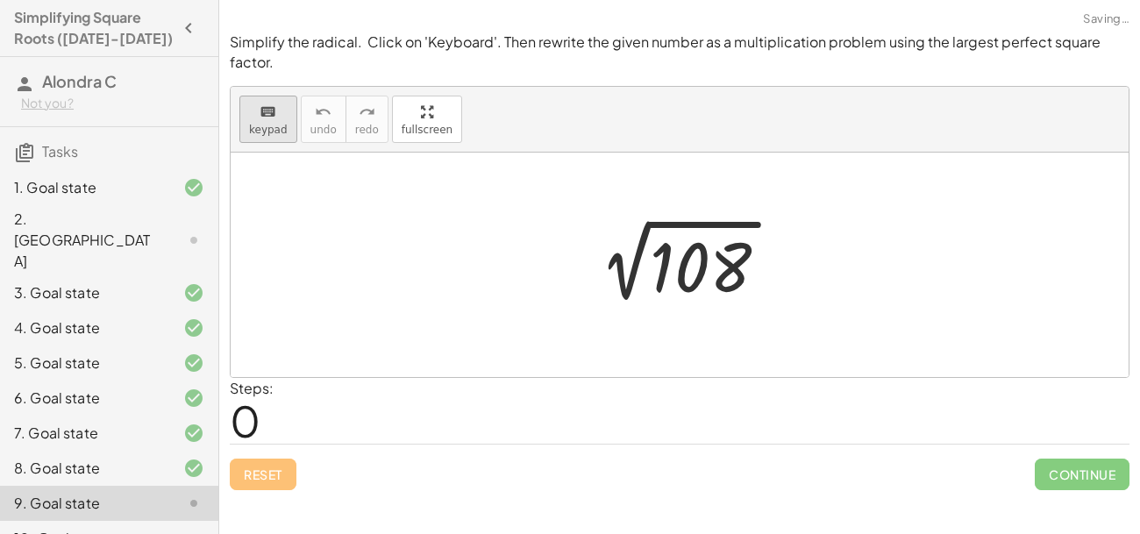
click at [261, 118] on icon "keyboard" at bounding box center [268, 112] width 17 height 21
click at [643, 269] on div at bounding box center [686, 265] width 217 height 89
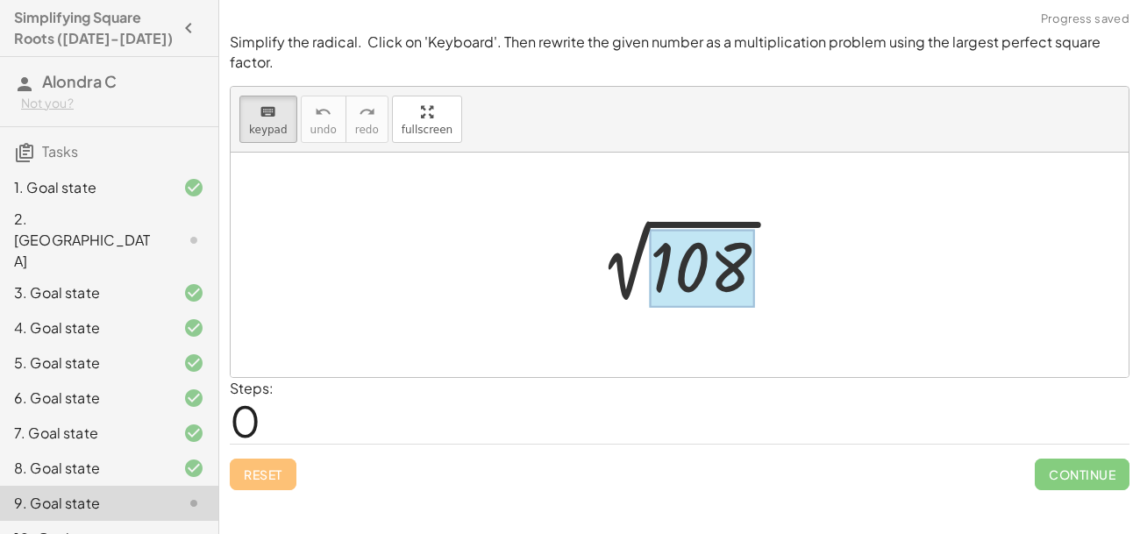
click at [665, 272] on div at bounding box center [702, 268] width 105 height 78
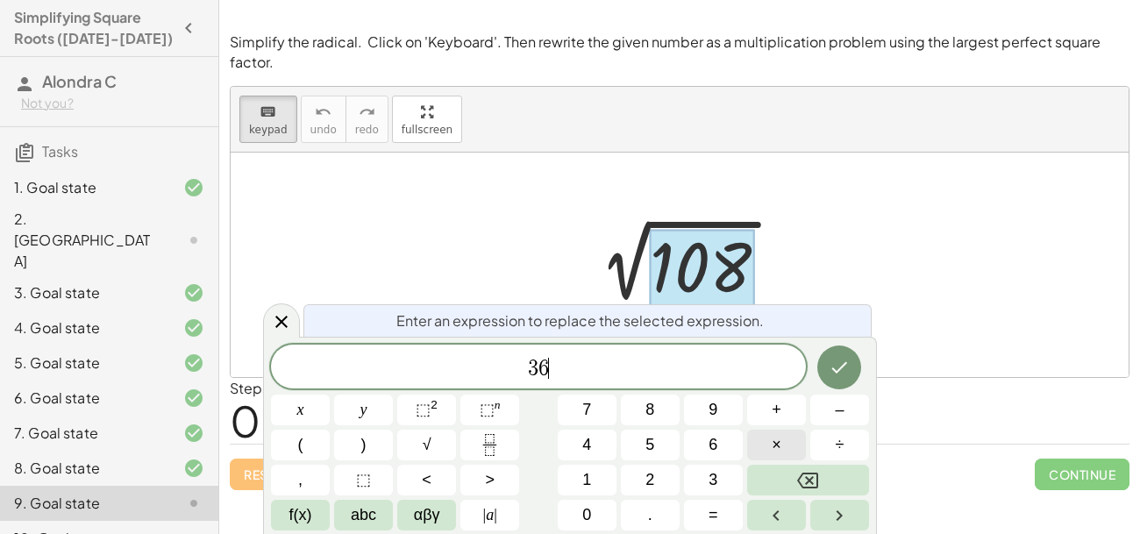
click at [782, 435] on button "×" at bounding box center [776, 445] width 59 height 31
click at [726, 467] on button "3" at bounding box center [713, 480] width 59 height 31
click at [837, 366] on icon "Done" at bounding box center [839, 367] width 21 height 21
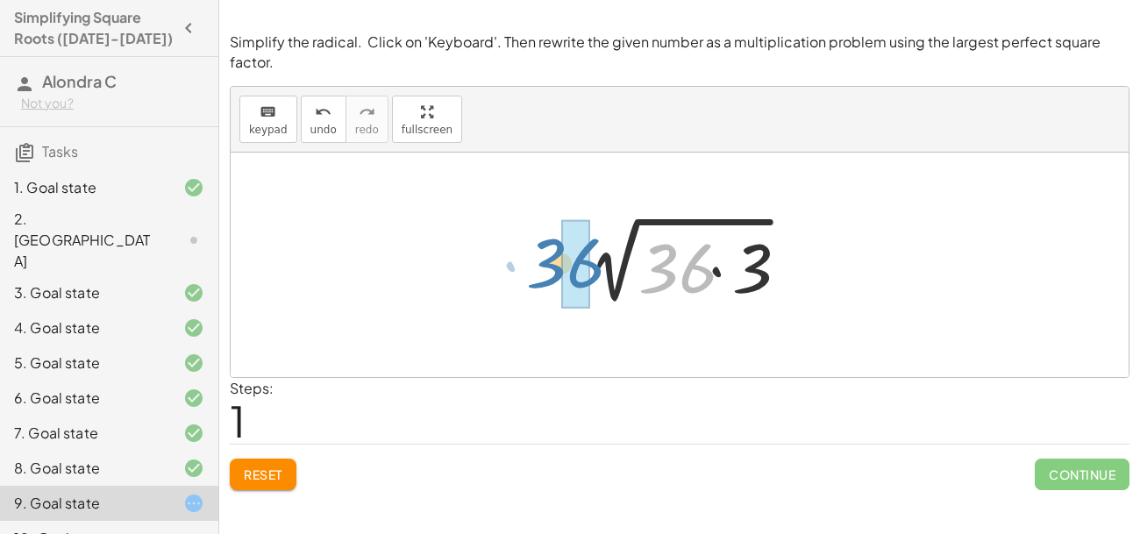
drag, startPoint x: 661, startPoint y: 279, endPoint x: 549, endPoint y: 274, distance: 112.4
click at [549, 274] on div "2 √ 108 · 36 2 √ ( · 36 · 3 )" at bounding box center [680, 265] width 262 height 99
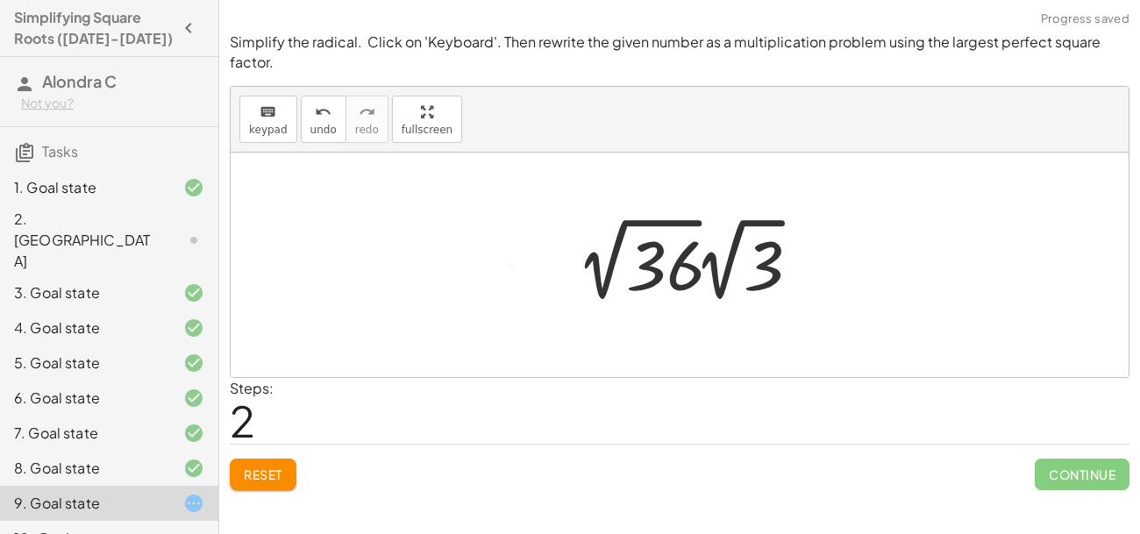
click at [690, 295] on div at bounding box center [693, 259] width 249 height 96
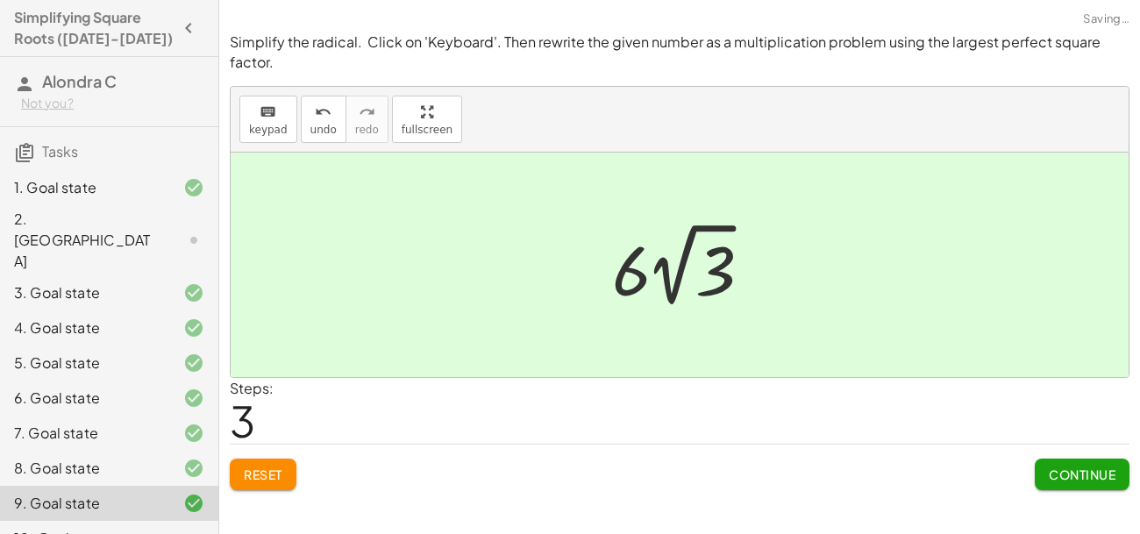
click at [1114, 488] on button "Continue" at bounding box center [1082, 475] width 95 height 32
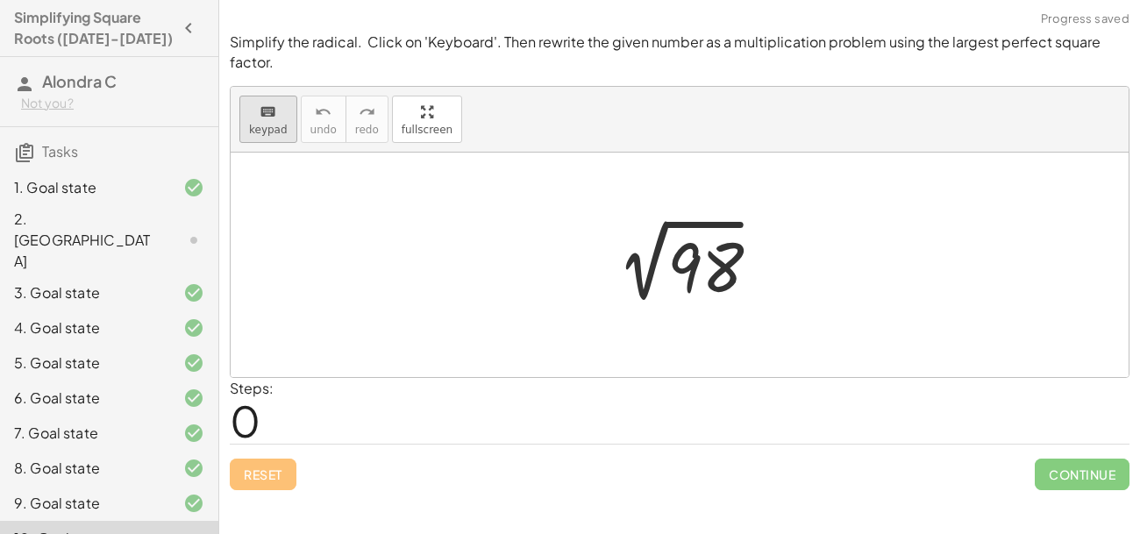
click at [253, 108] on div "keyboard" at bounding box center [268, 111] width 39 height 21
click at [695, 281] on div at bounding box center [703, 268] width 70 height 78
